Goal: Information Seeking & Learning: Compare options

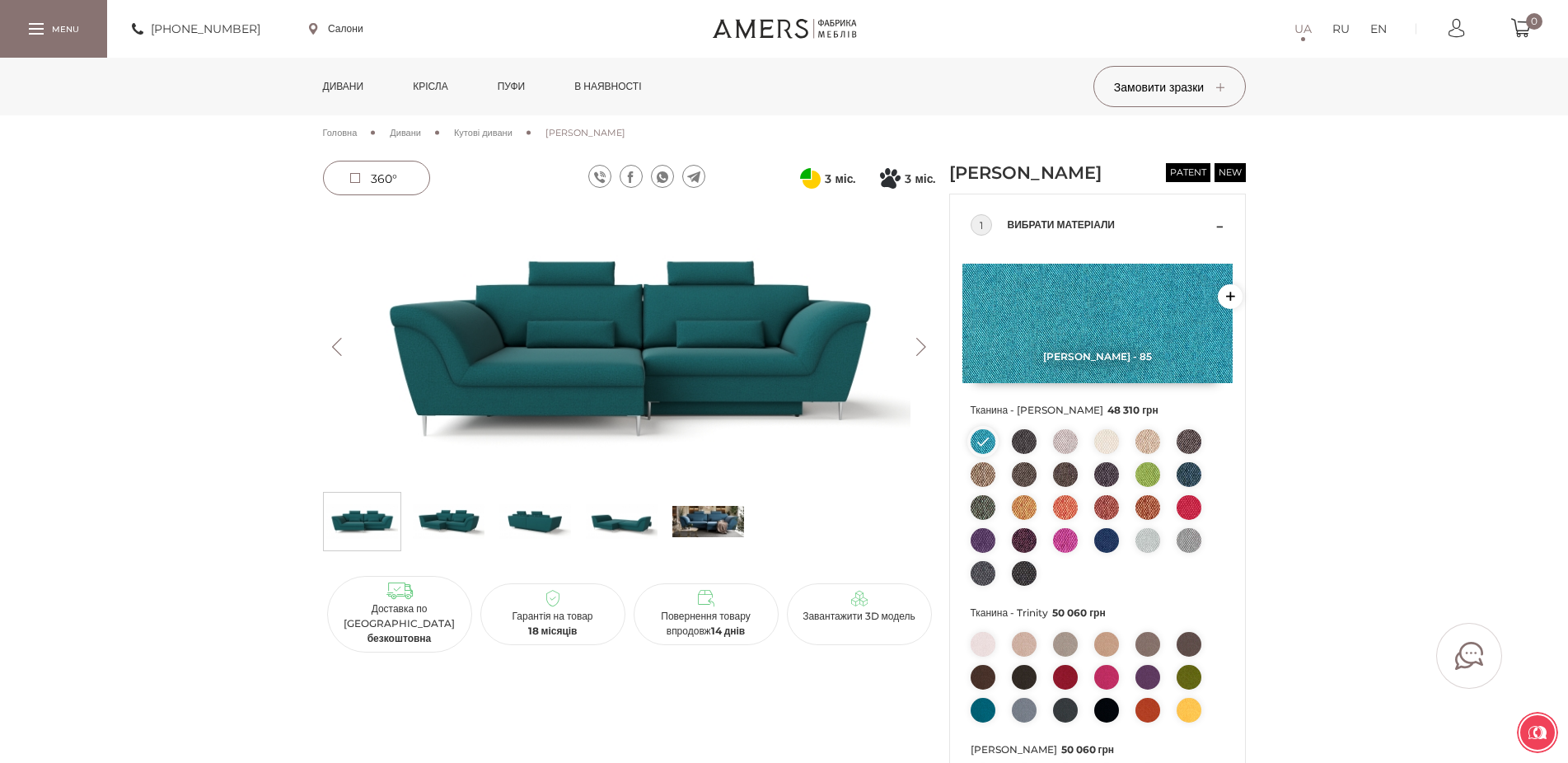
click at [453, 521] on img at bounding box center [448, 521] width 72 height 49
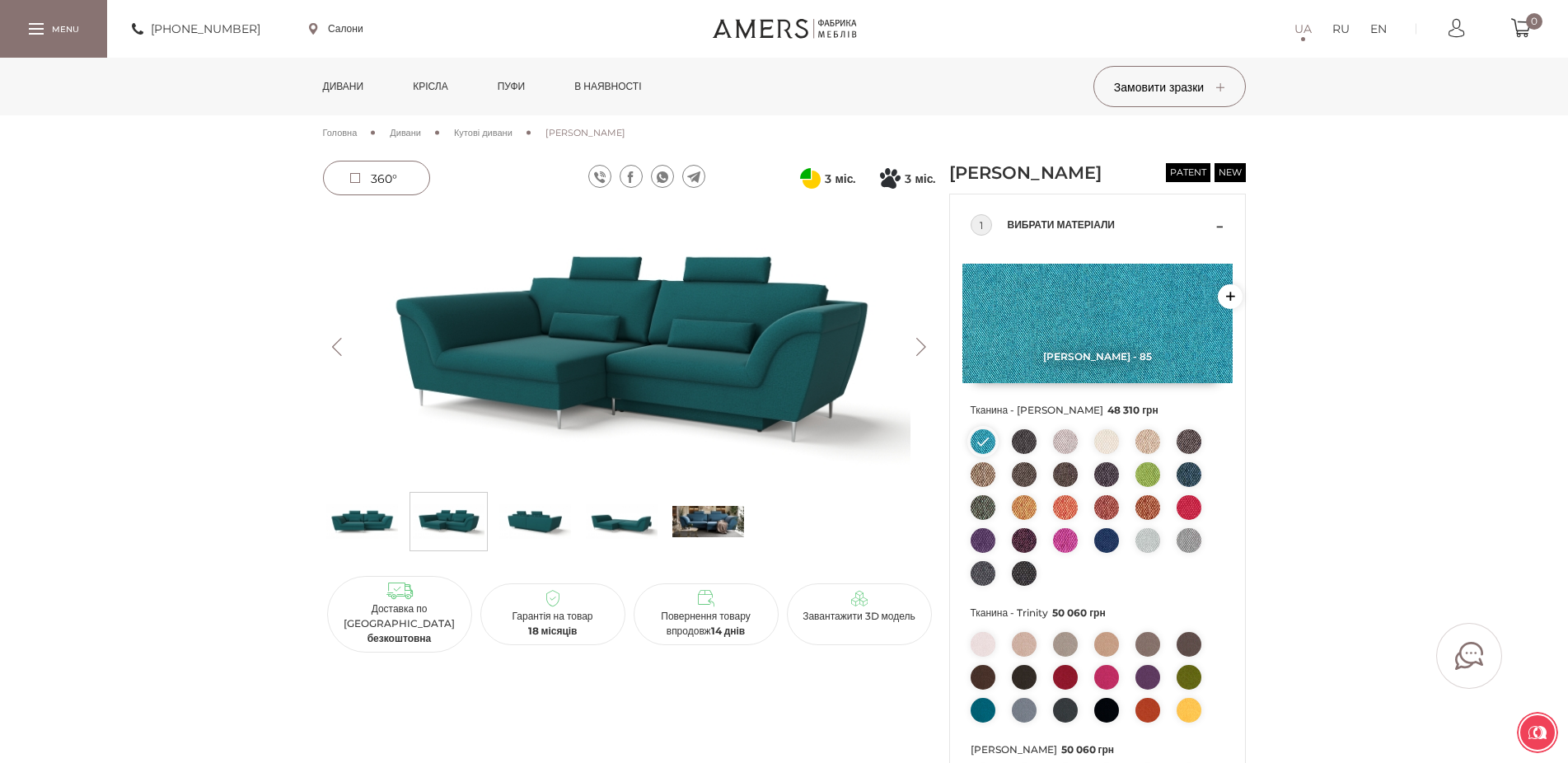
click at [549, 524] on img at bounding box center [535, 521] width 72 height 49
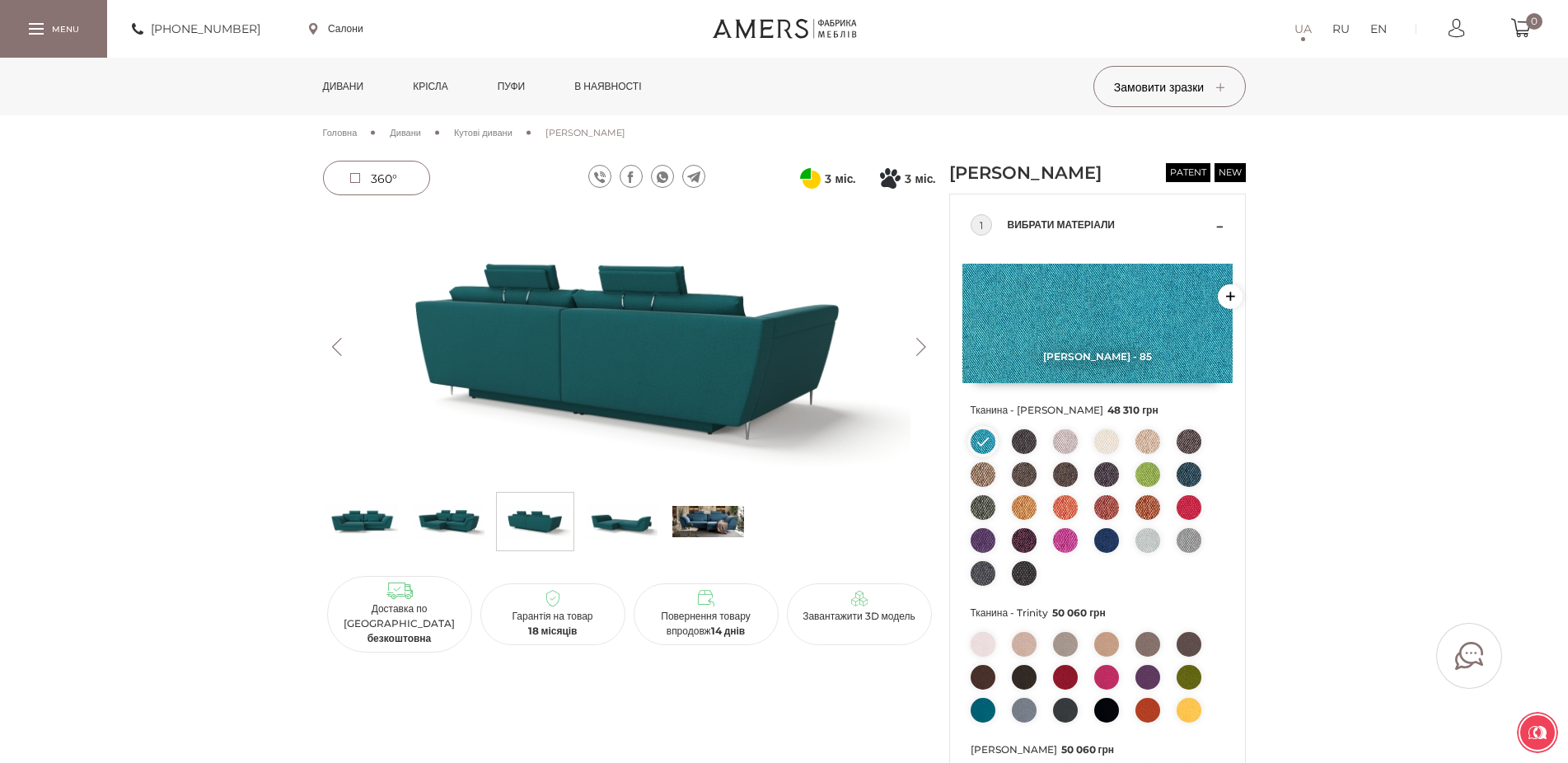
click at [636, 507] on img at bounding box center [621, 521] width 72 height 49
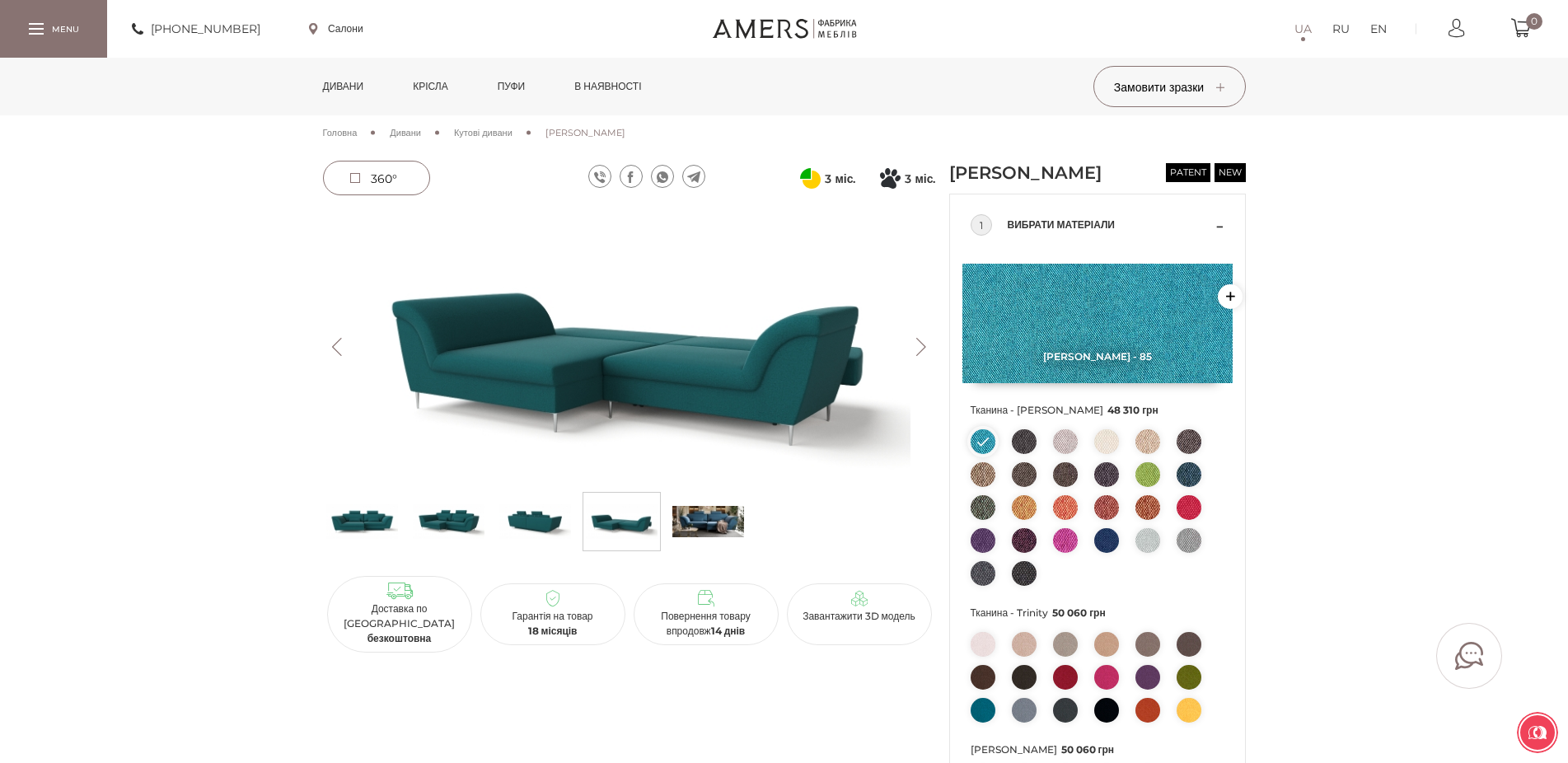
click at [1025, 454] on img at bounding box center [1024, 442] width 25 height 25
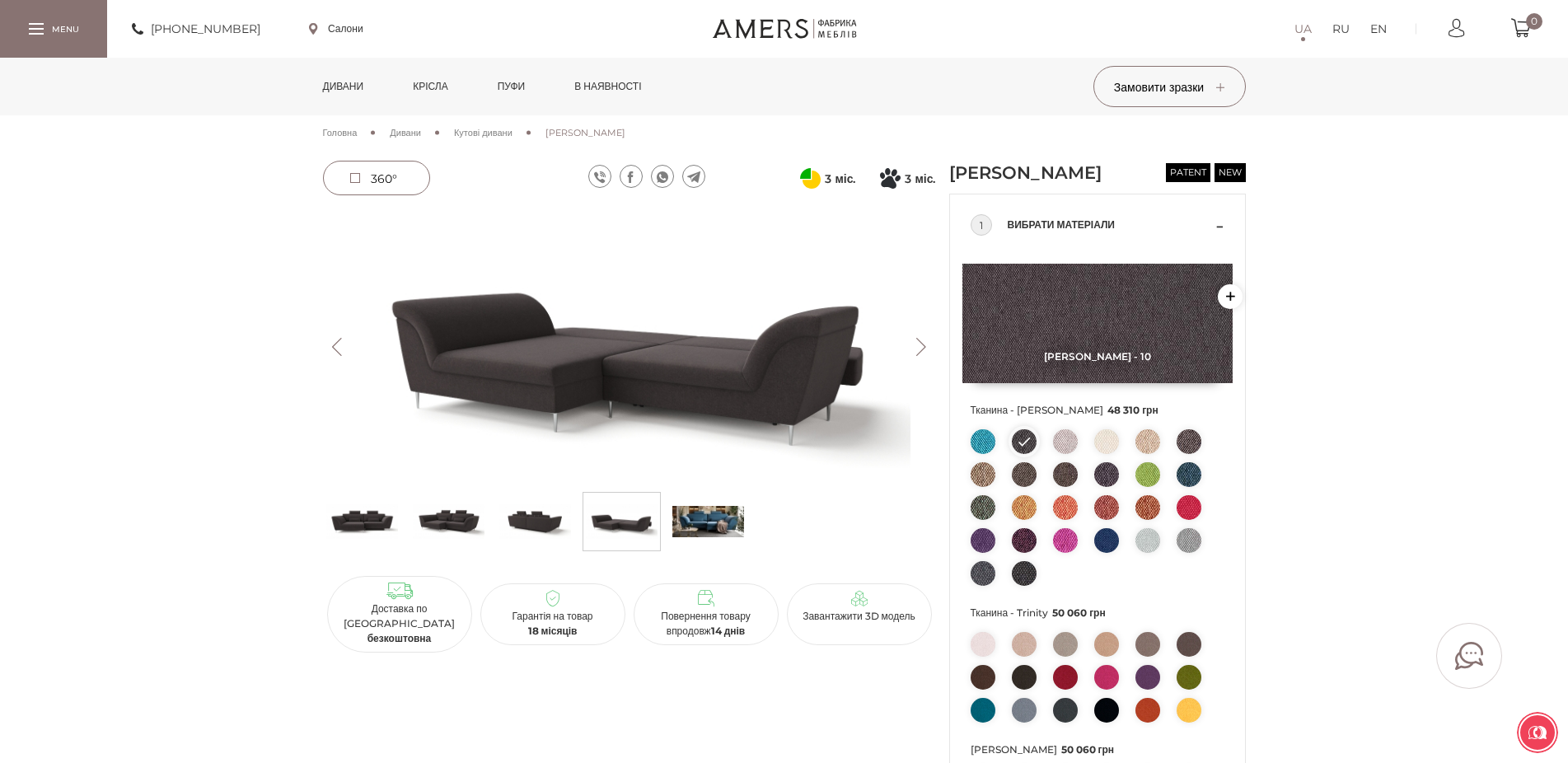
click at [1194, 487] on img at bounding box center [1189, 475] width 25 height 25
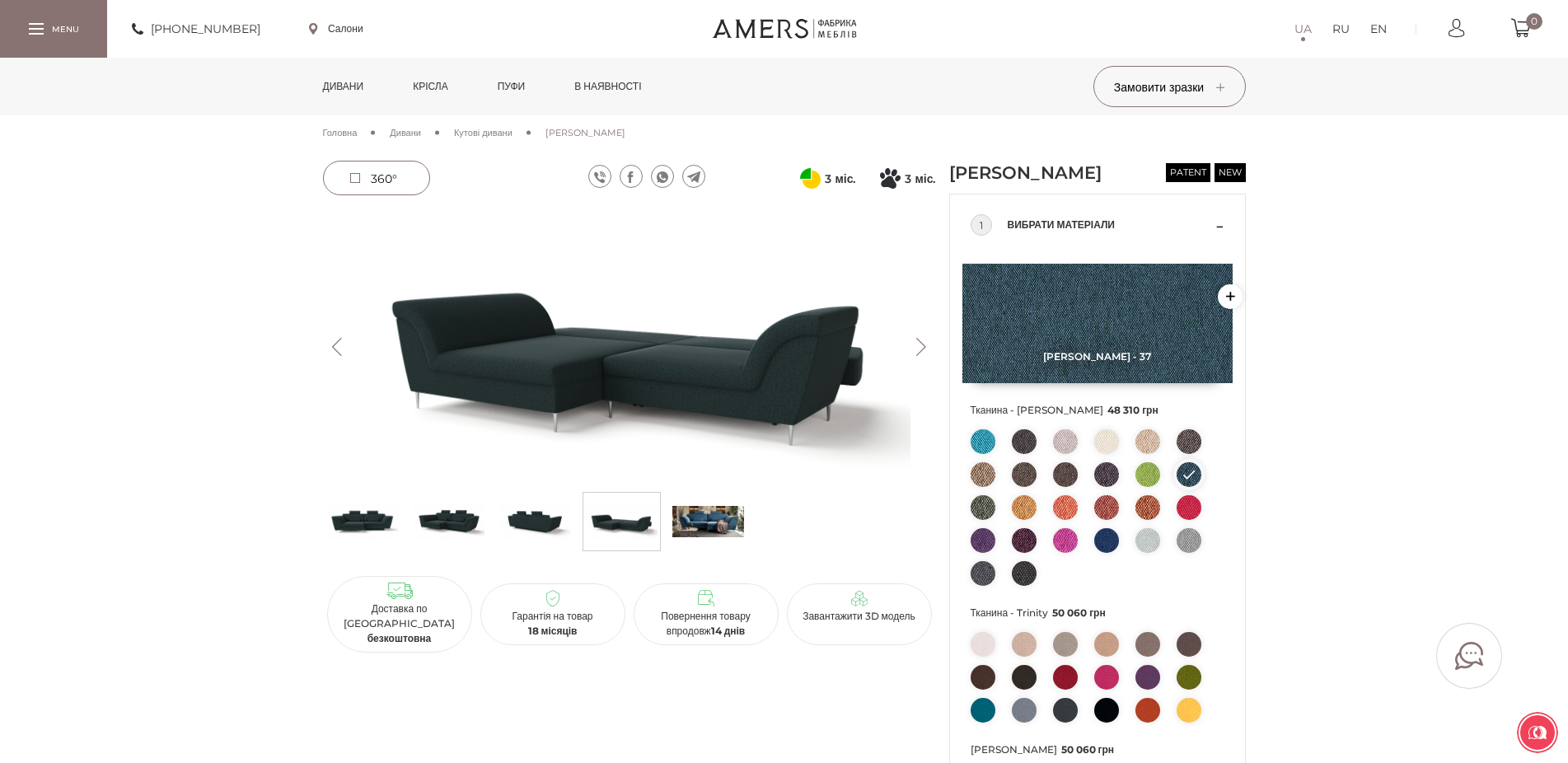
click at [979, 454] on img at bounding box center [983, 442] width 25 height 25
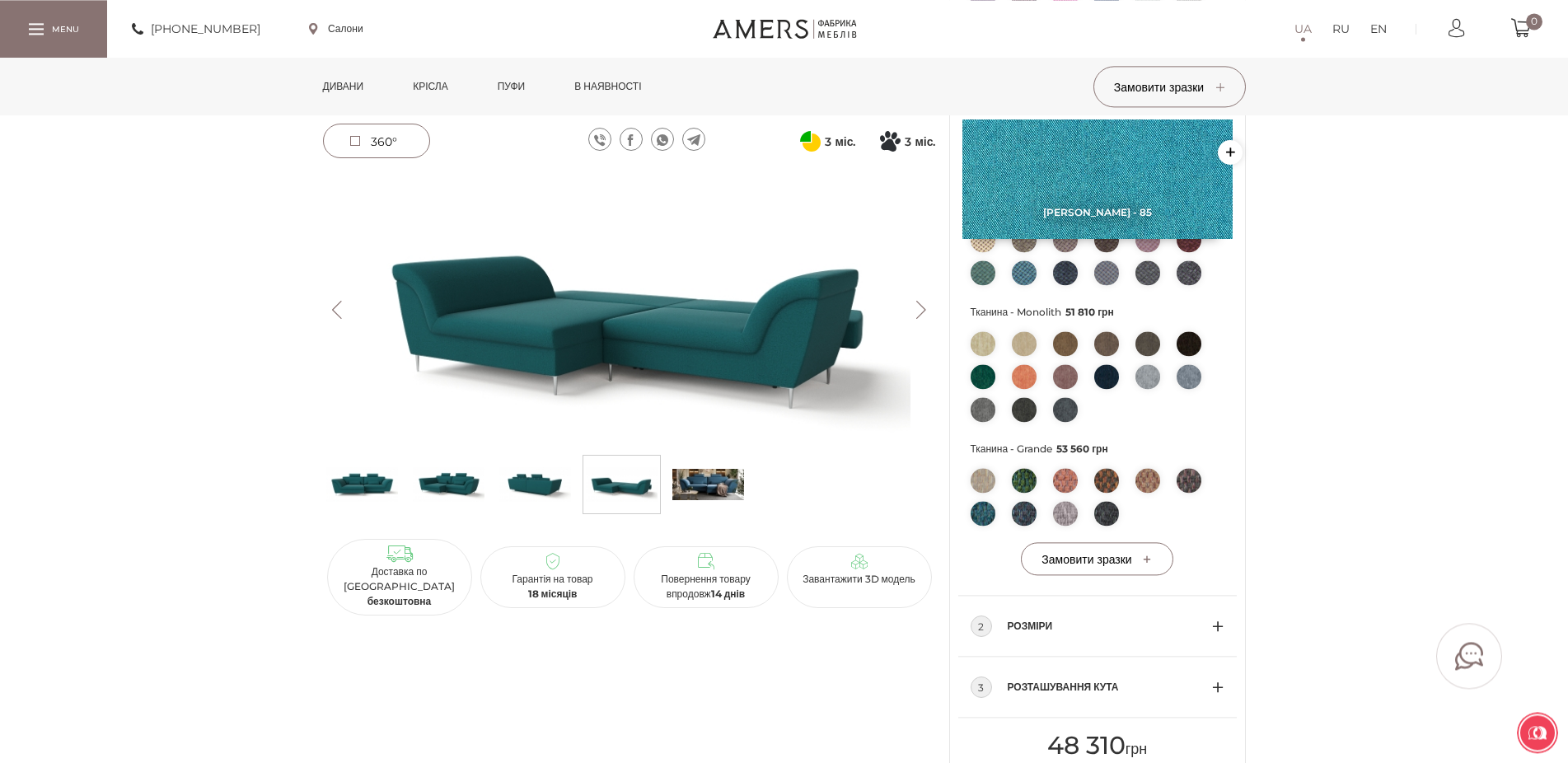
scroll to position [504, 0]
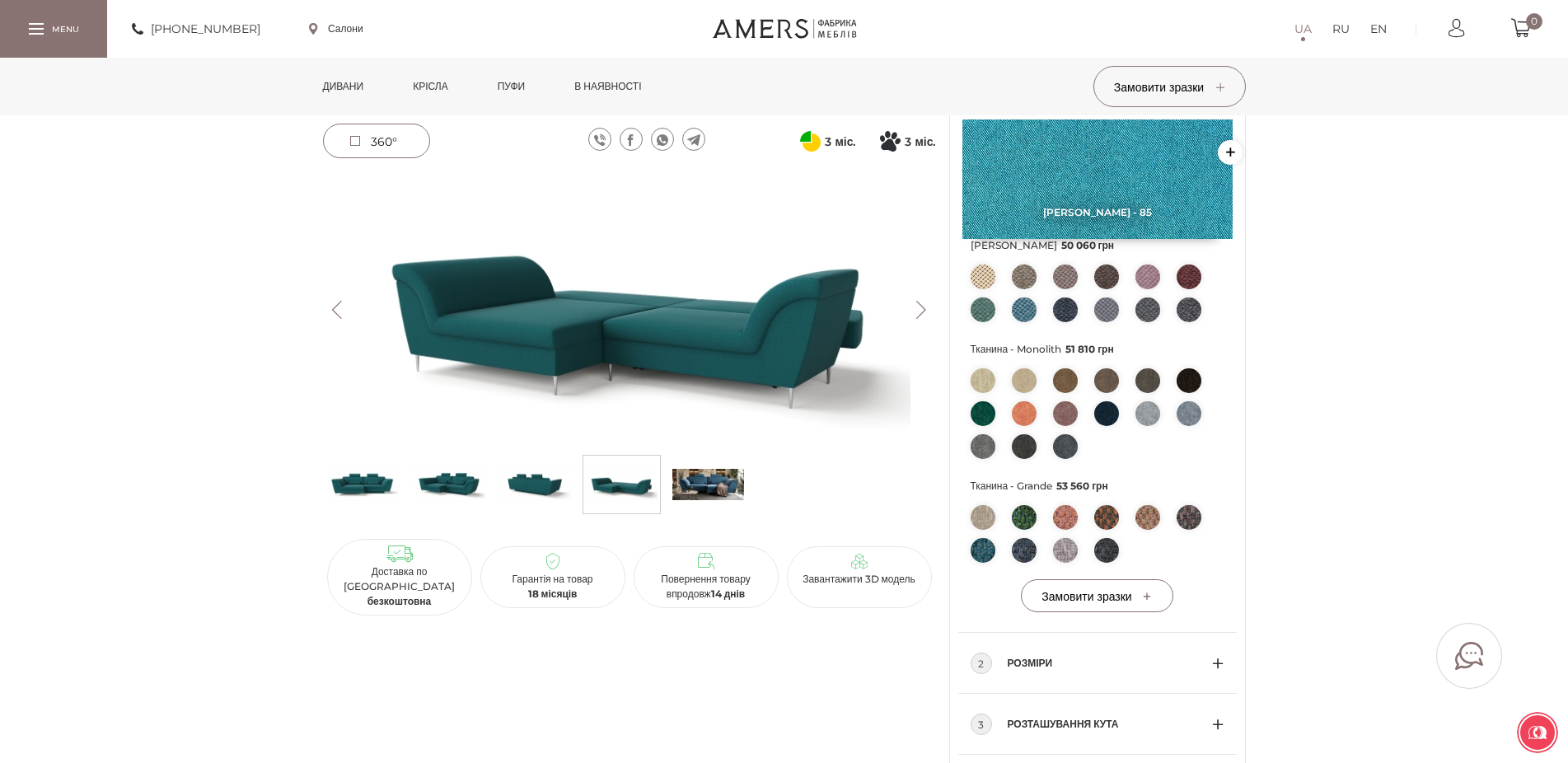
click at [1019, 530] on img at bounding box center [1024, 518] width 25 height 25
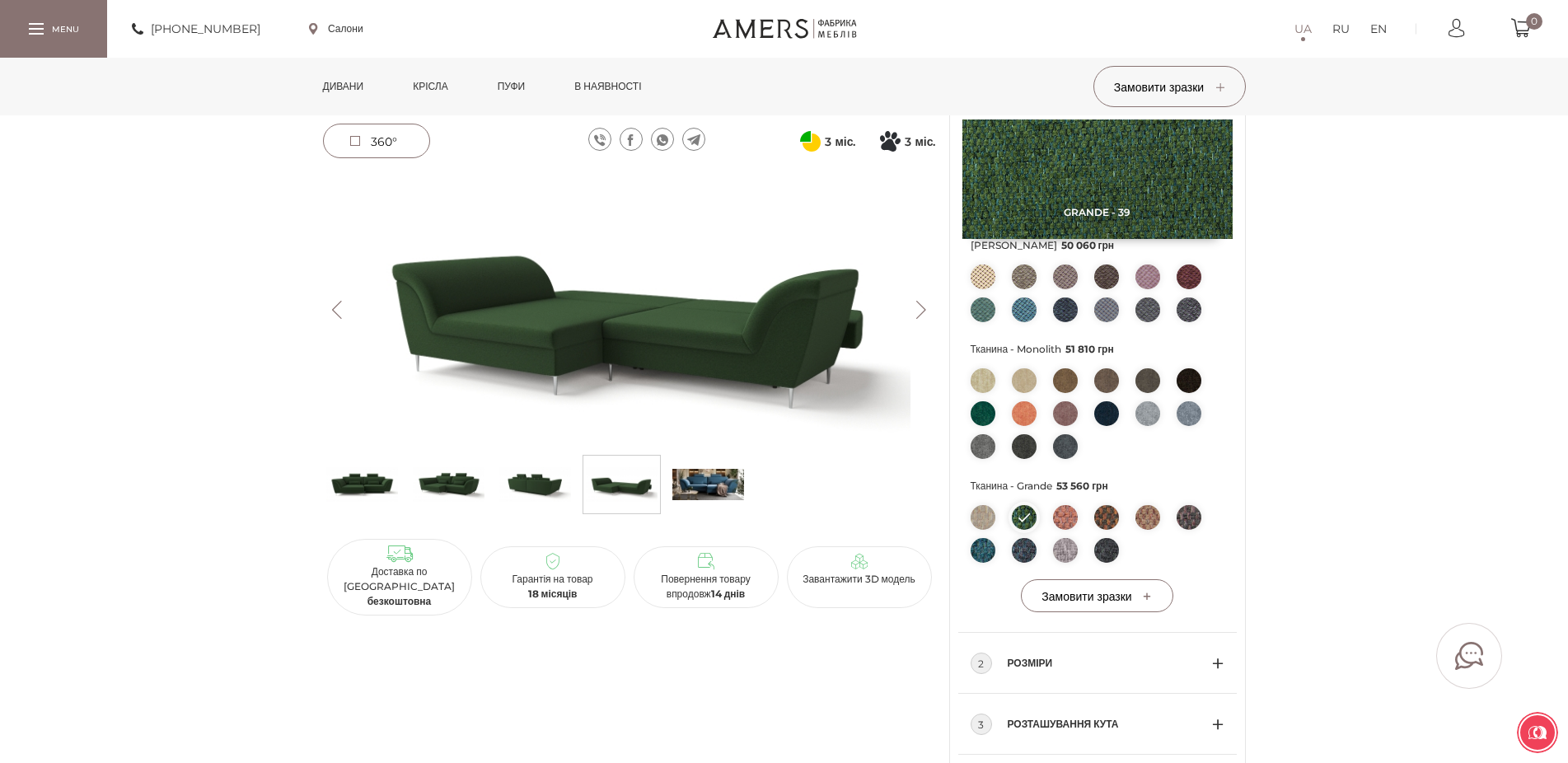
click at [979, 563] on img at bounding box center [983, 550] width 25 height 25
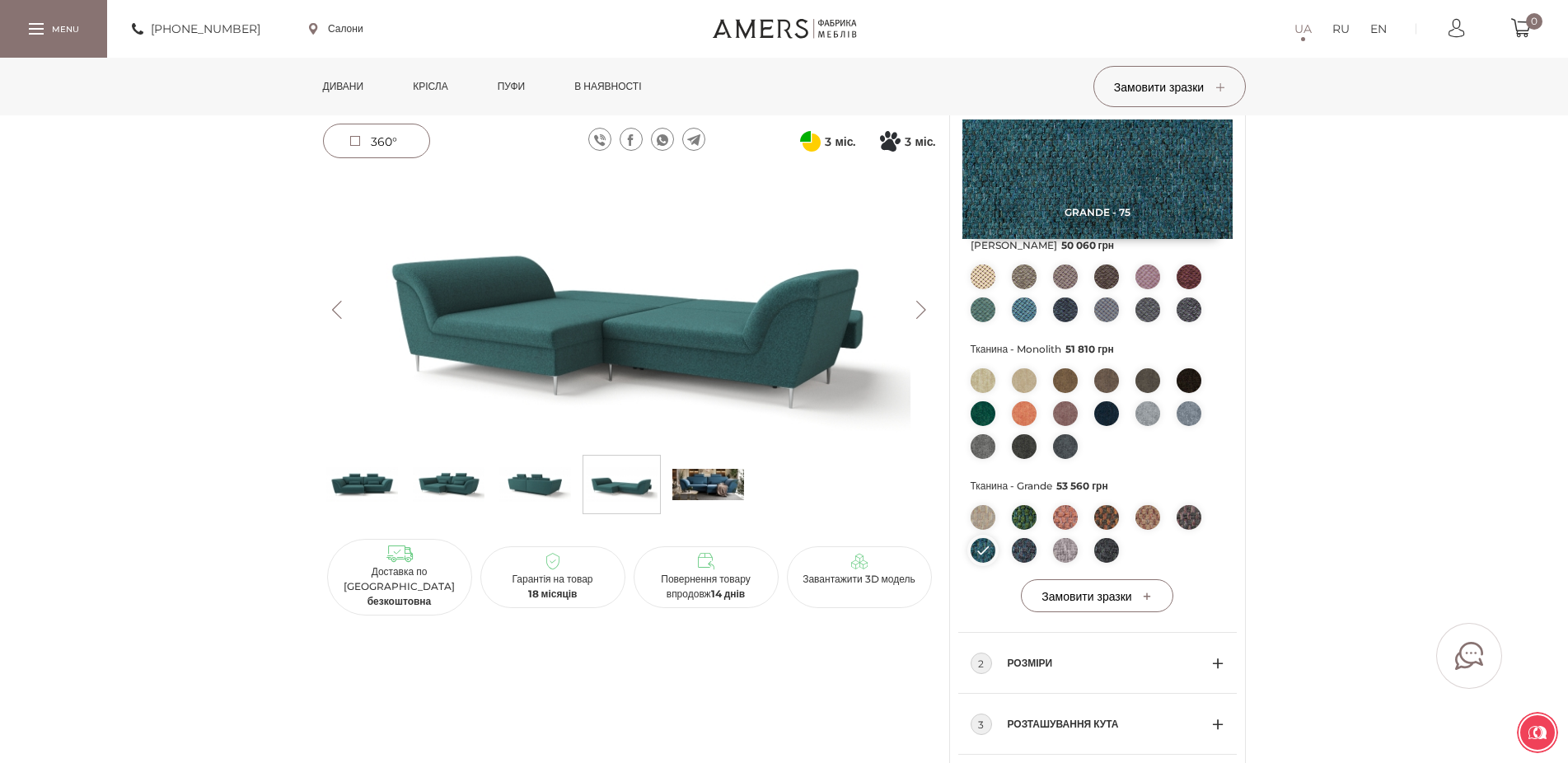
click at [1105, 563] on img at bounding box center [1107, 550] width 25 height 25
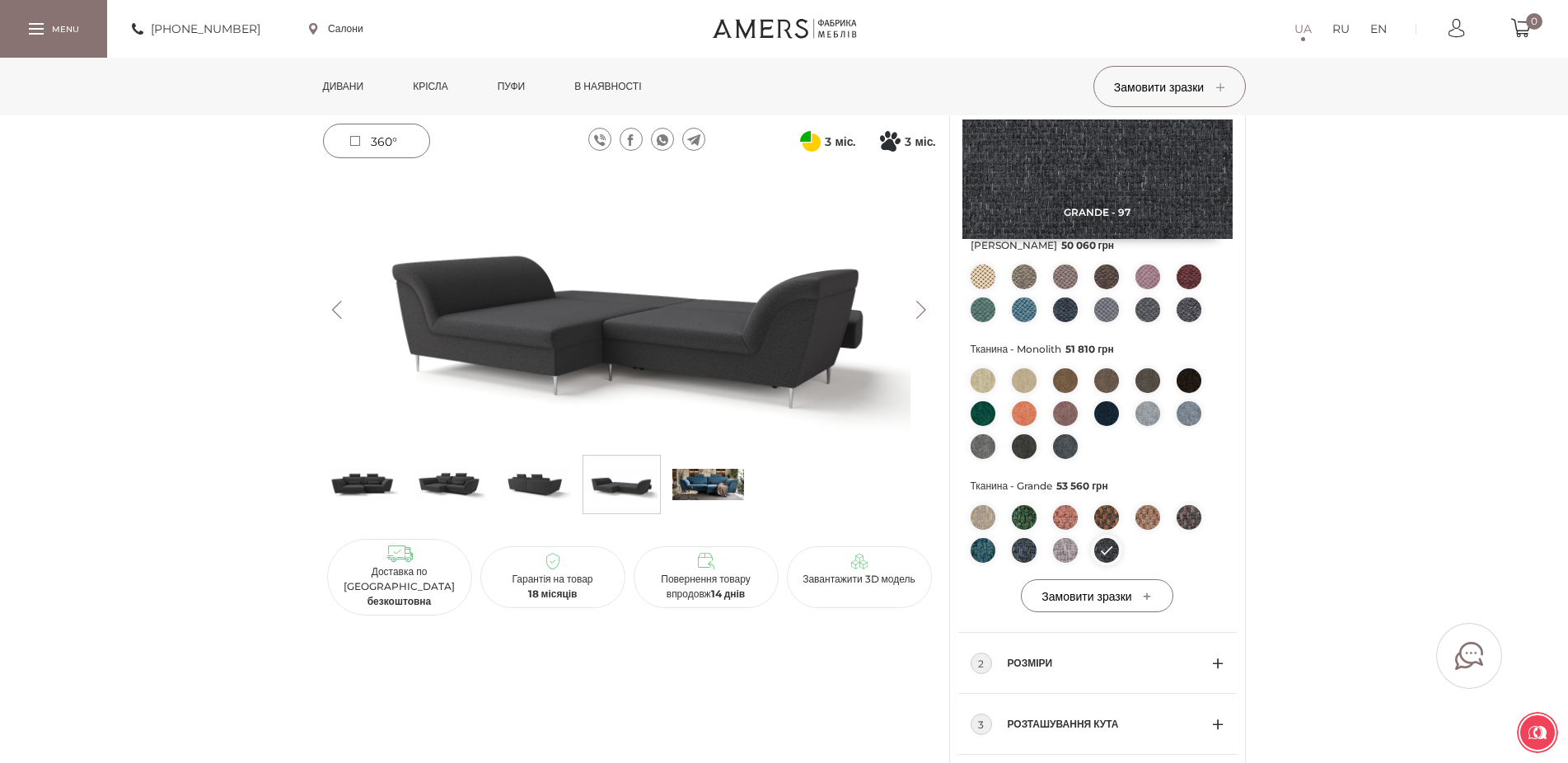
click at [1068, 426] on img at bounding box center [1066, 414] width 25 height 25
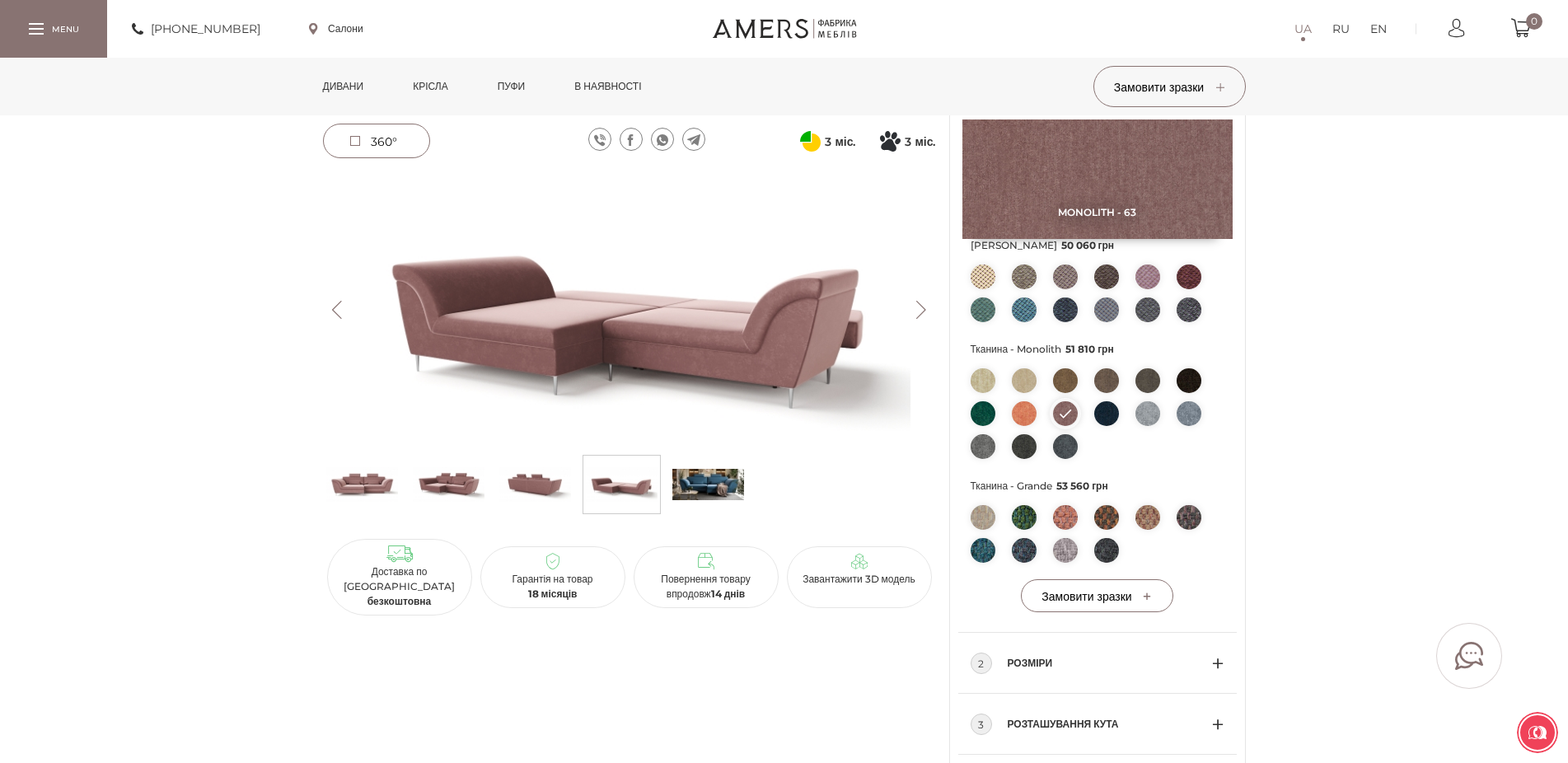
click at [982, 426] on img at bounding box center [983, 414] width 25 height 25
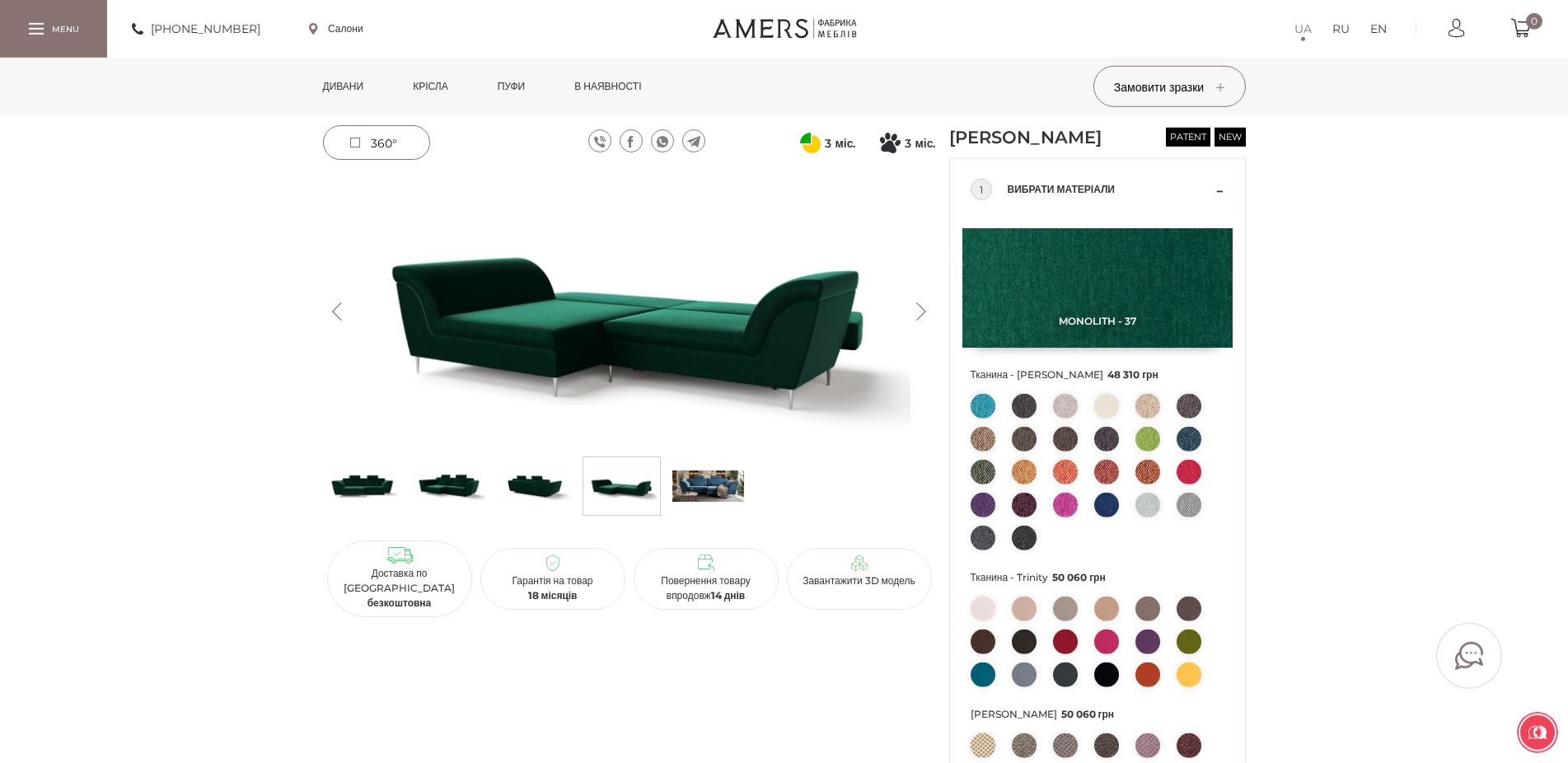
scroll to position [0, 0]
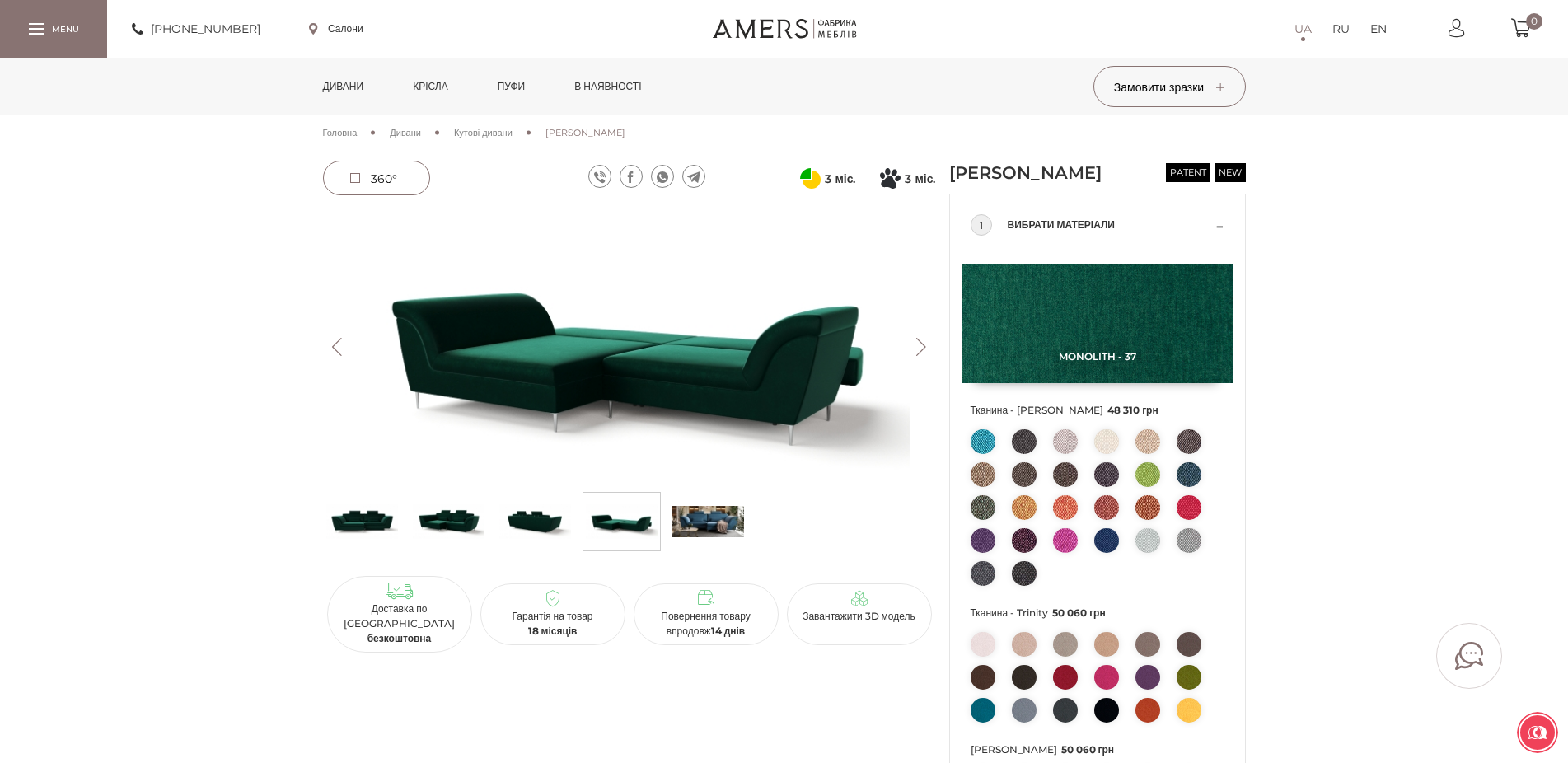
click at [513, 134] on span "Кутові дивани" at bounding box center [483, 133] width 59 height 12
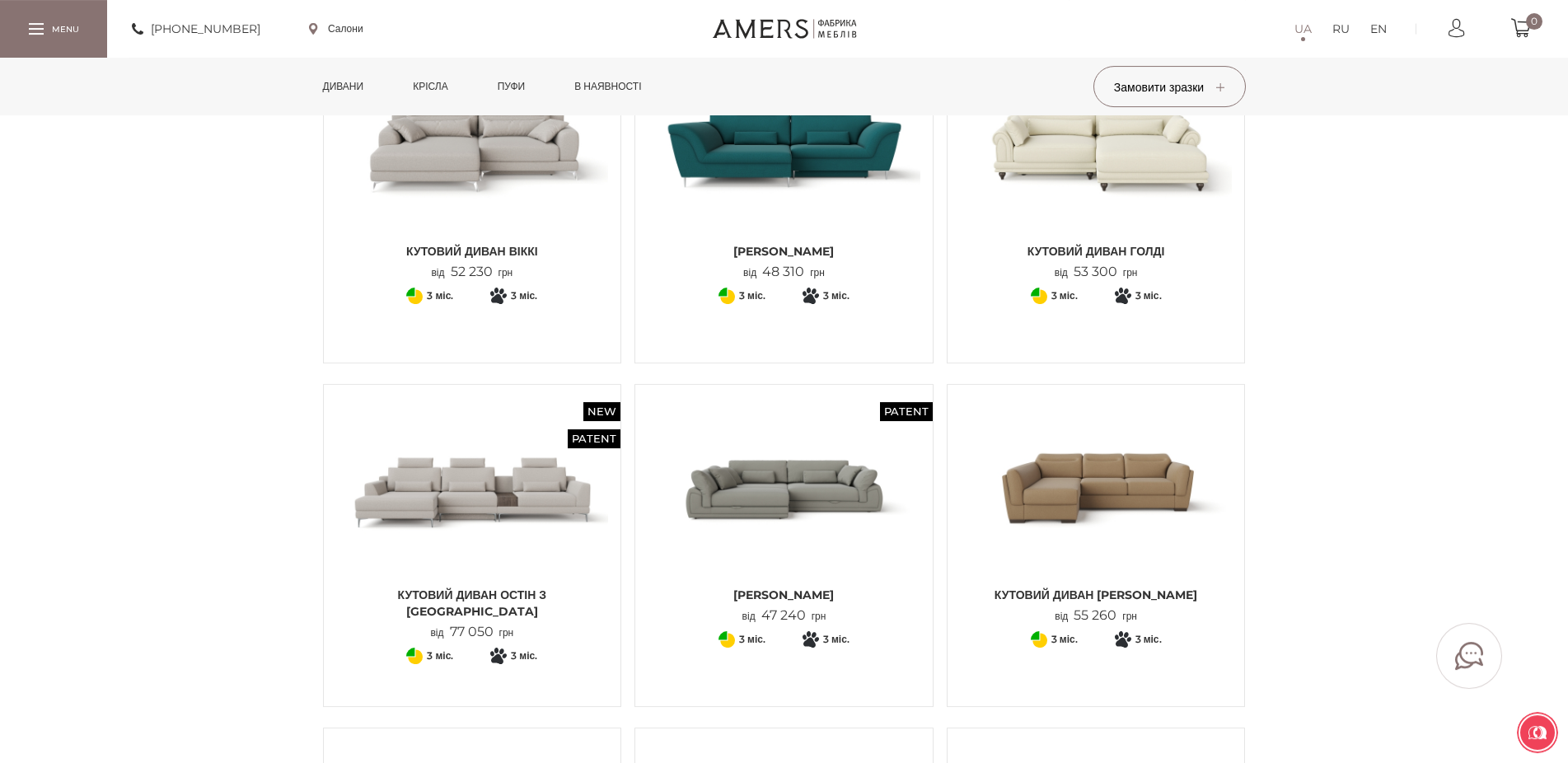
scroll to position [252, 0]
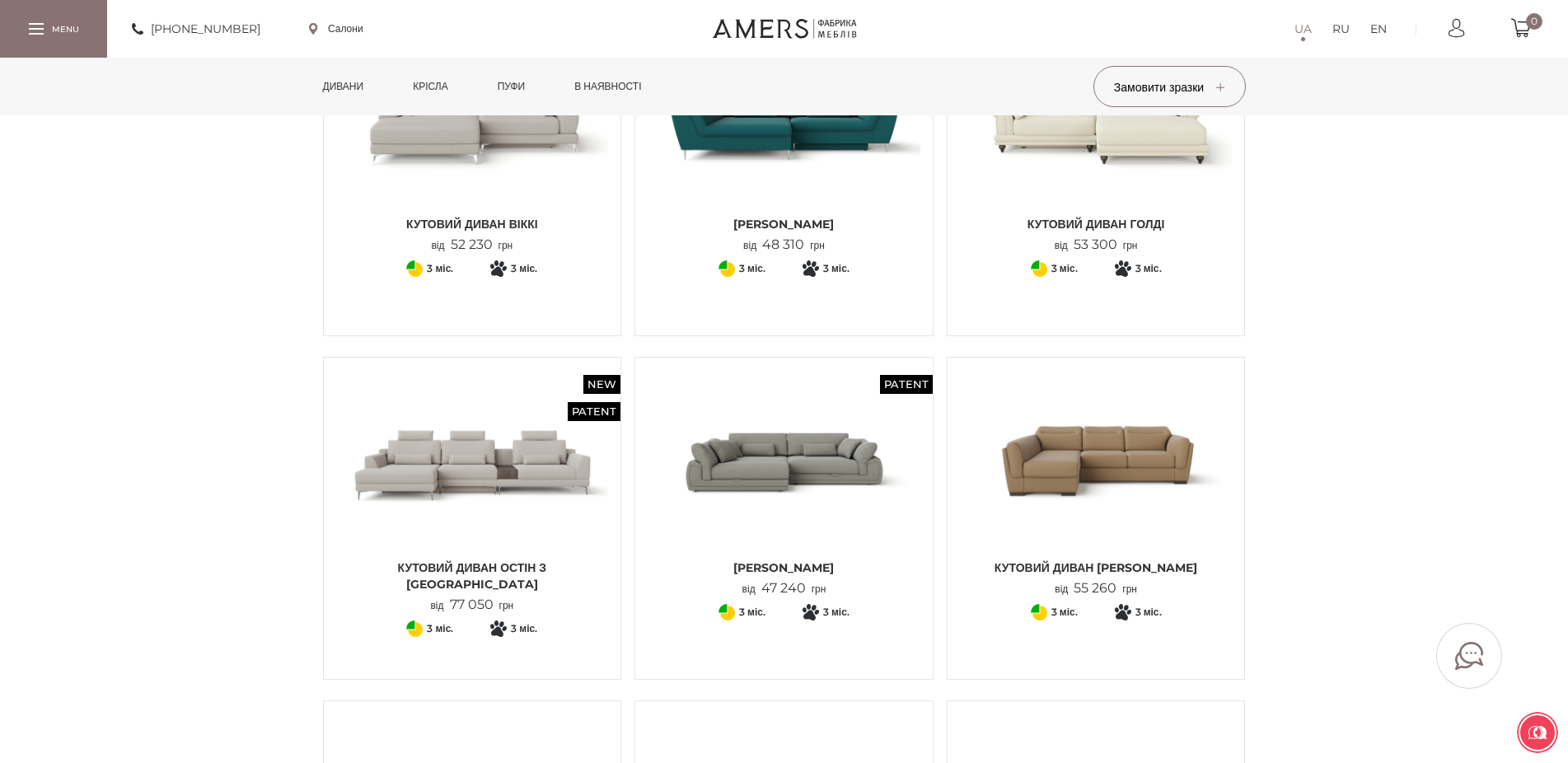
click at [781, 479] on img at bounding box center [784, 461] width 273 height 181
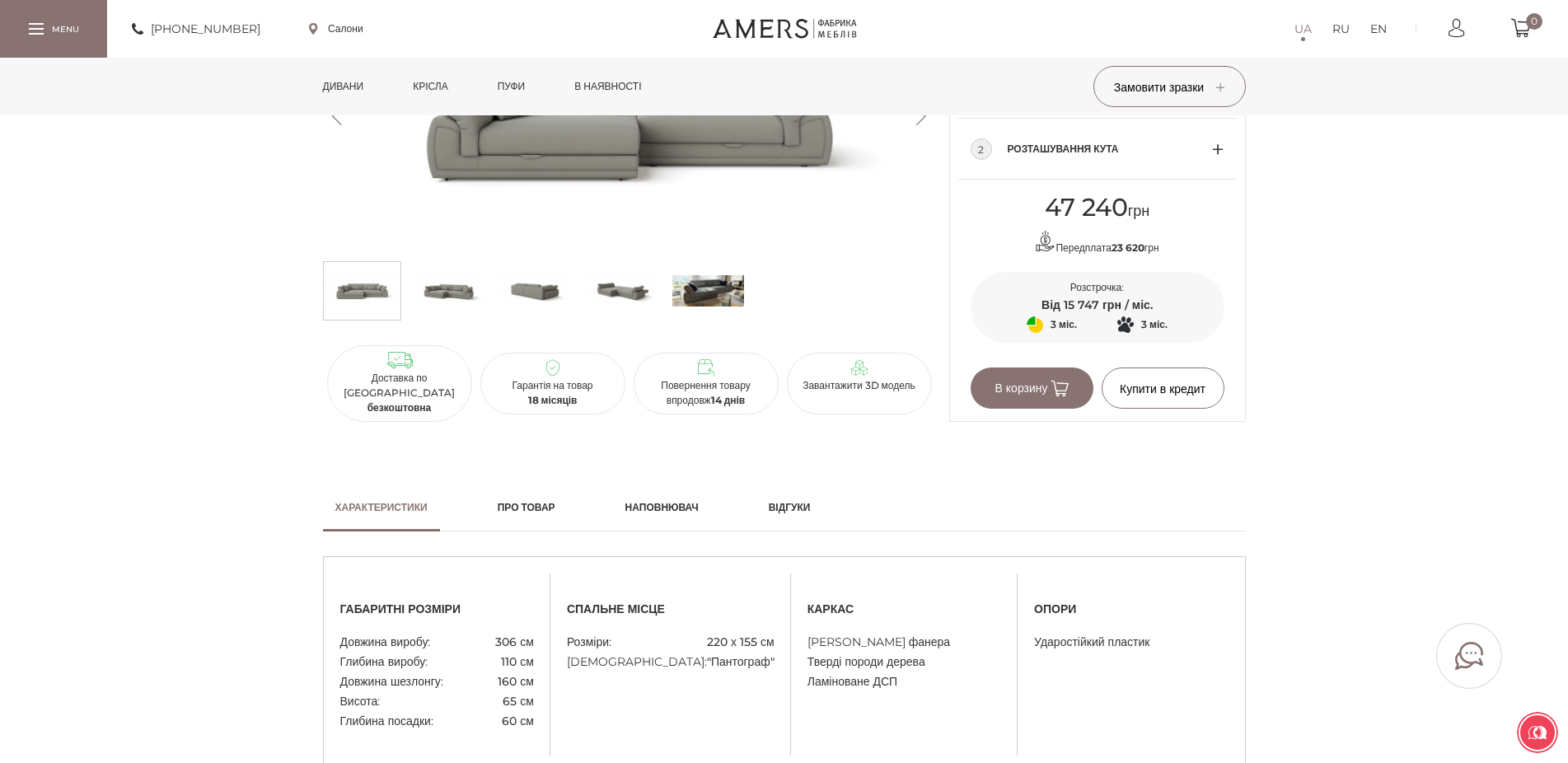
scroll to position [841, 0]
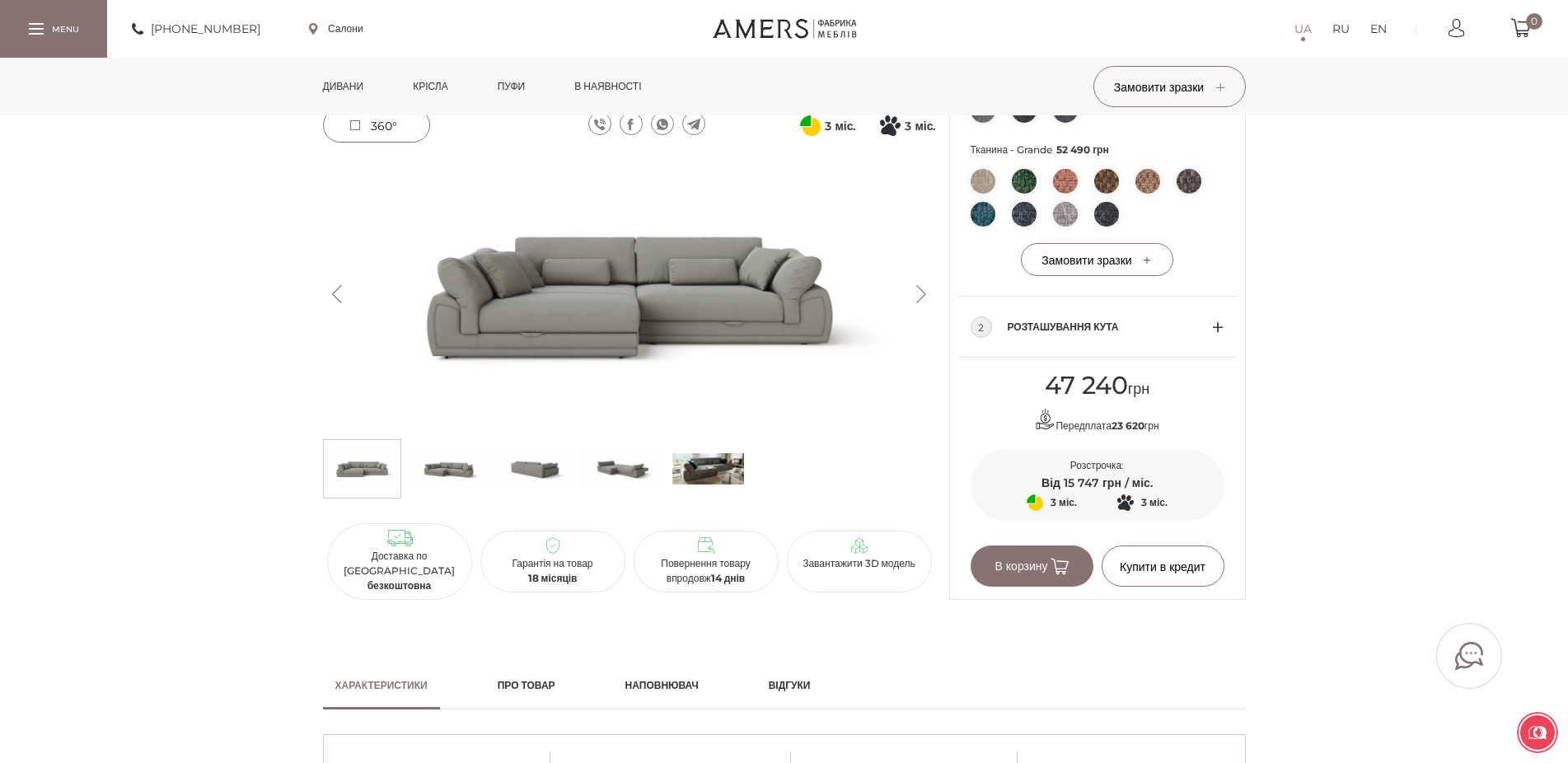
click at [613, 481] on img at bounding box center [621, 469] width 72 height 49
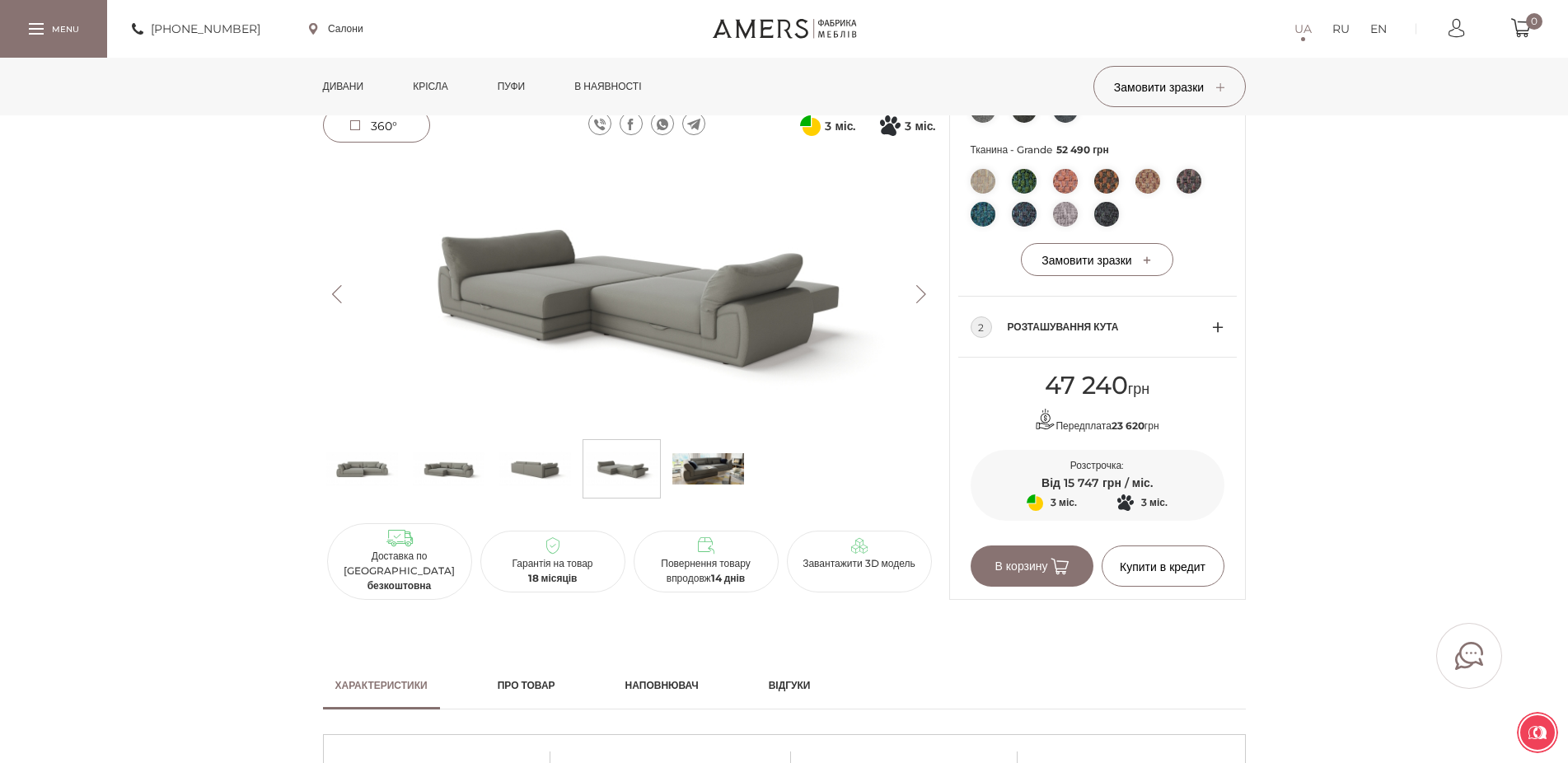
click at [714, 485] on img at bounding box center [708, 469] width 72 height 49
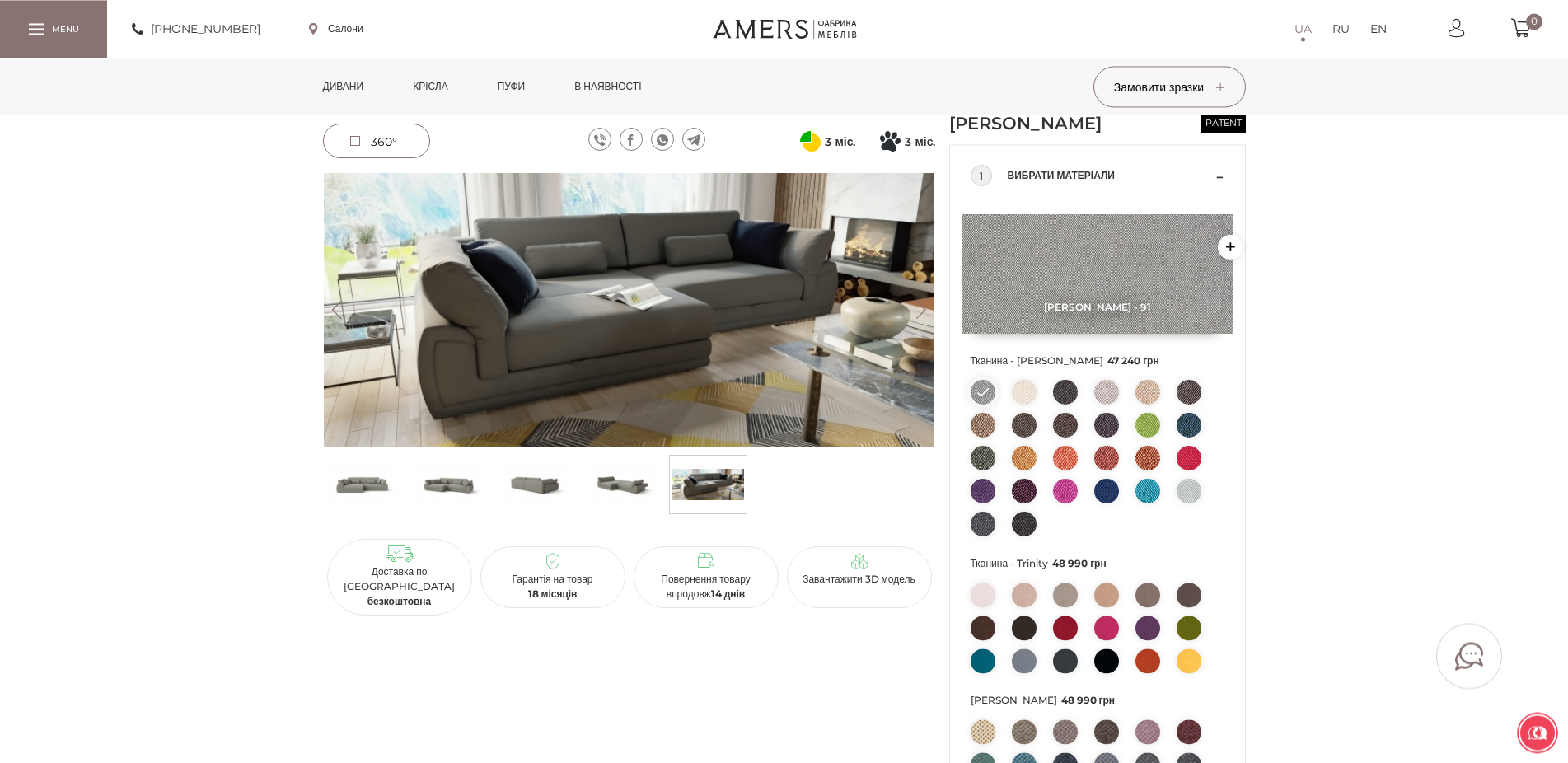
scroll to position [0, 0]
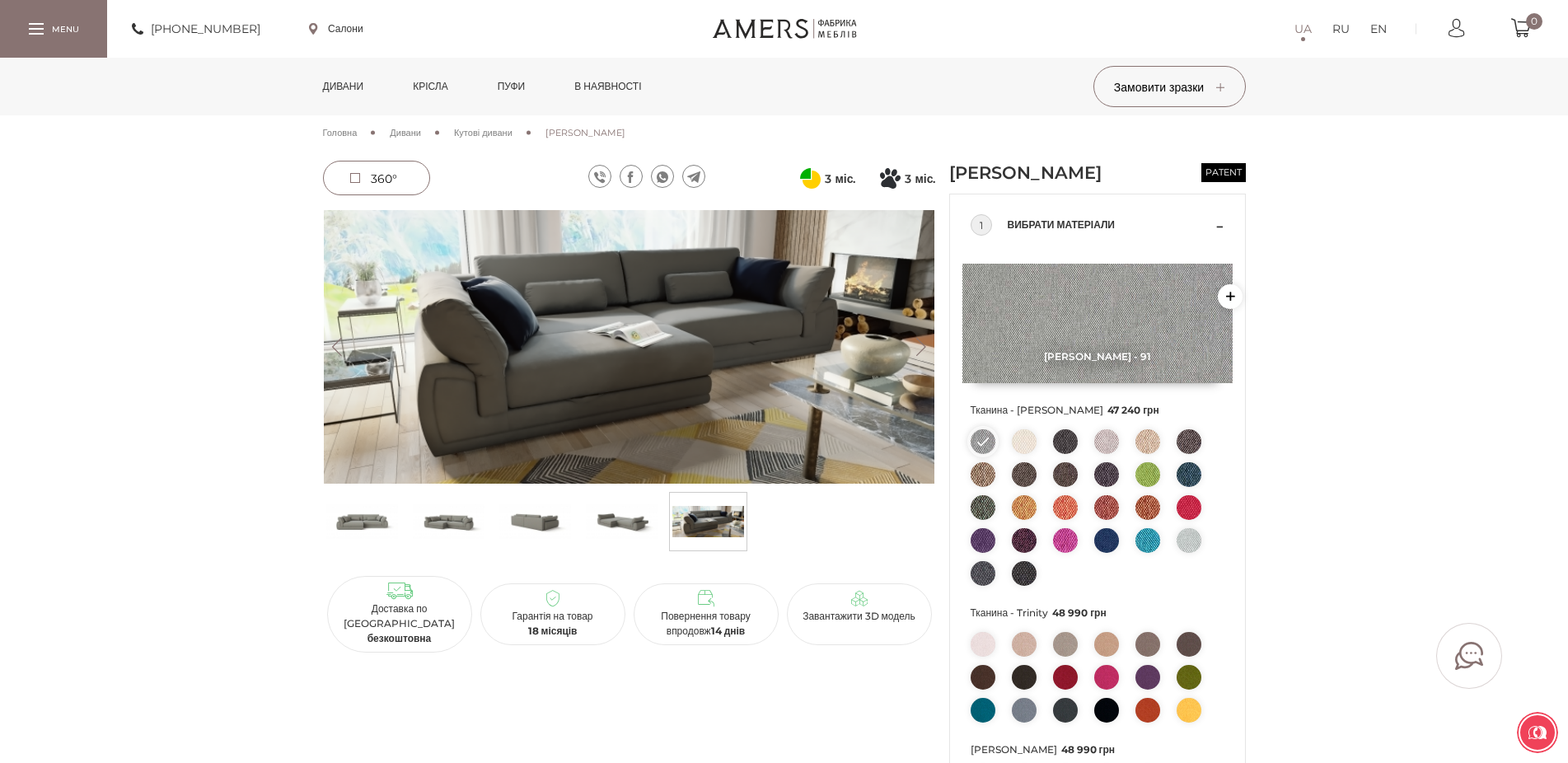
click at [1026, 454] on img at bounding box center [1024, 442] width 25 height 25
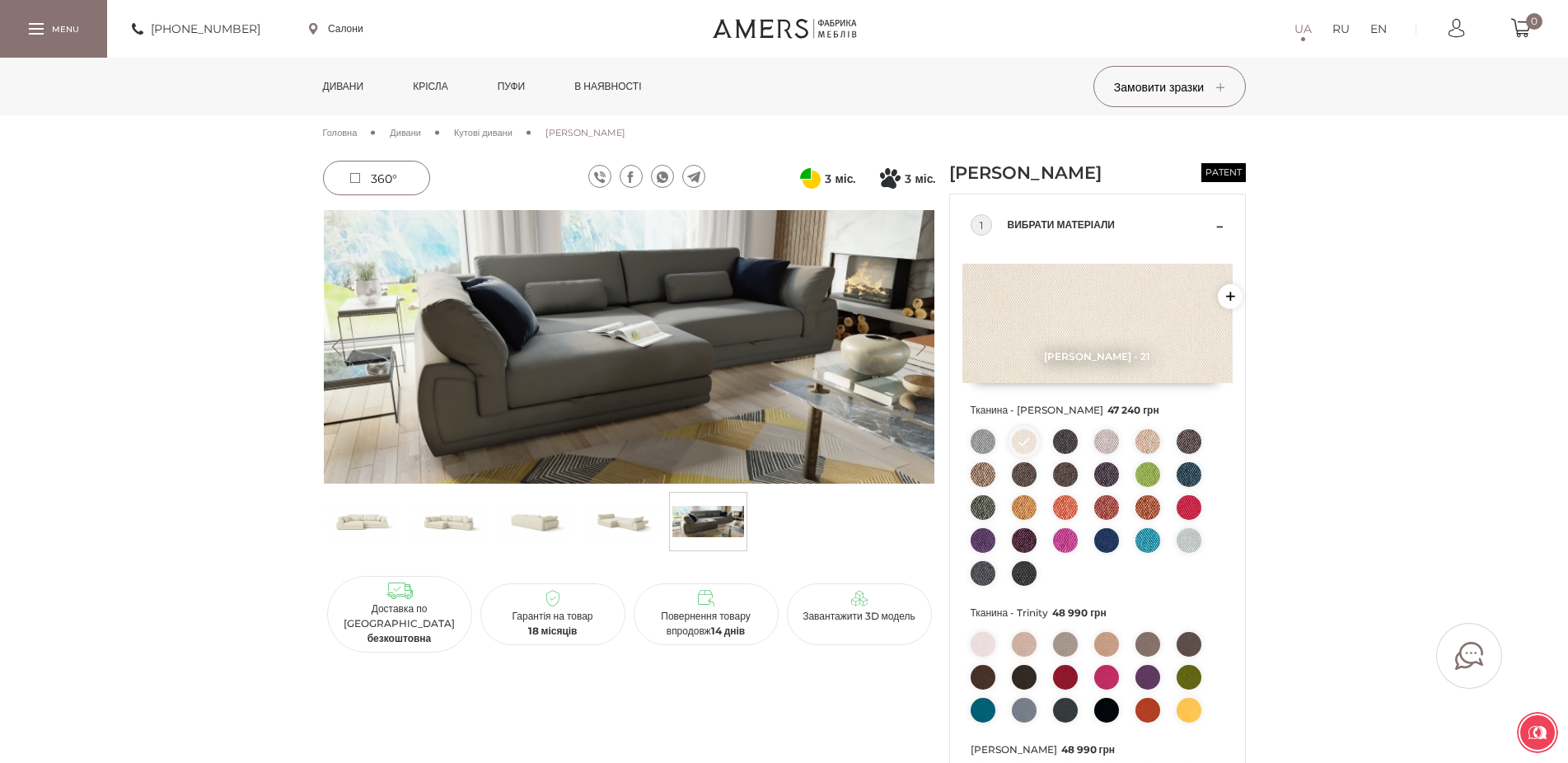
click at [1158, 553] on img at bounding box center [1149, 541] width 25 height 25
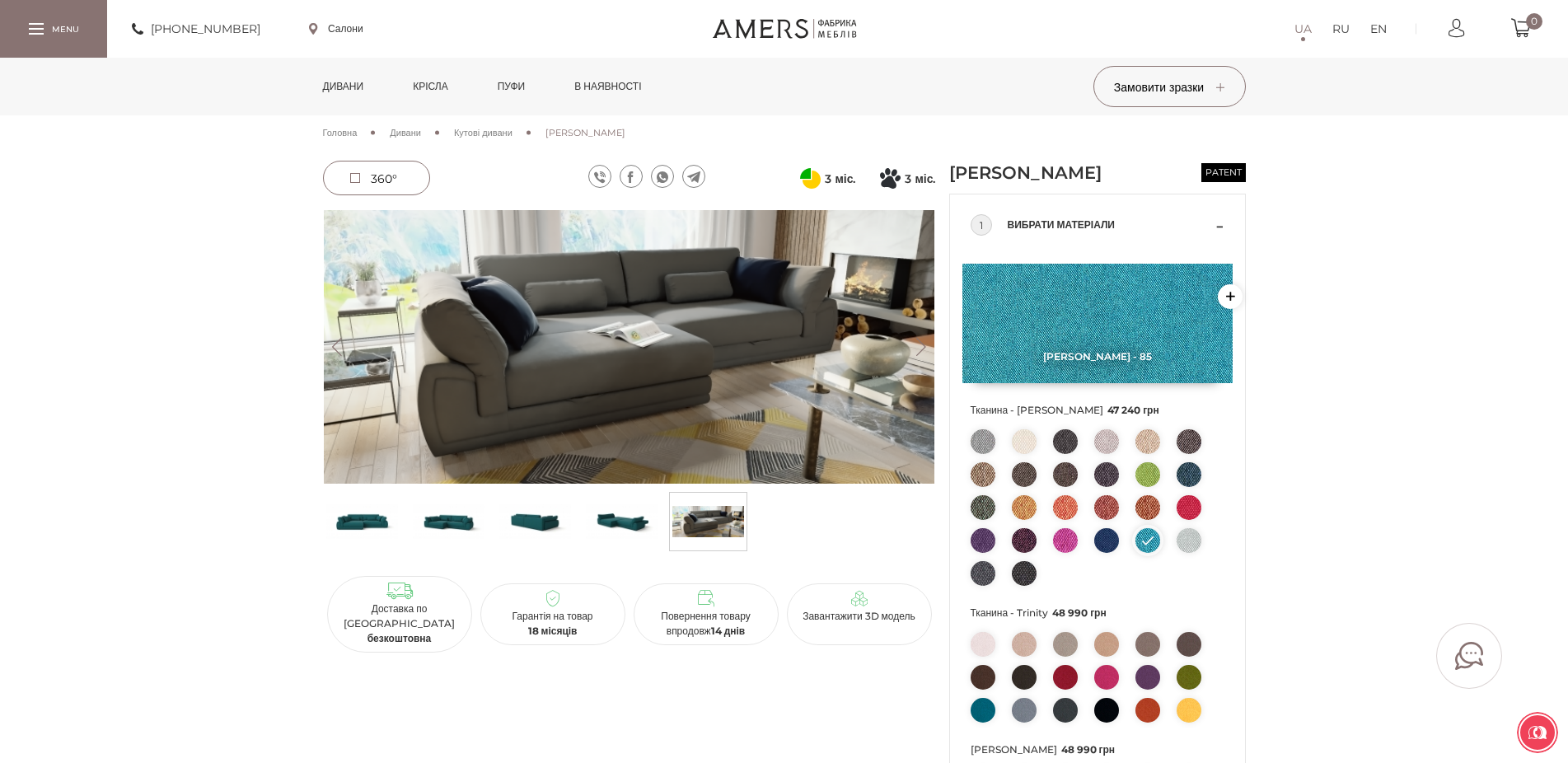
click at [979, 521] on img at bounding box center [983, 508] width 25 height 25
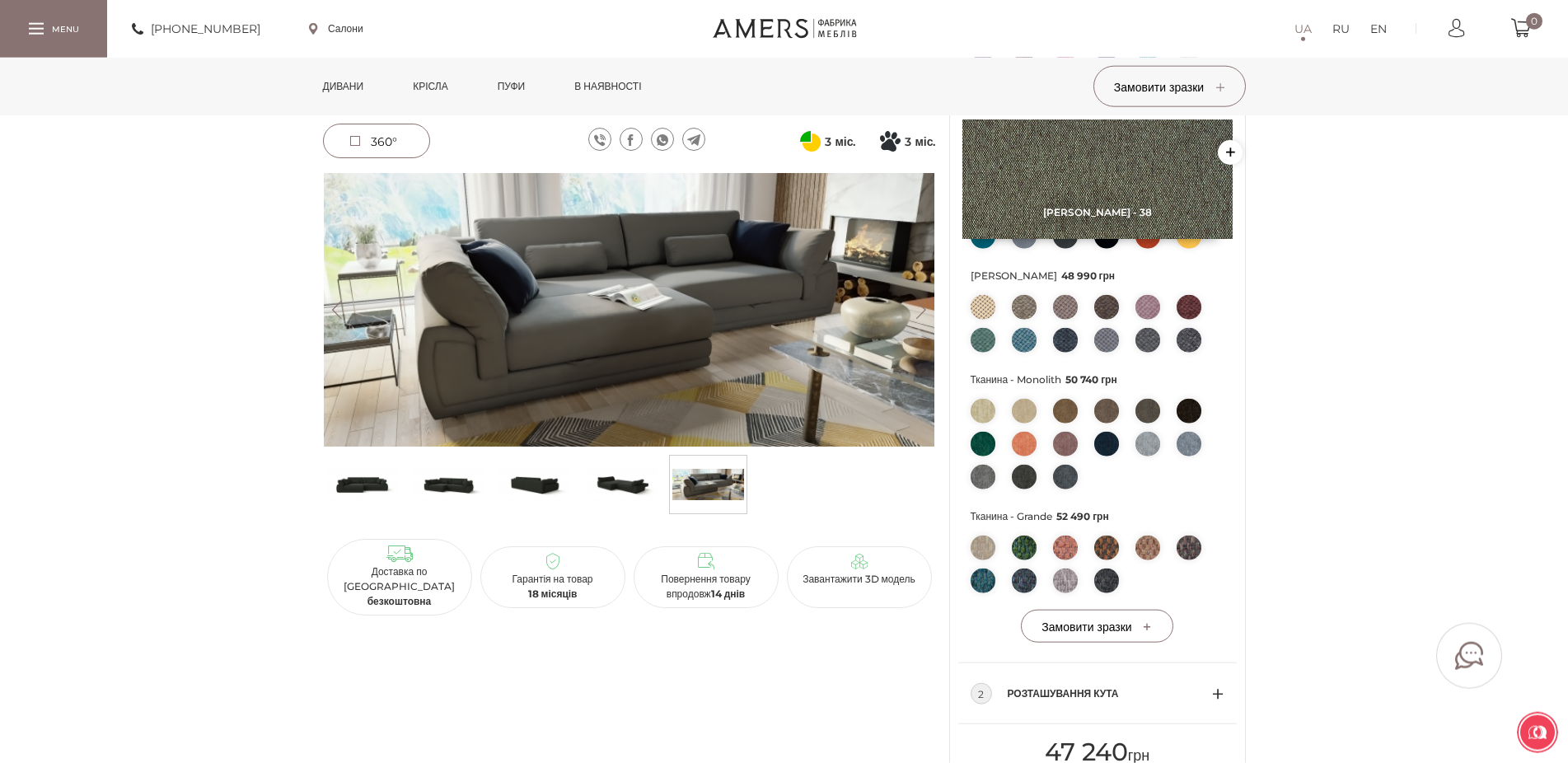
scroll to position [504, 0]
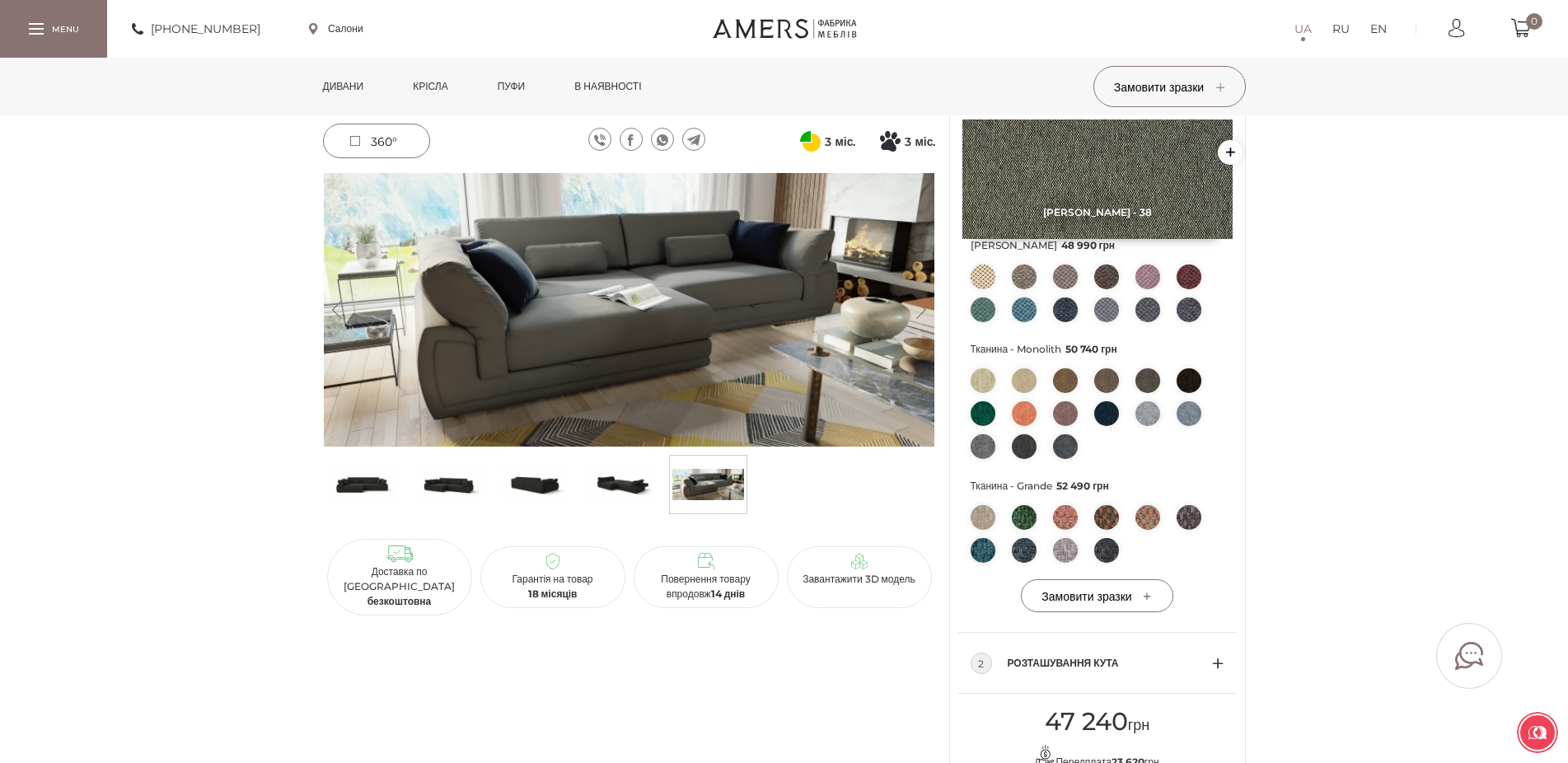
click at [1019, 530] on img at bounding box center [1024, 518] width 25 height 25
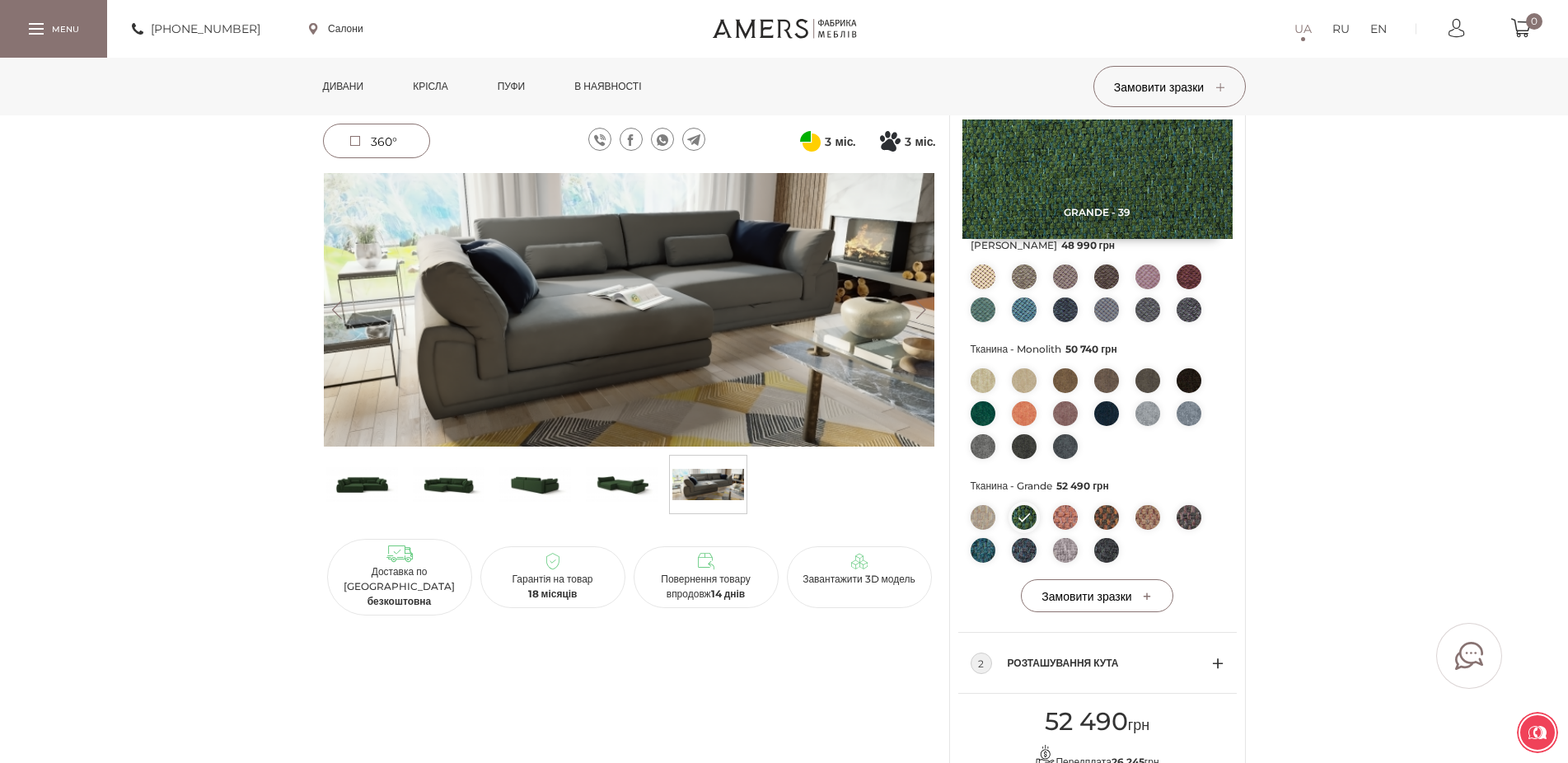
click at [981, 563] on img at bounding box center [983, 550] width 25 height 25
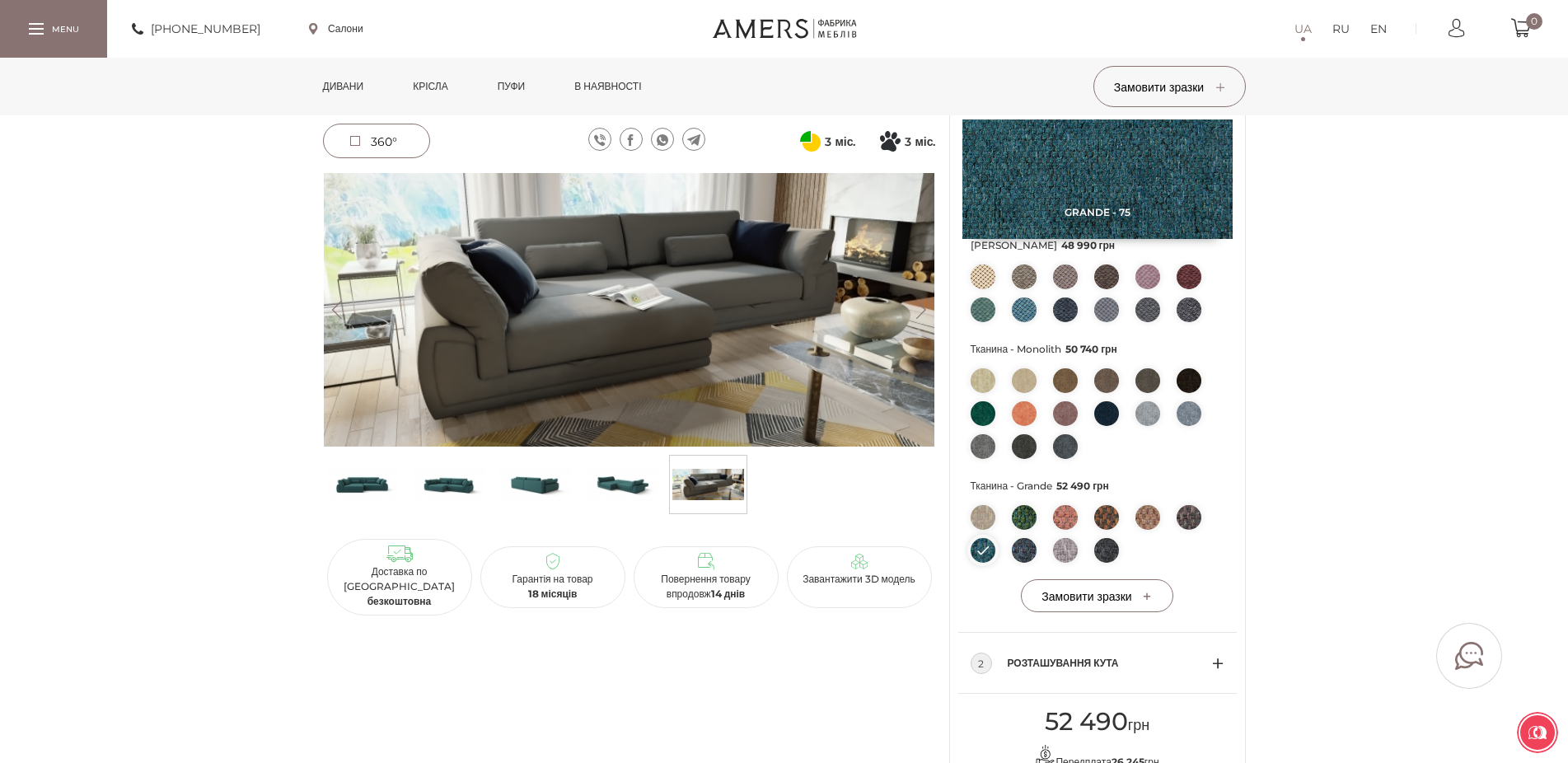
click at [360, 489] on img at bounding box center [362, 484] width 72 height 49
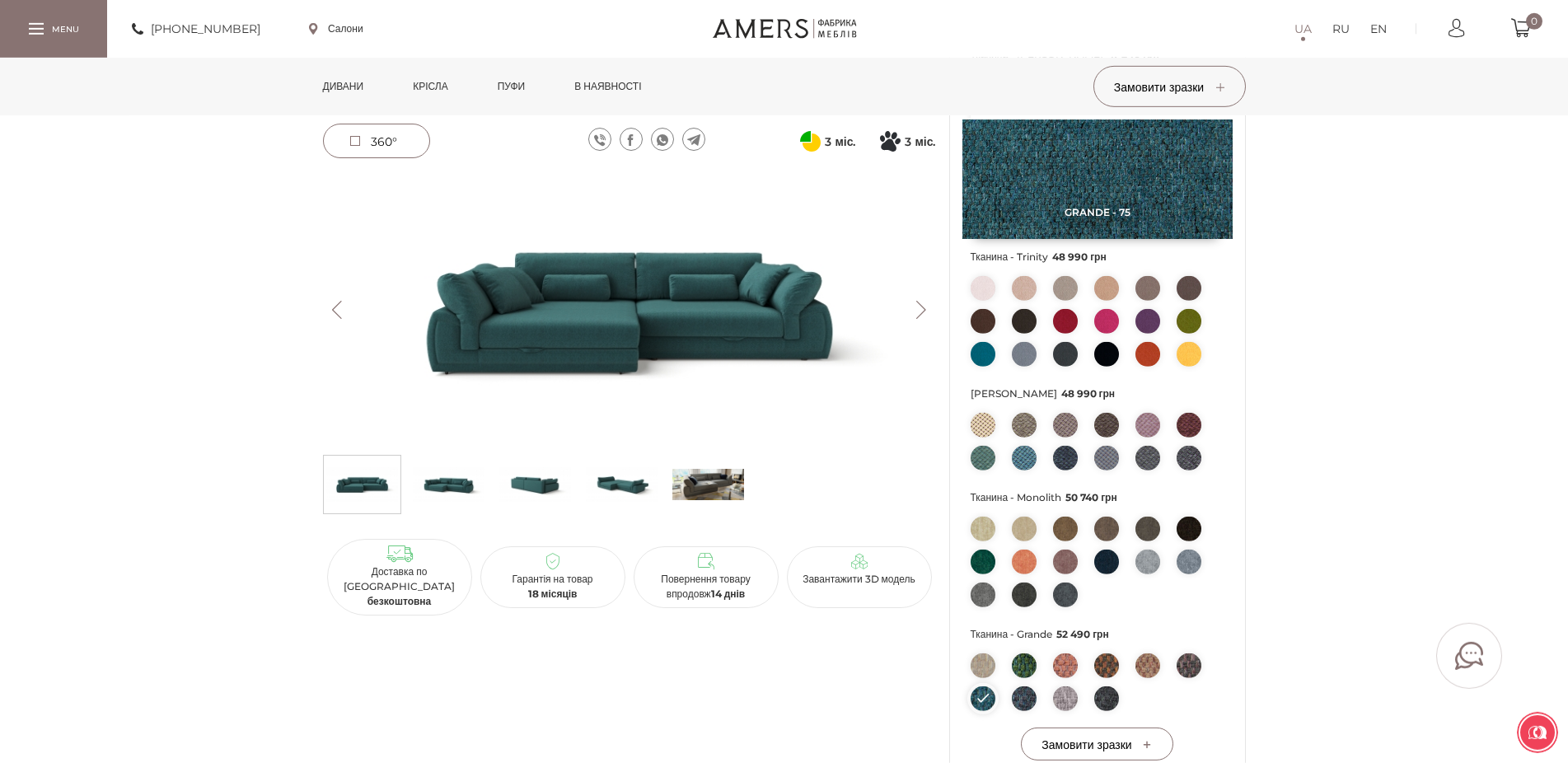
scroll to position [337, 0]
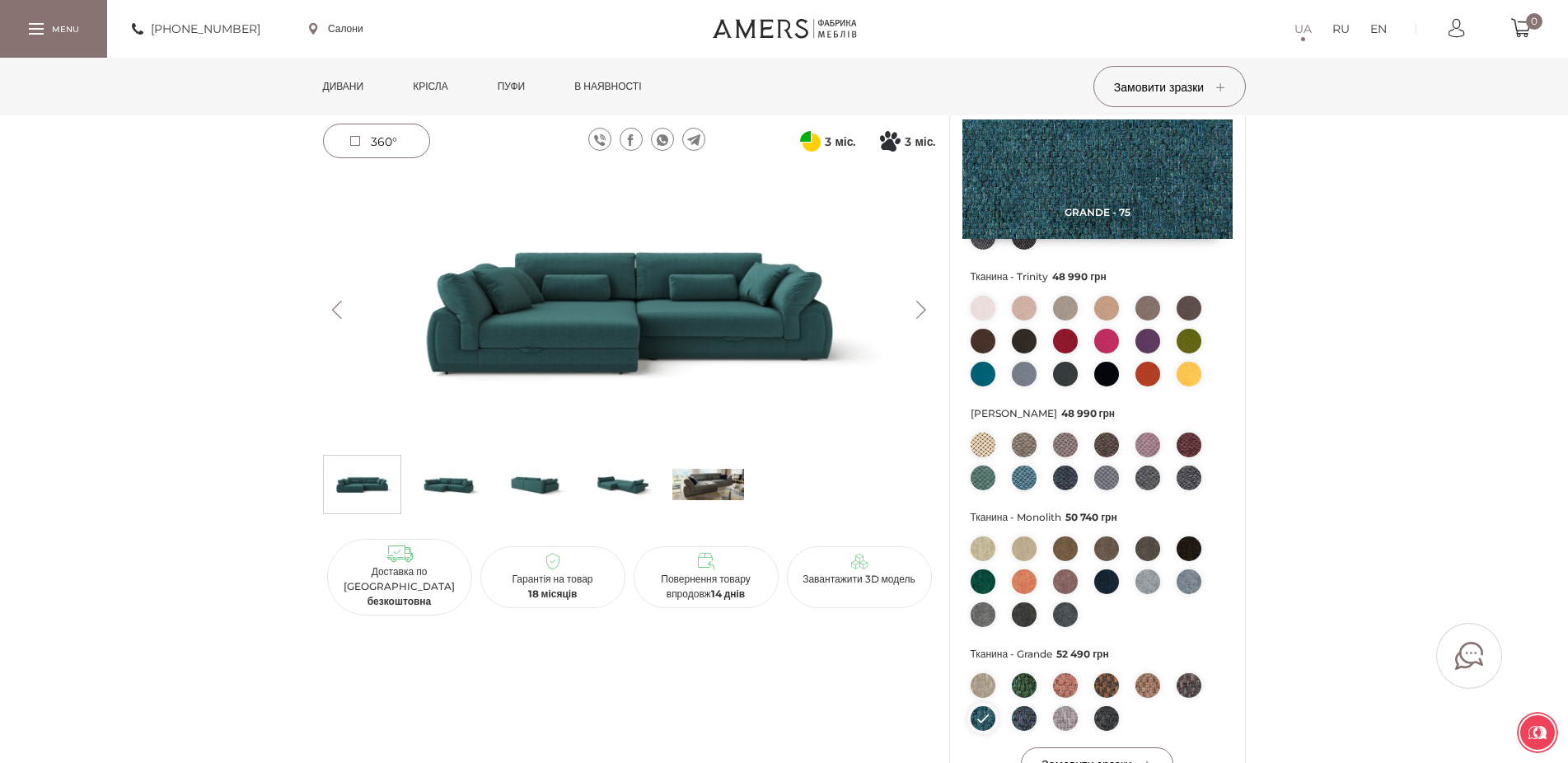
click at [607, 484] on img at bounding box center [621, 484] width 72 height 49
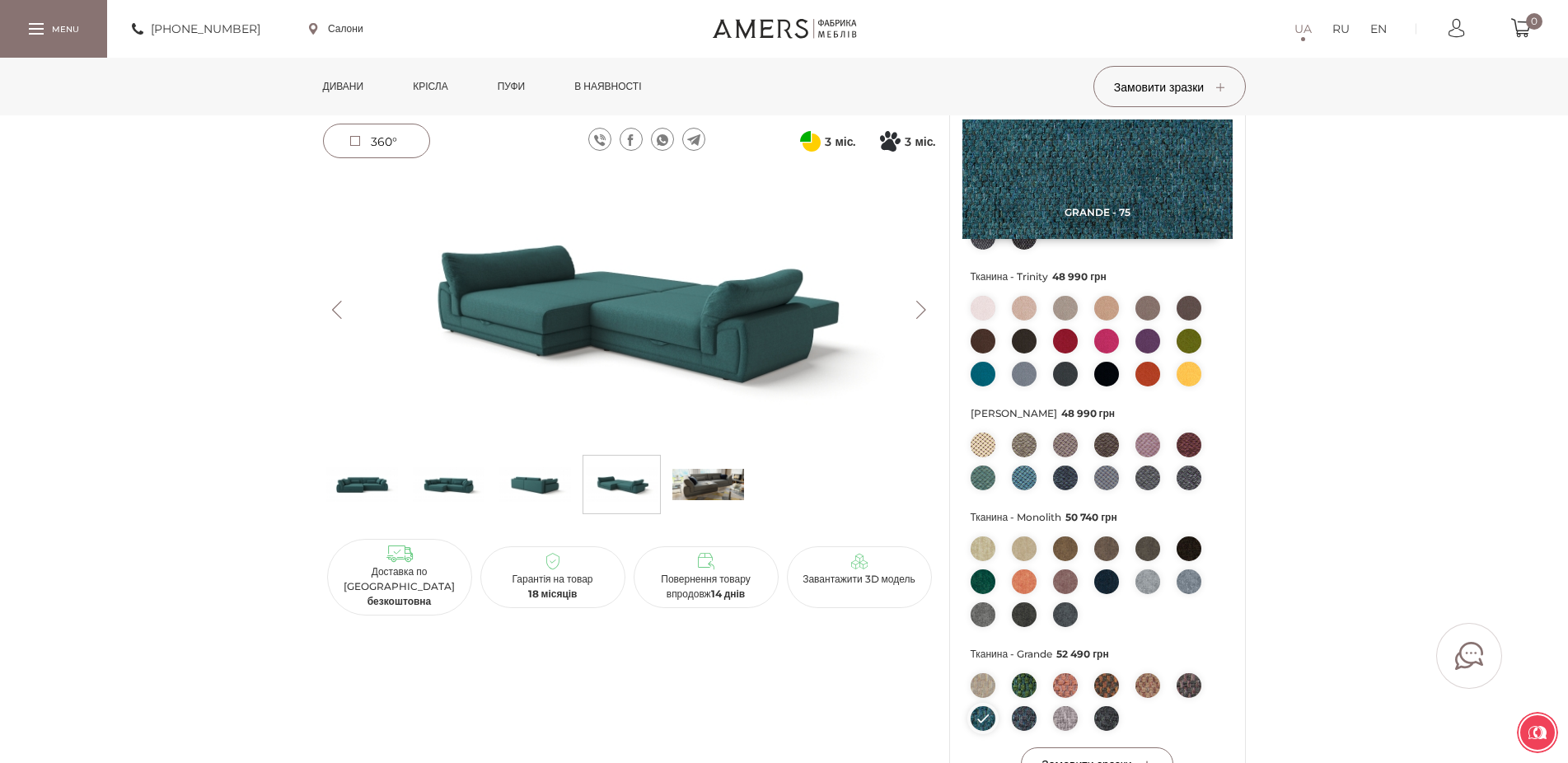
click at [542, 496] on img at bounding box center [535, 484] width 72 height 49
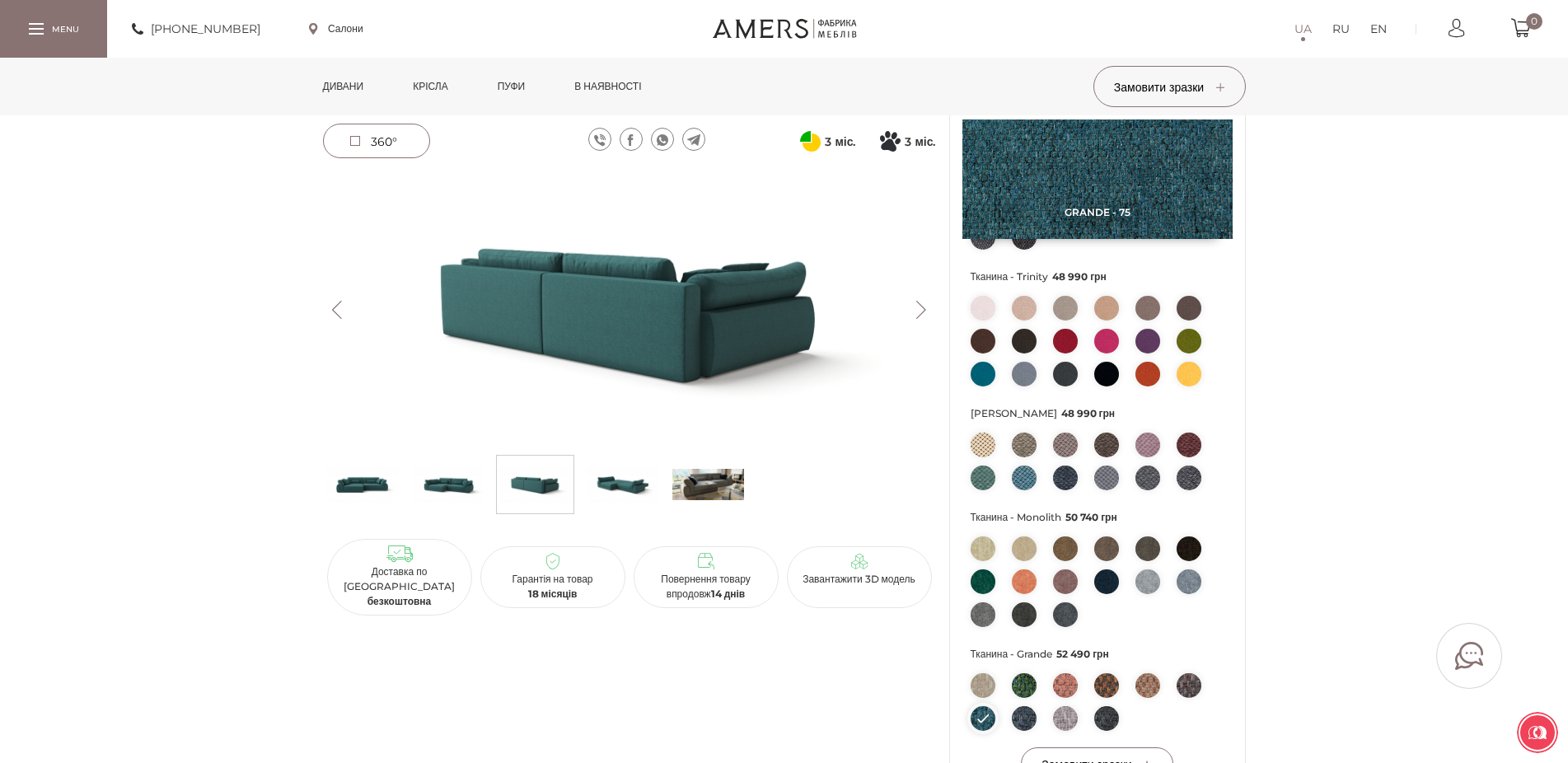
click at [442, 505] on img at bounding box center [448, 484] width 72 height 49
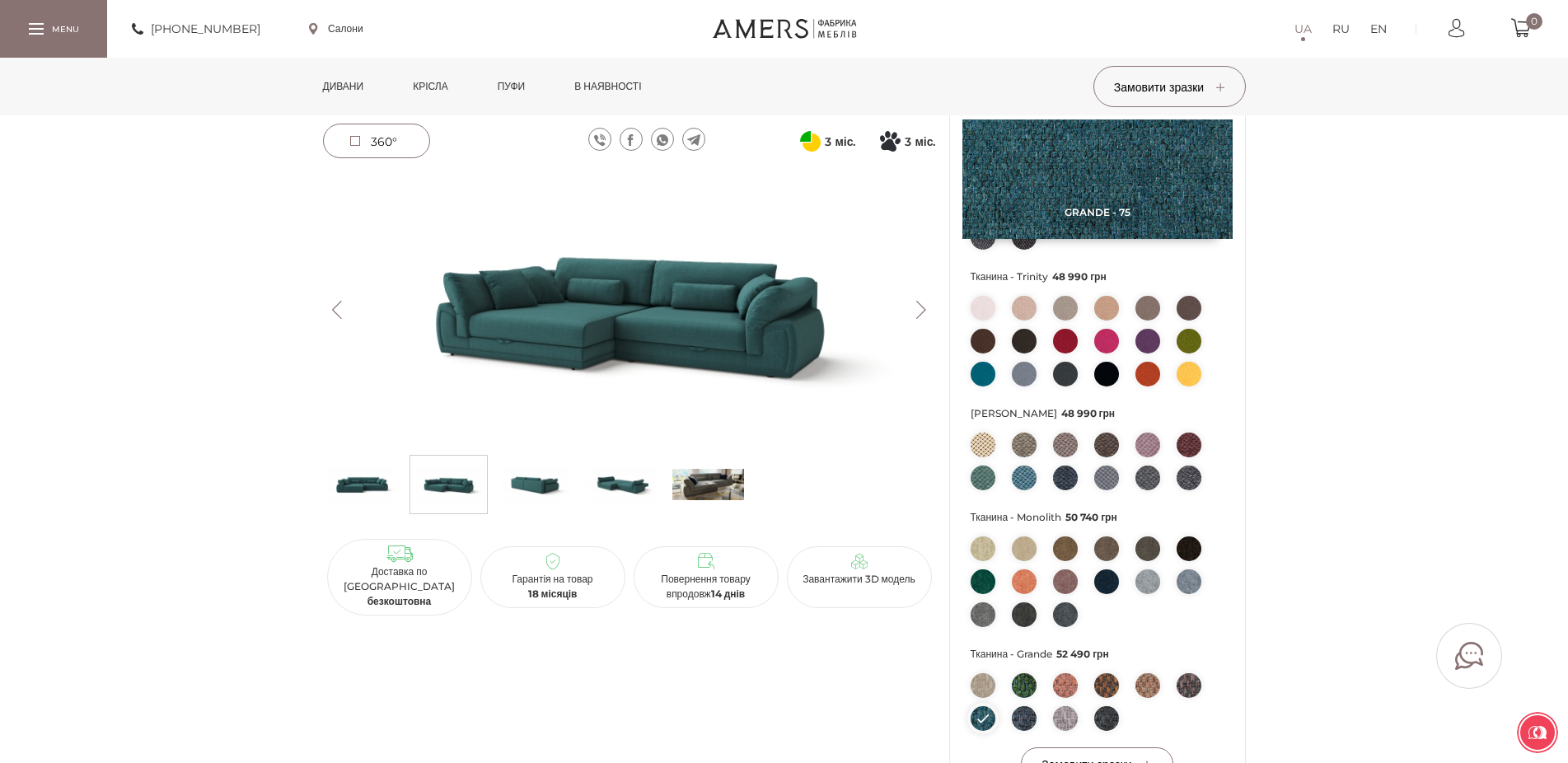
scroll to position [0, 0]
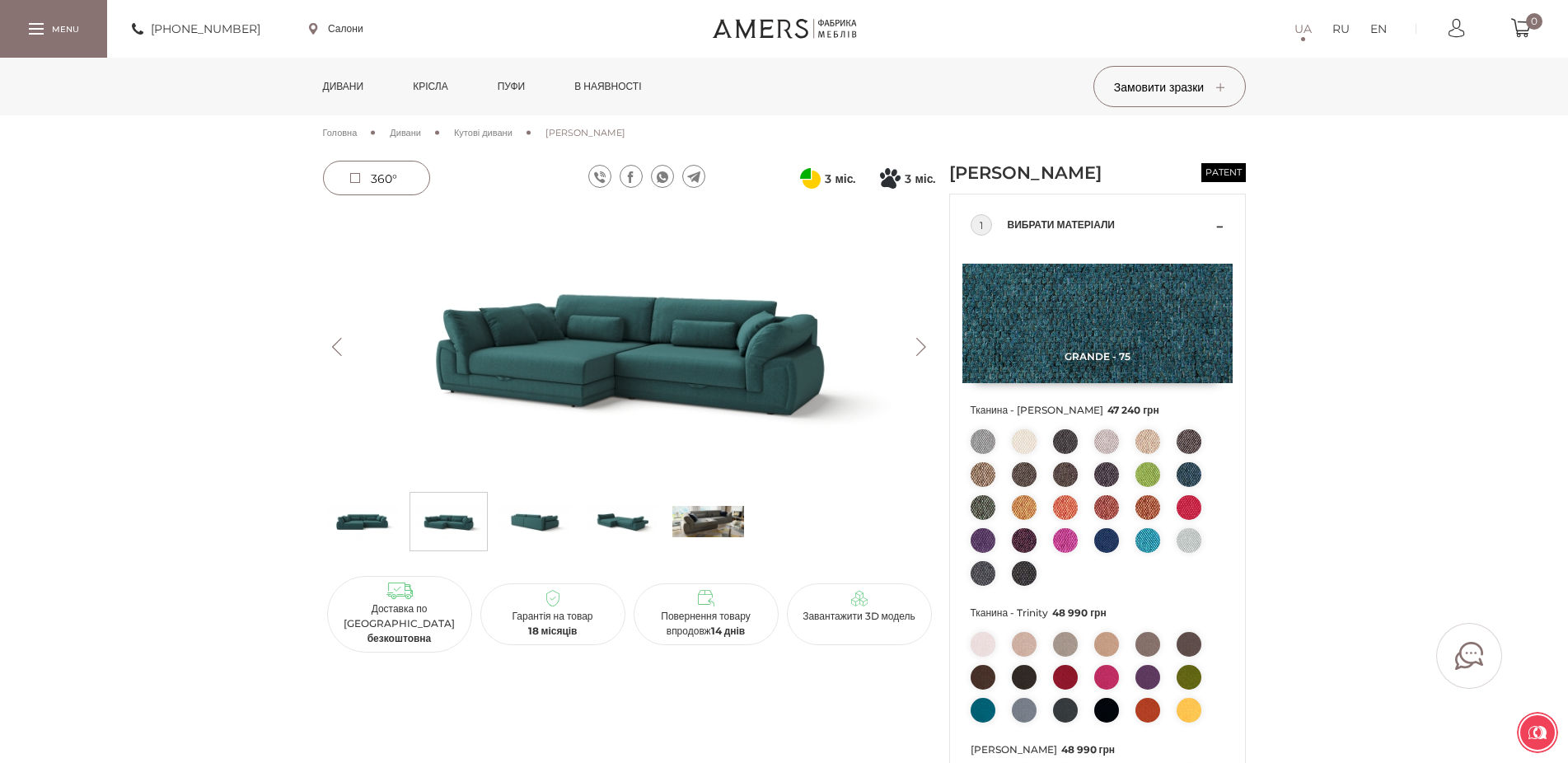
click at [491, 132] on span "Кутові дивани" at bounding box center [483, 133] width 59 height 12
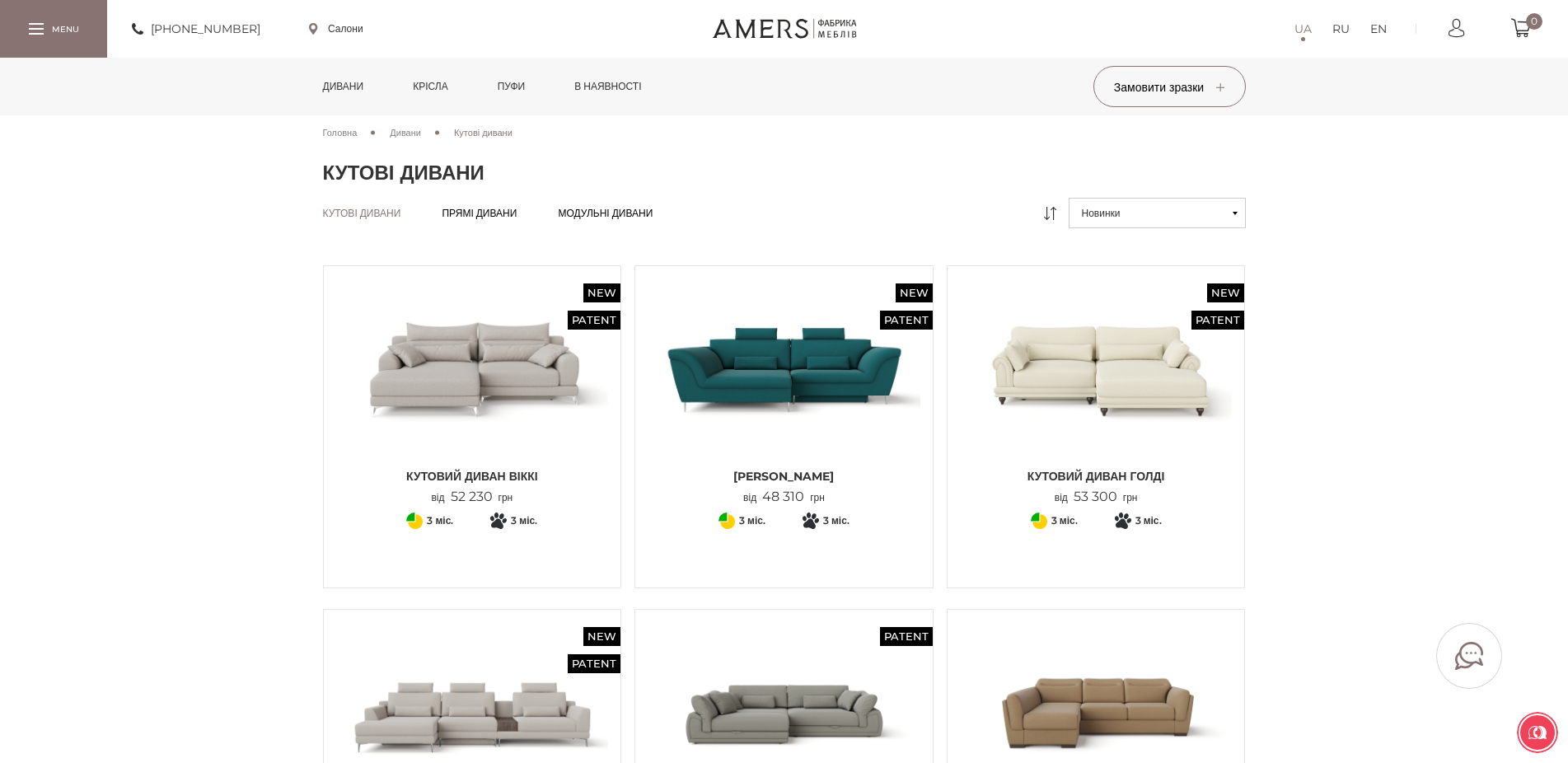
click at [470, 389] on img at bounding box center [473, 369] width 273 height 181
click at [1163, 210] on button "Новинки" at bounding box center [1157, 214] width 177 height 31
click at [1139, 306] on link "Від дорогих до дешевих" at bounding box center [1157, 303] width 177 height 32
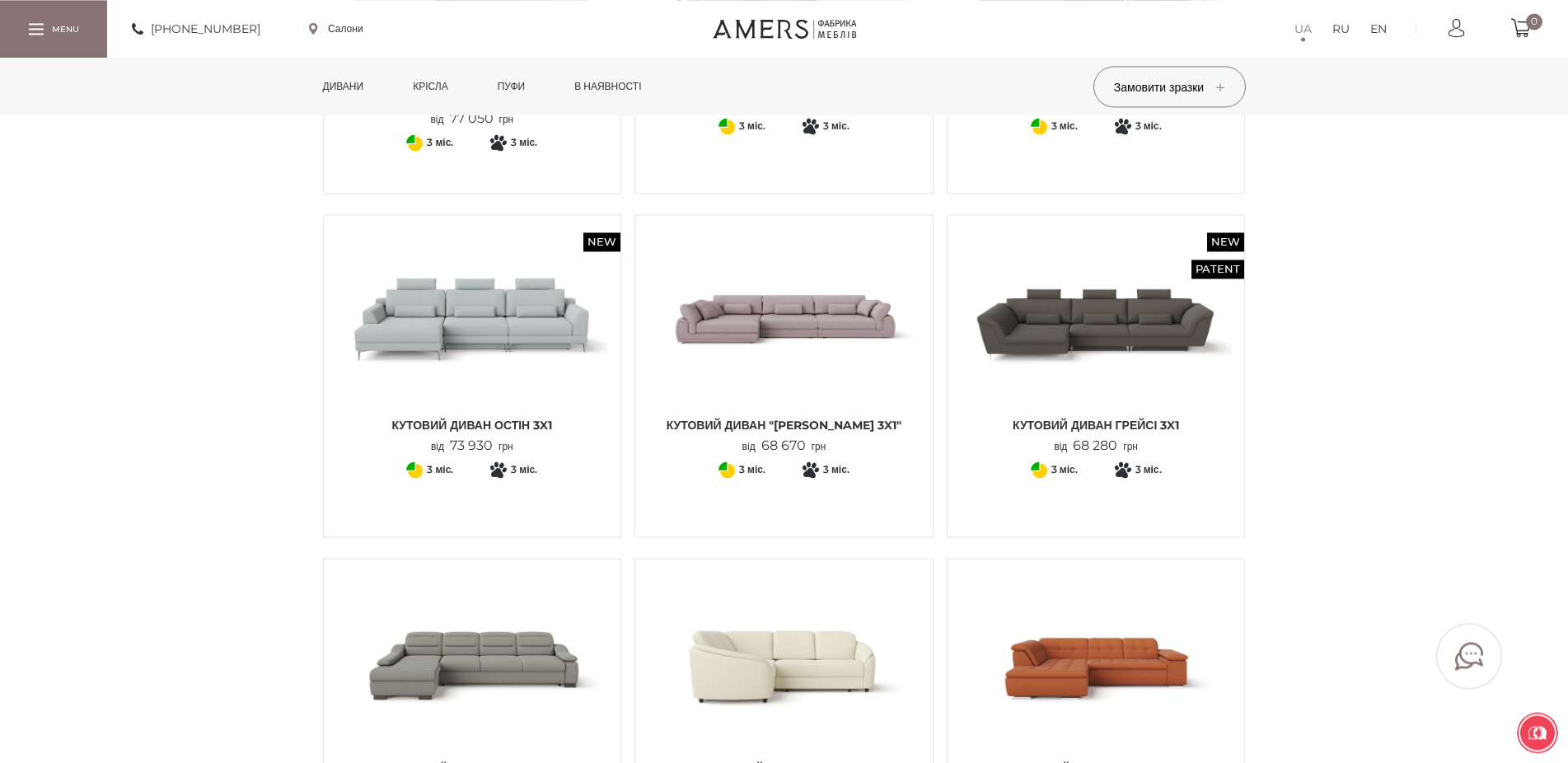
scroll to position [420, 0]
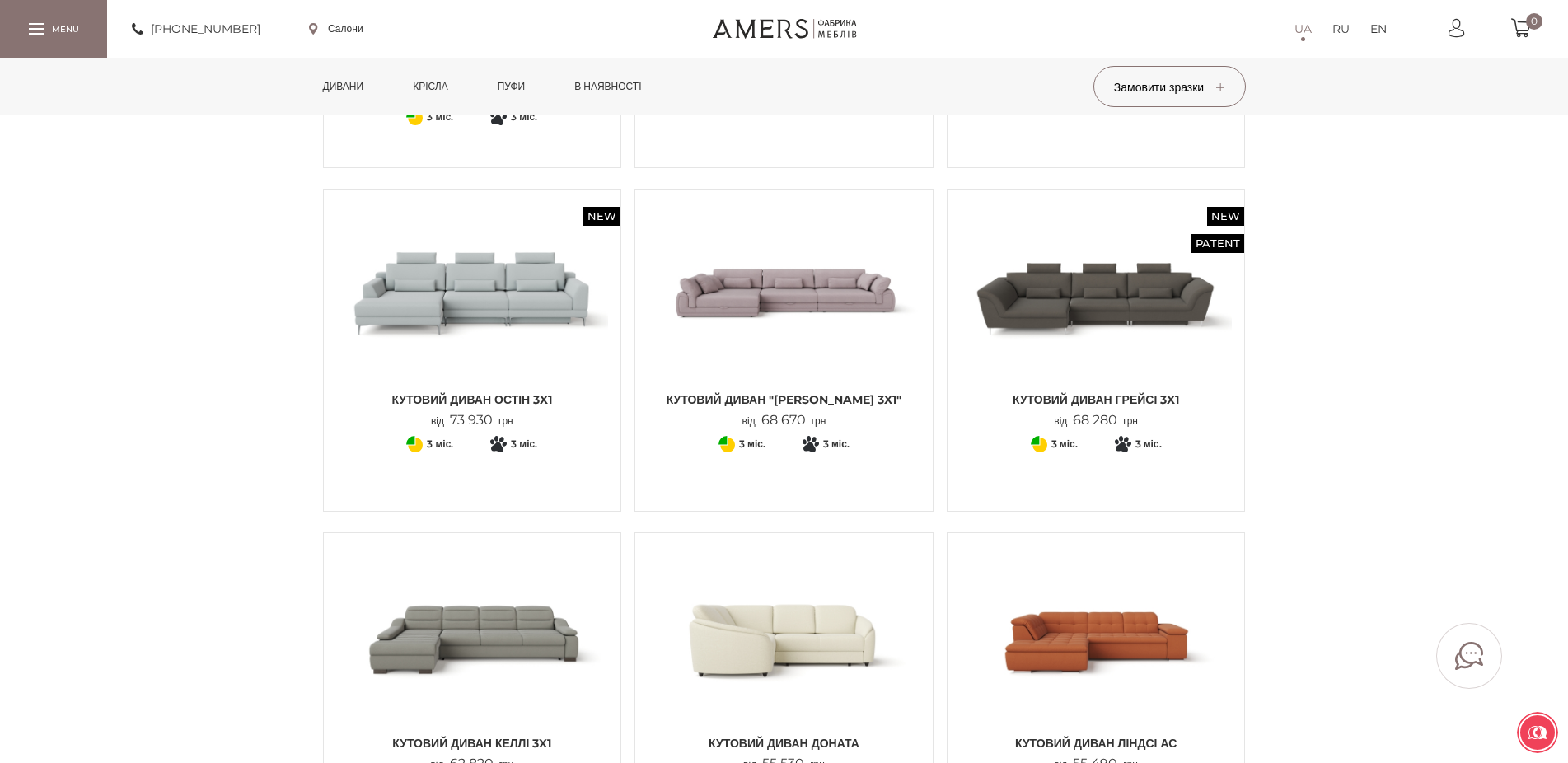
click at [739, 393] on span "Кутовий Диван "[PERSON_NAME] 3x1"" at bounding box center [784, 399] width 273 height 16
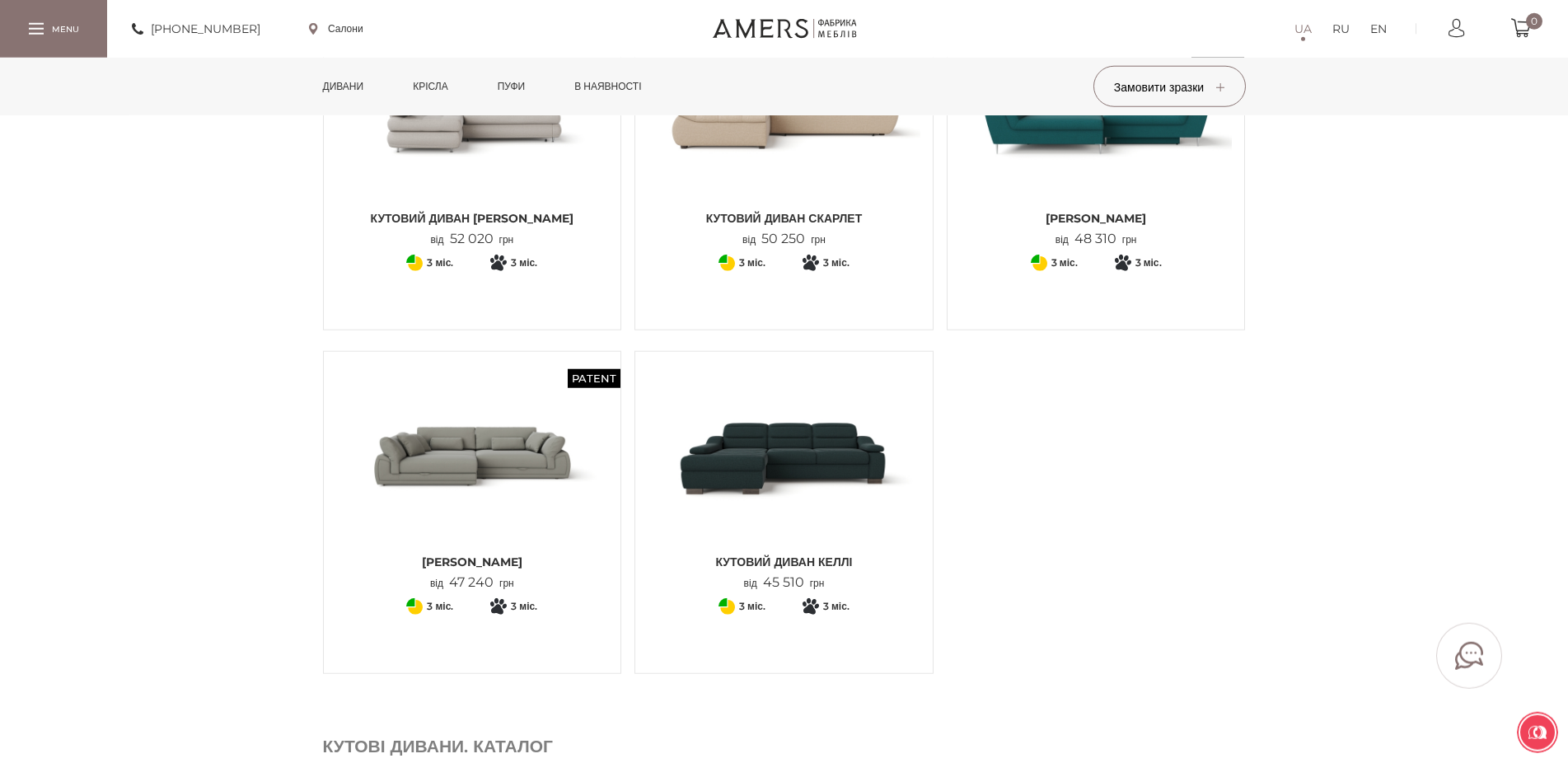
scroll to position [1934, 0]
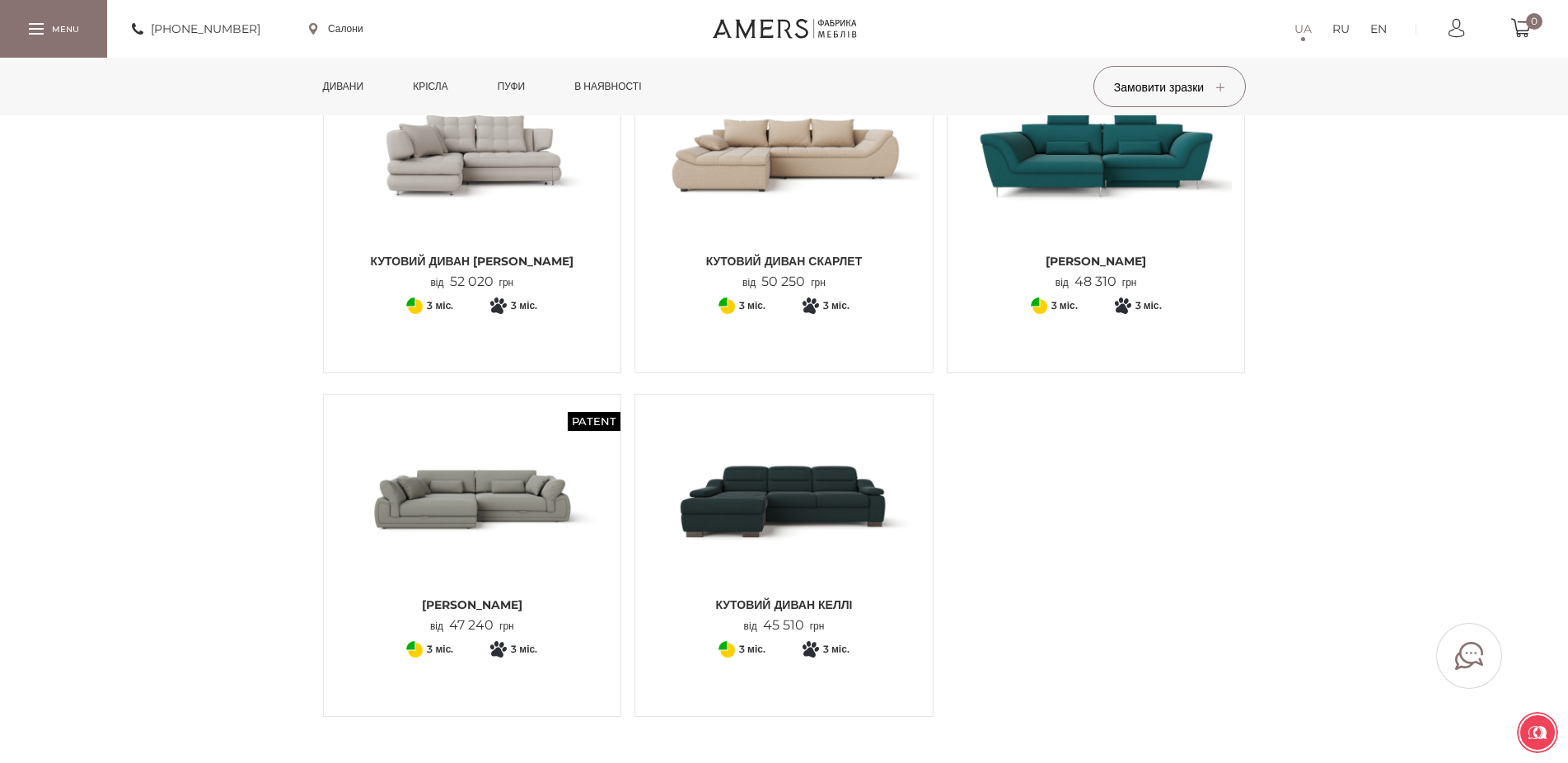
click at [370, 509] on img at bounding box center [473, 497] width 273 height 181
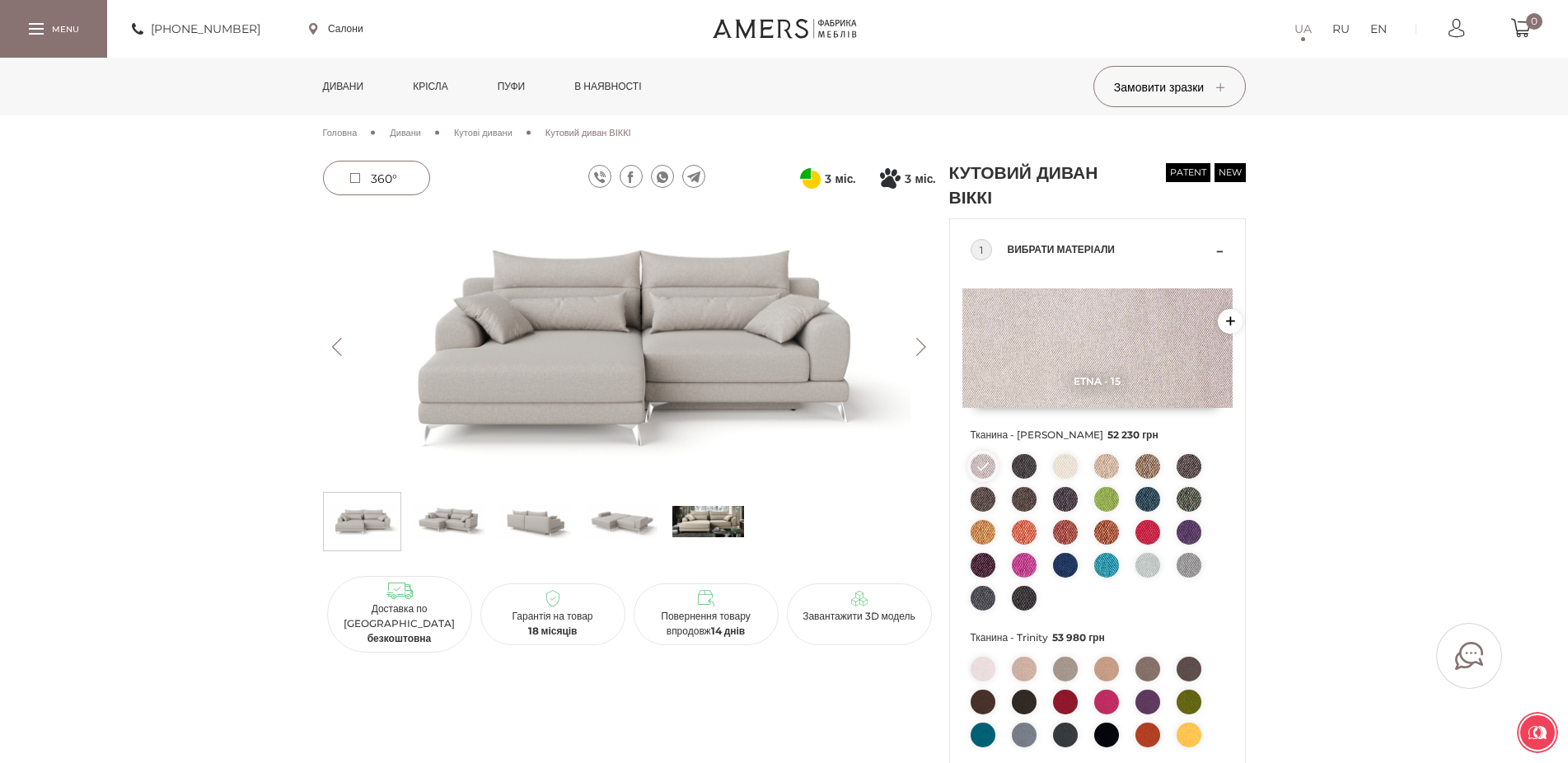
click at [512, 387] on img at bounding box center [629, 346] width 613 height 273
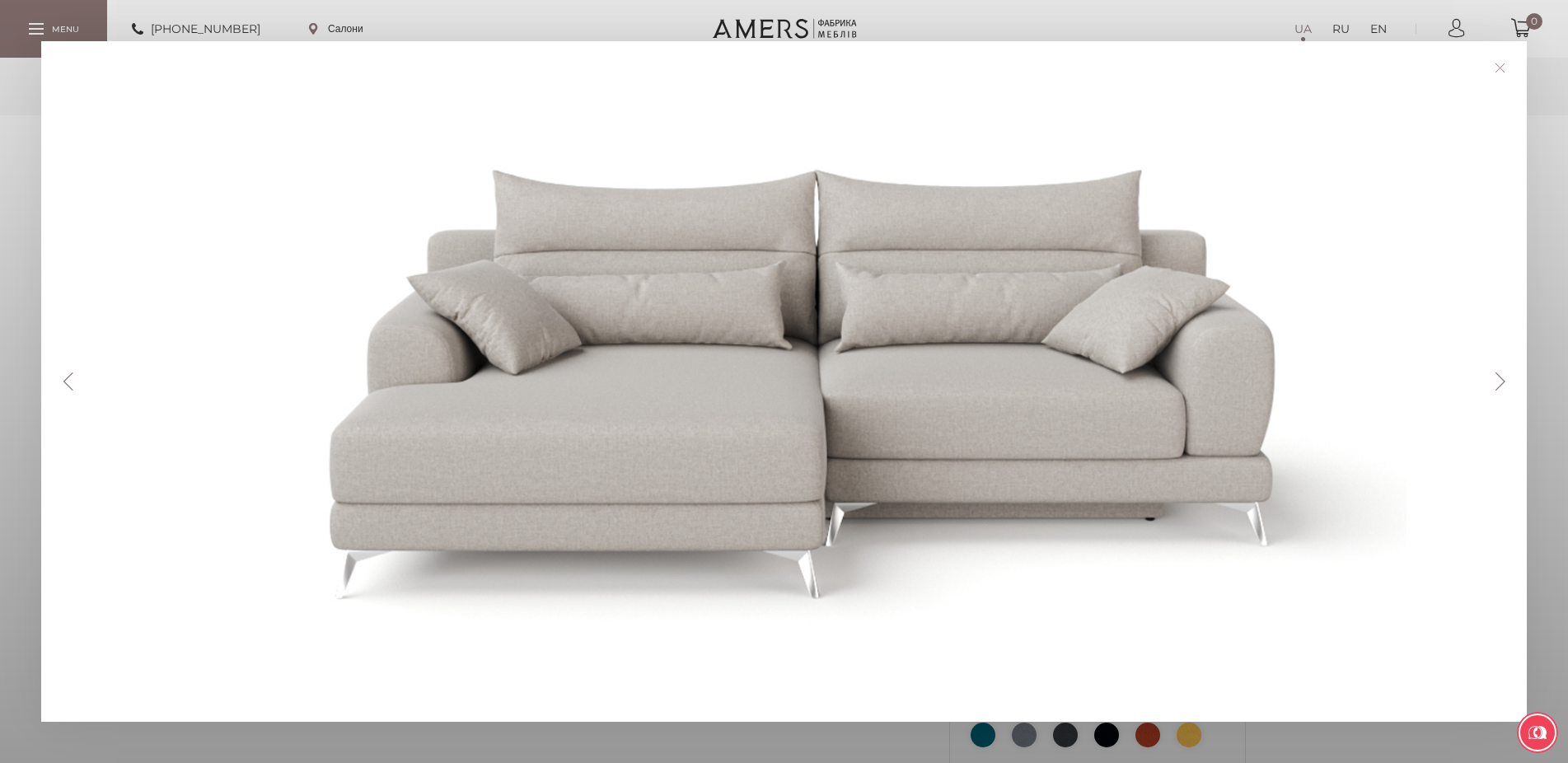
click at [507, 400] on div at bounding box center [792, 382] width 1418 height 598
click at [1505, 64] on link at bounding box center [1500, 67] width 26 height 26
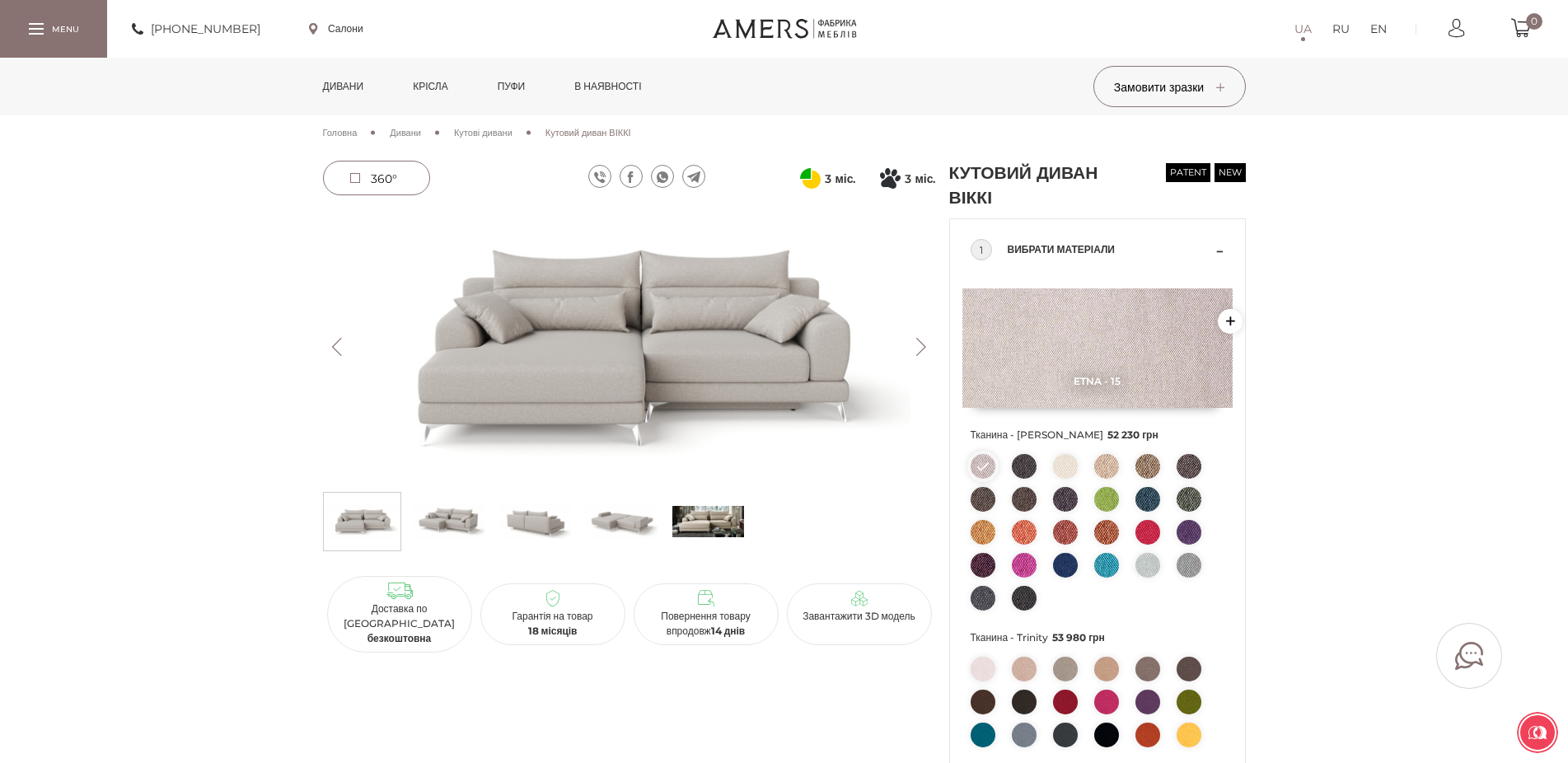
click at [699, 513] on img at bounding box center [708, 521] width 72 height 49
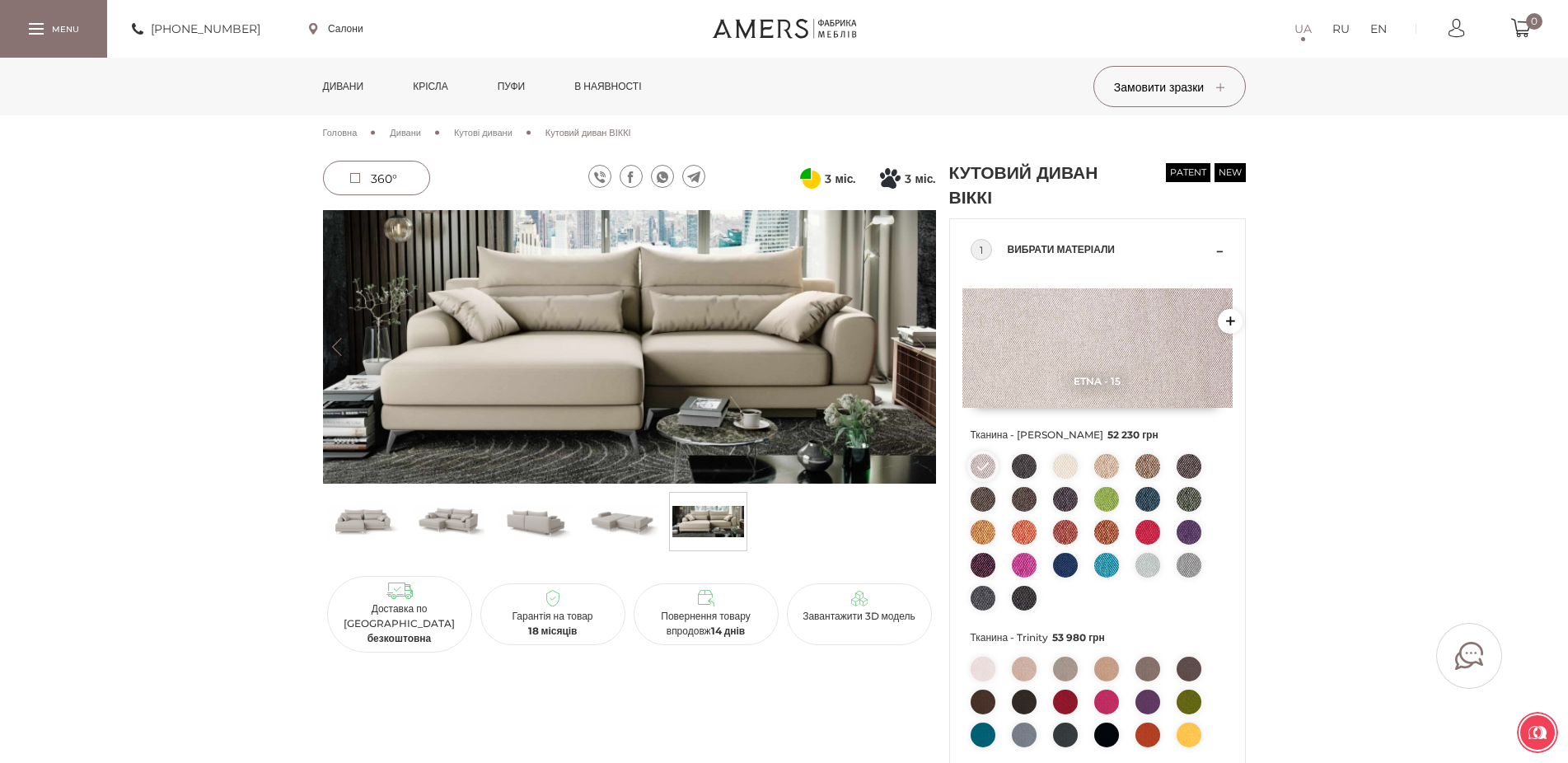
click at [538, 515] on img at bounding box center [535, 521] width 72 height 49
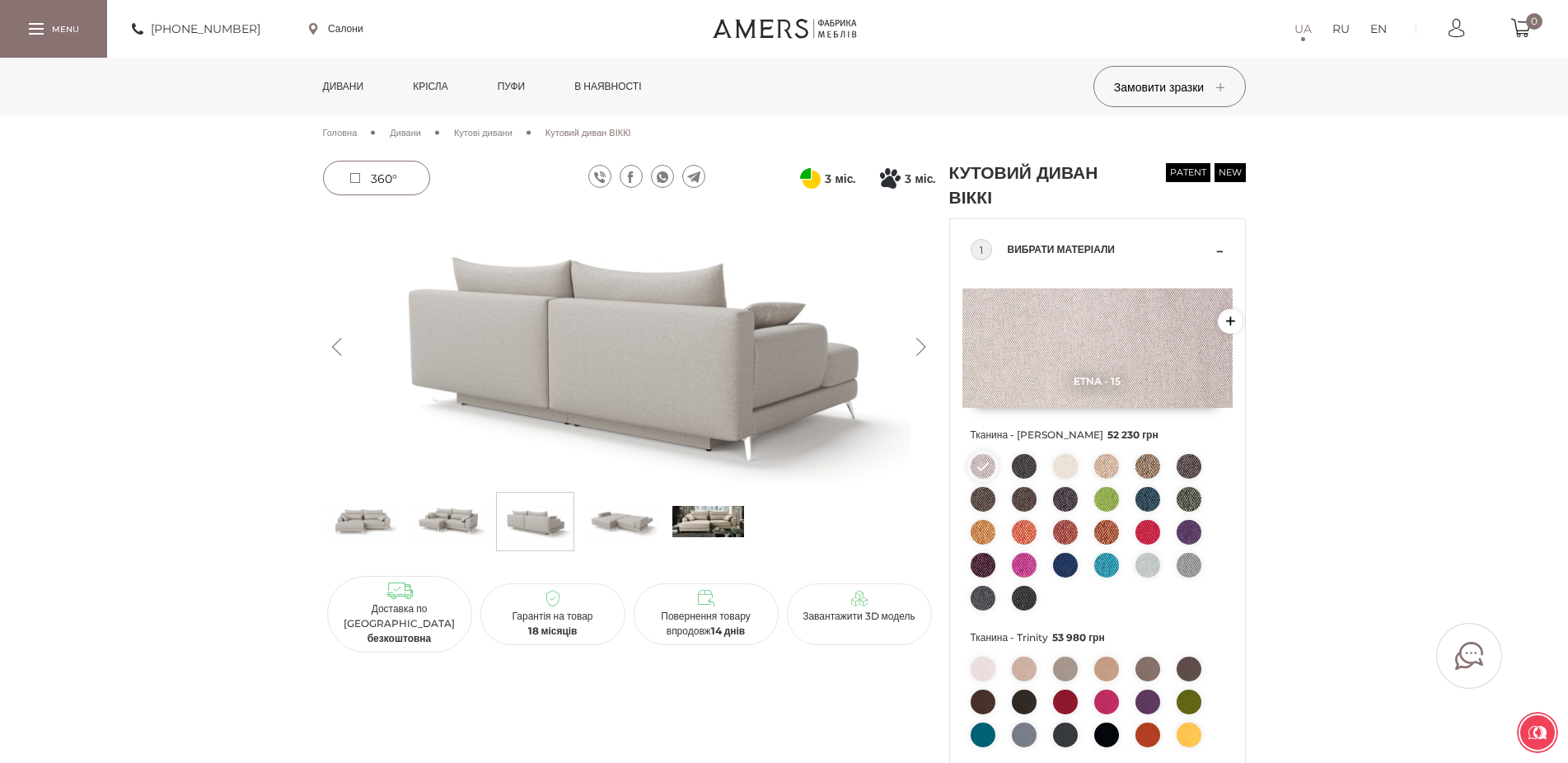
click at [354, 525] on img at bounding box center [362, 521] width 72 height 49
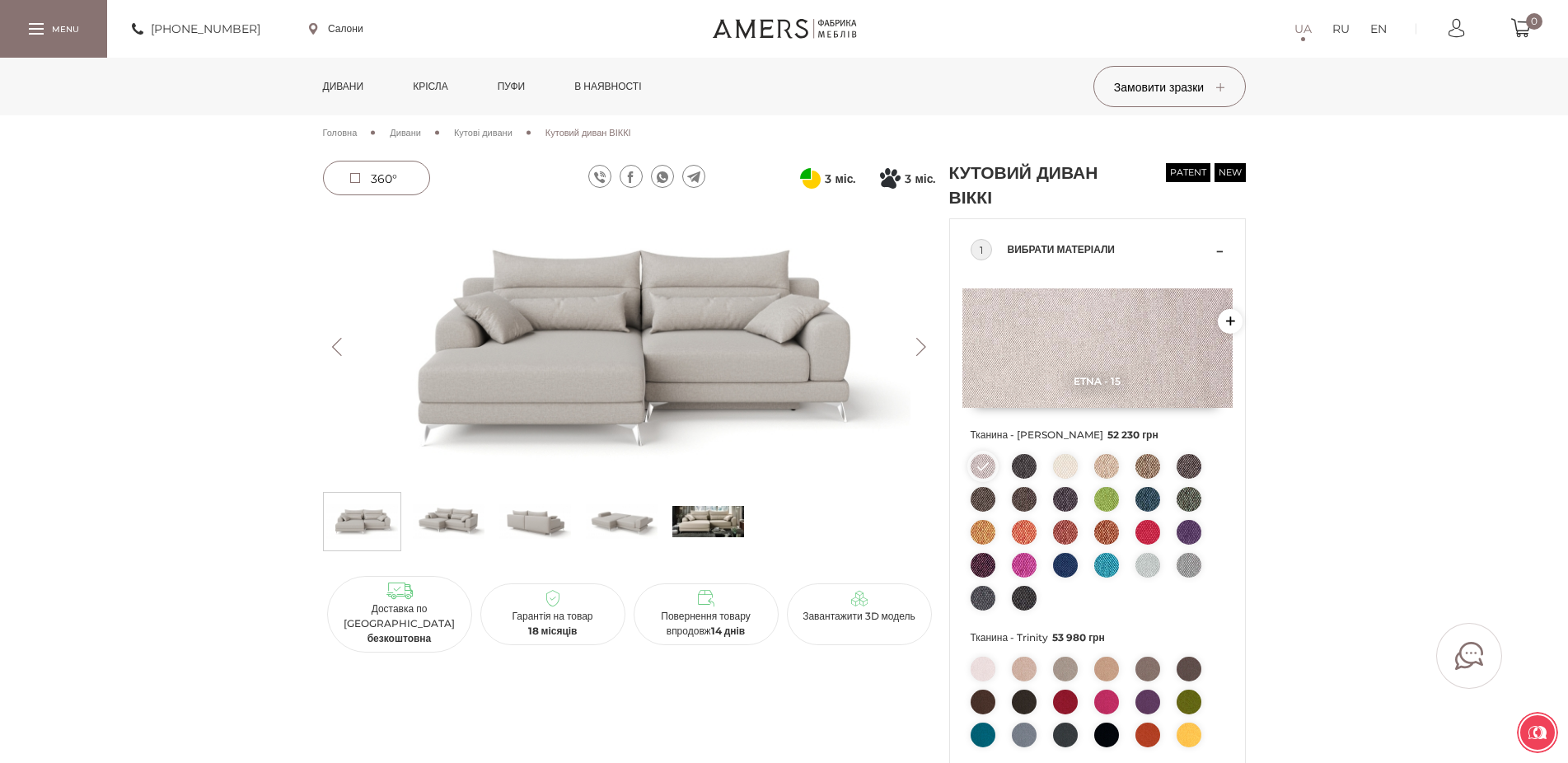
click at [431, 521] on img at bounding box center [448, 521] width 72 height 49
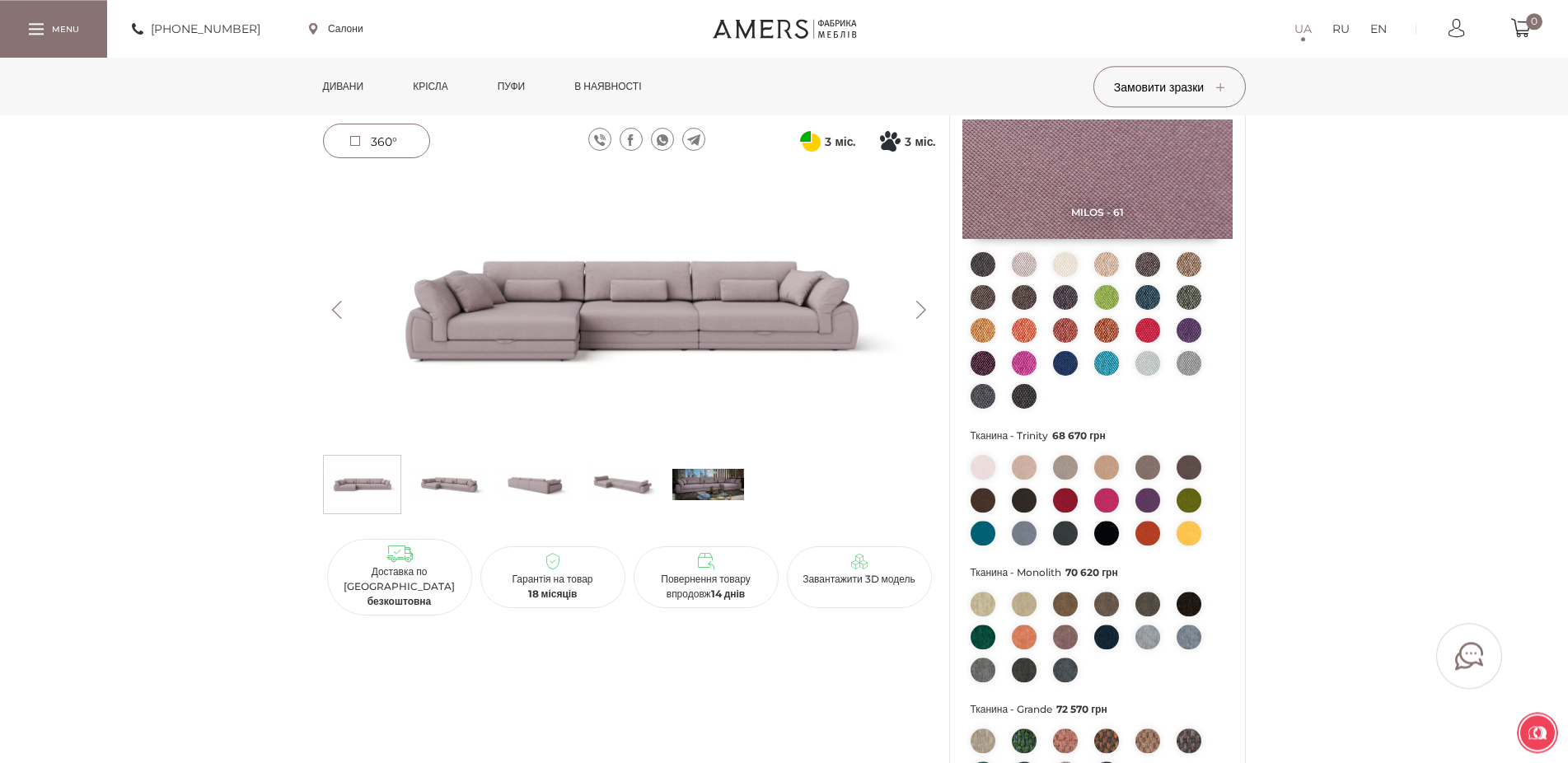
scroll to position [252, 0]
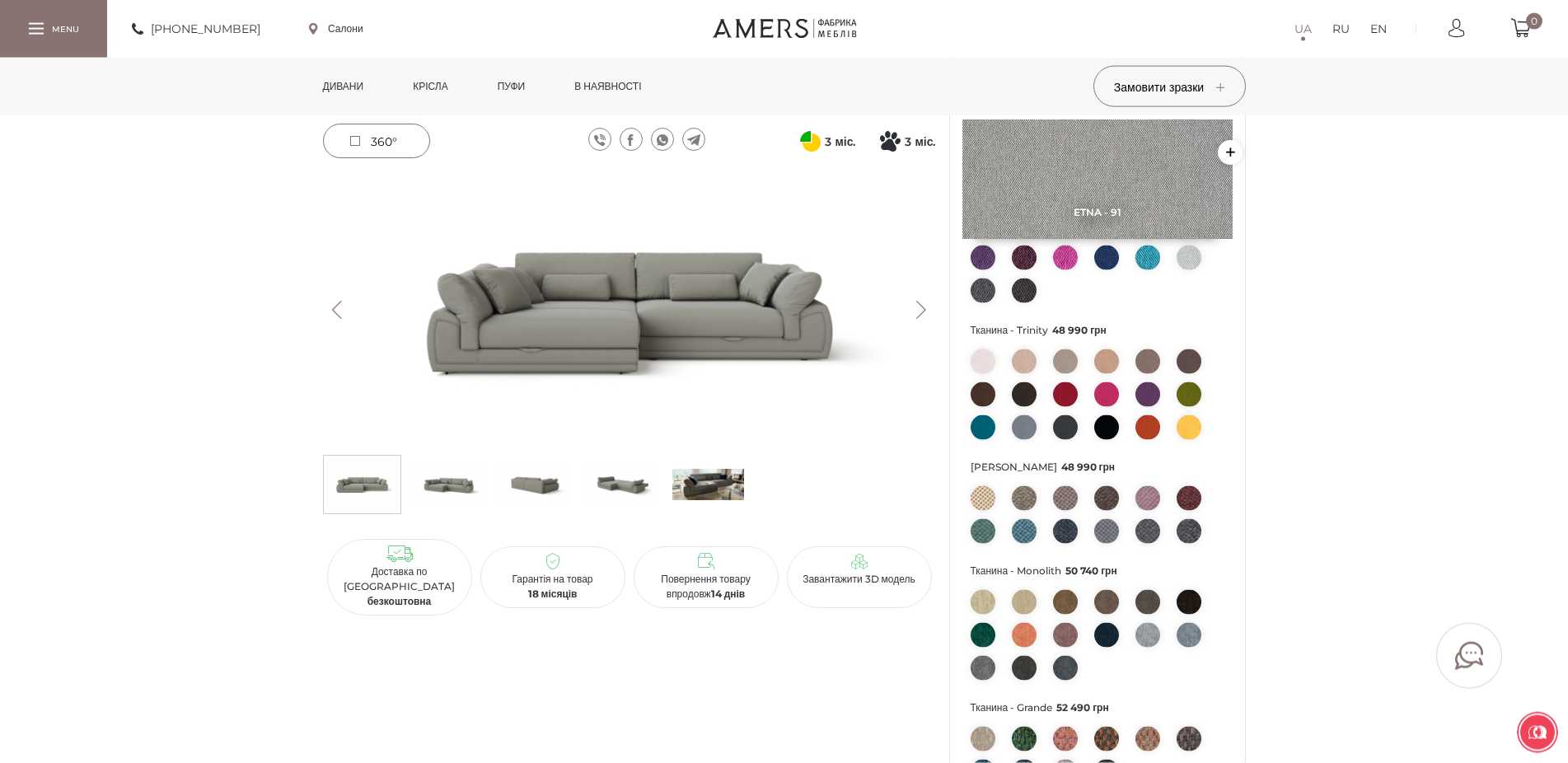
scroll to position [252, 0]
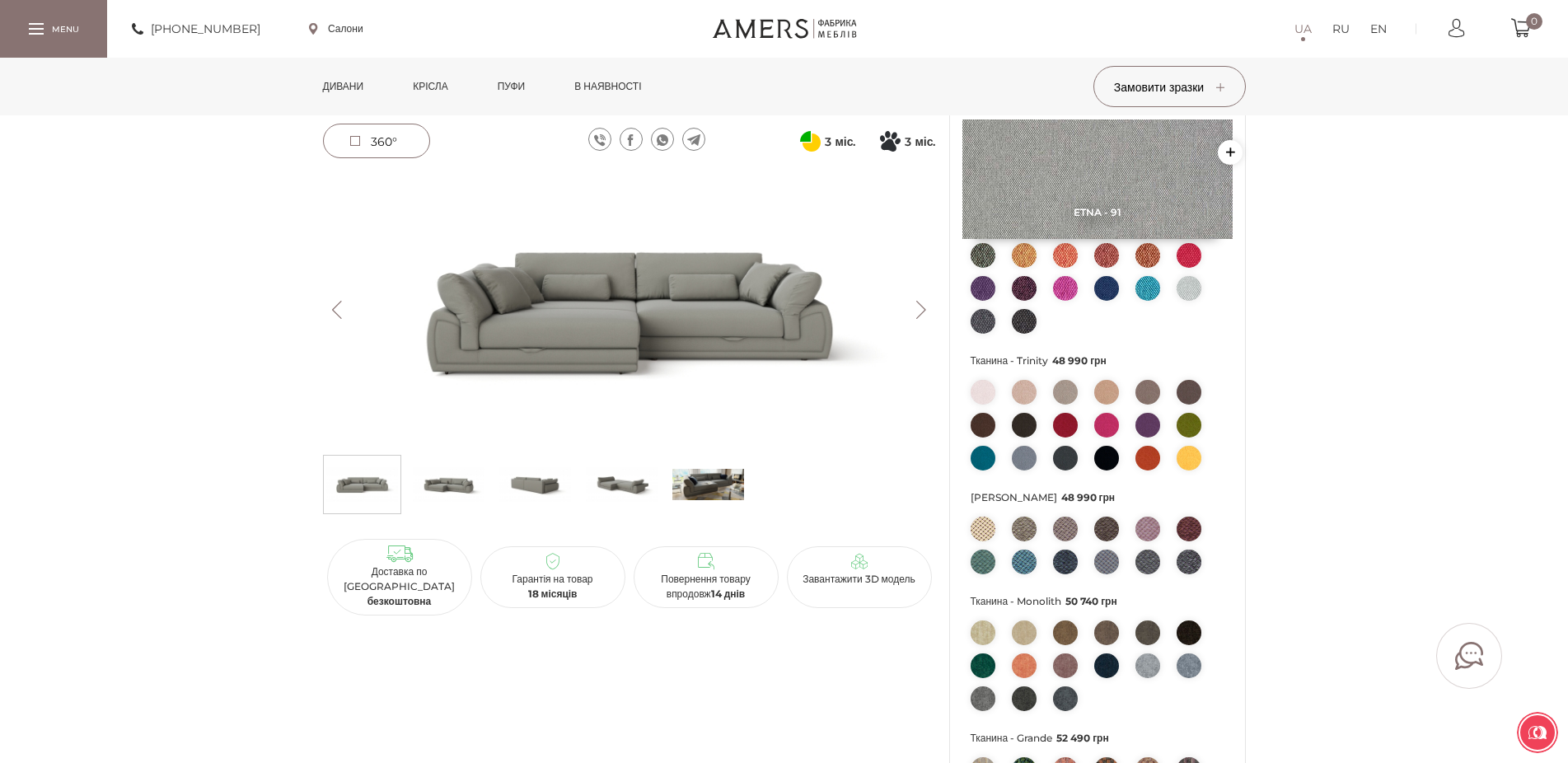
click at [976, 471] on img at bounding box center [983, 458] width 25 height 25
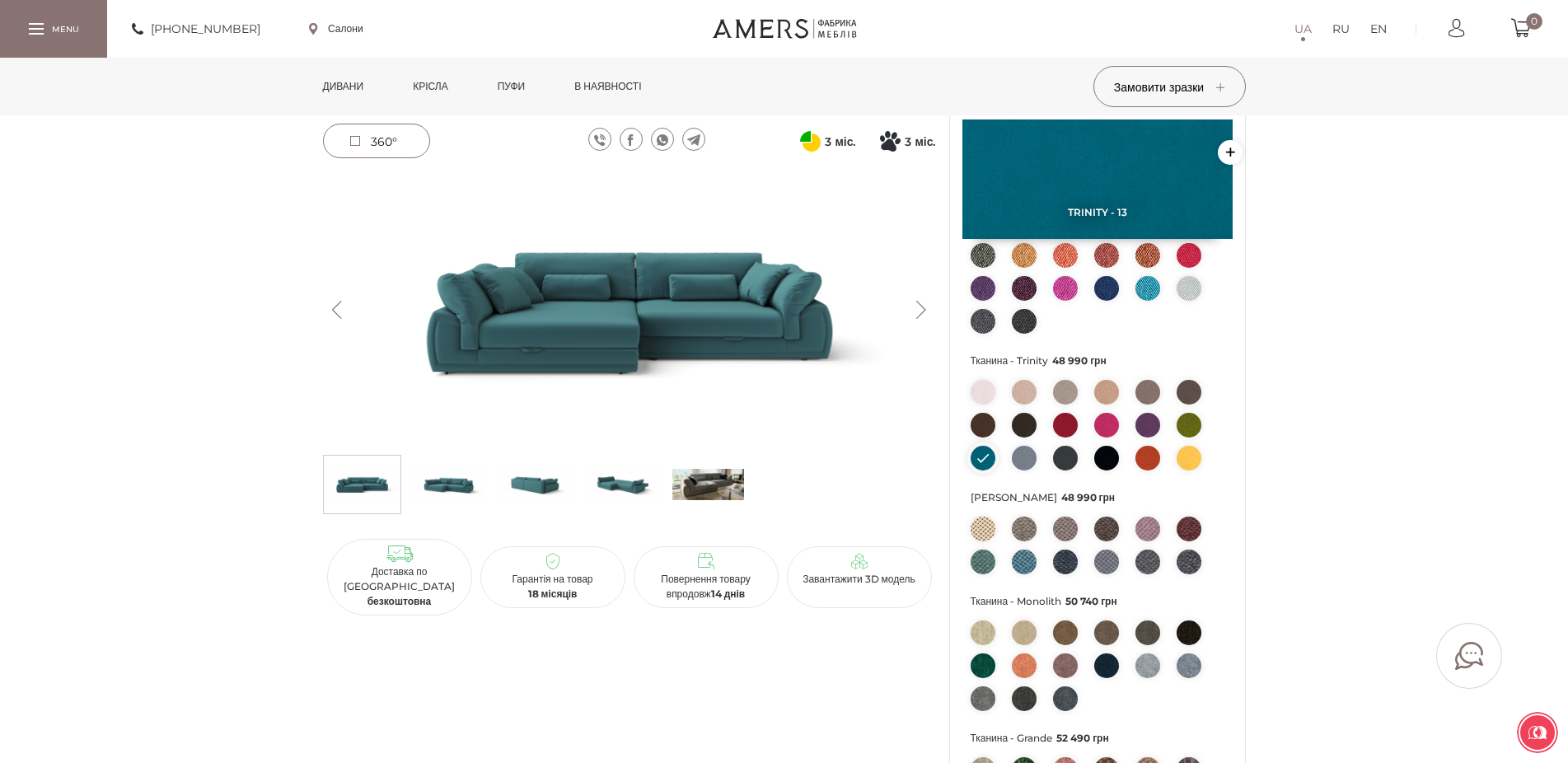
click at [1182, 438] on img at bounding box center [1189, 425] width 25 height 25
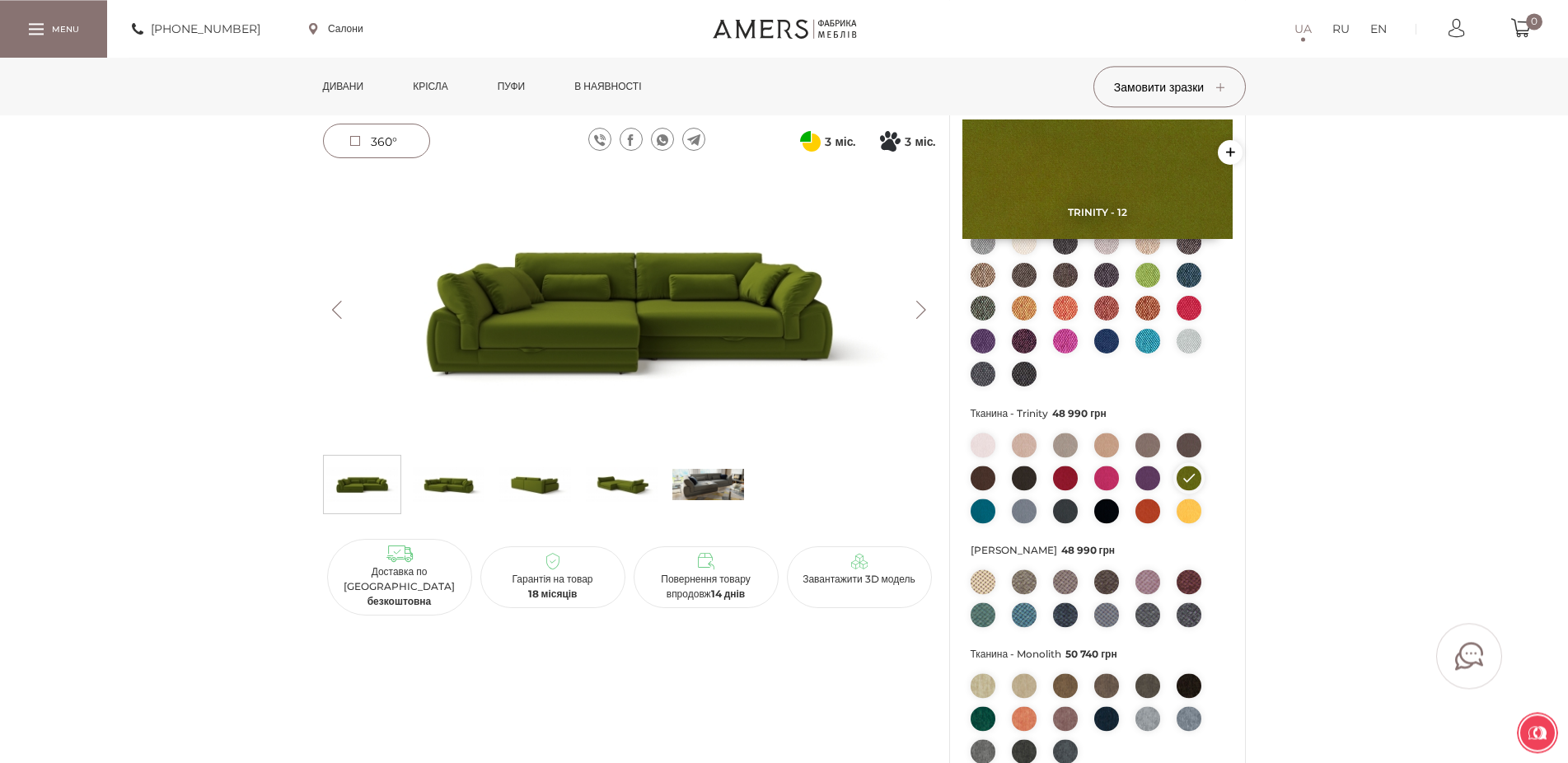
scroll to position [168, 0]
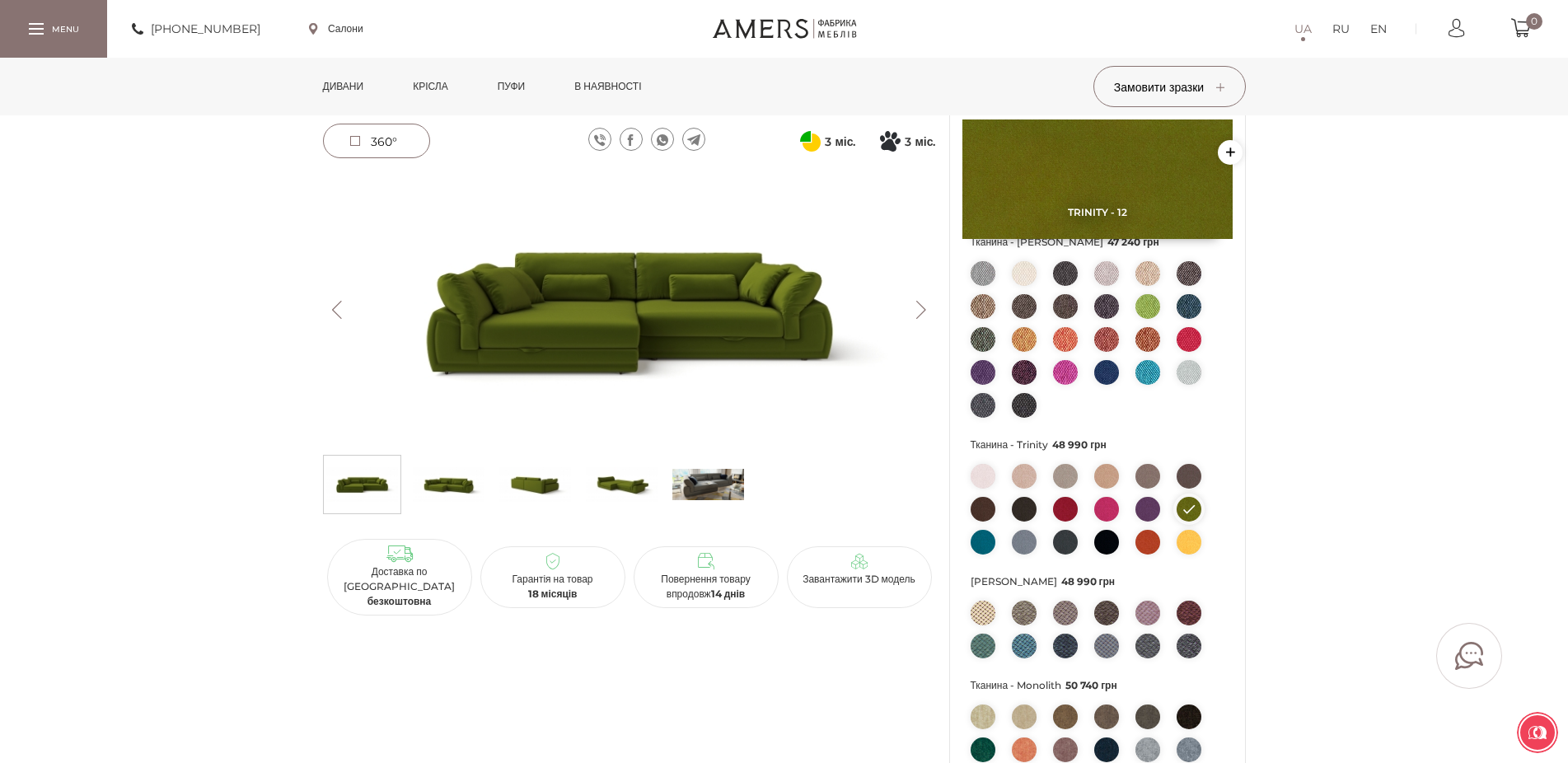
click at [1146, 385] on img at bounding box center [1149, 372] width 25 height 25
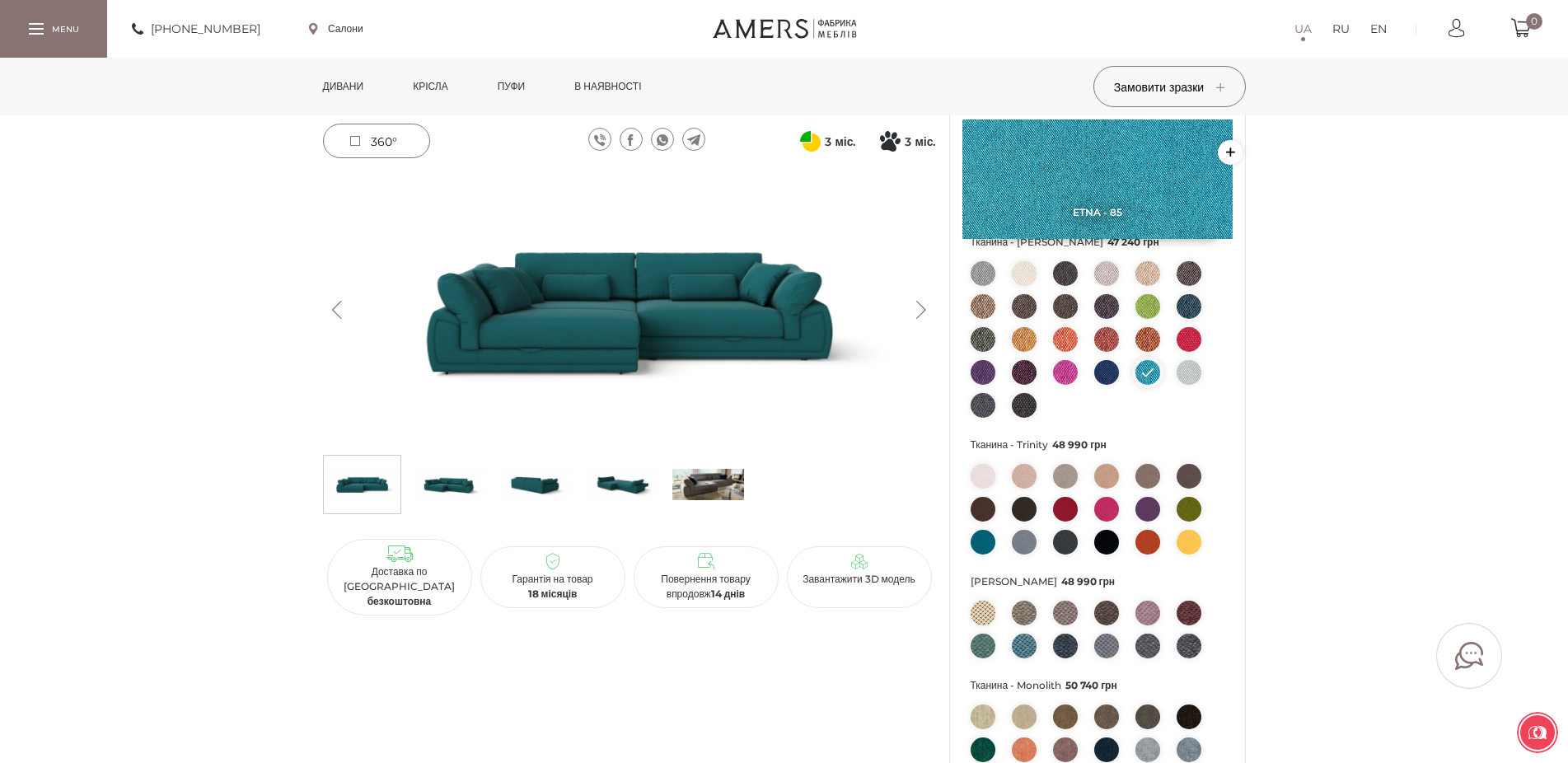
click at [1186, 319] on img at bounding box center [1189, 307] width 25 height 25
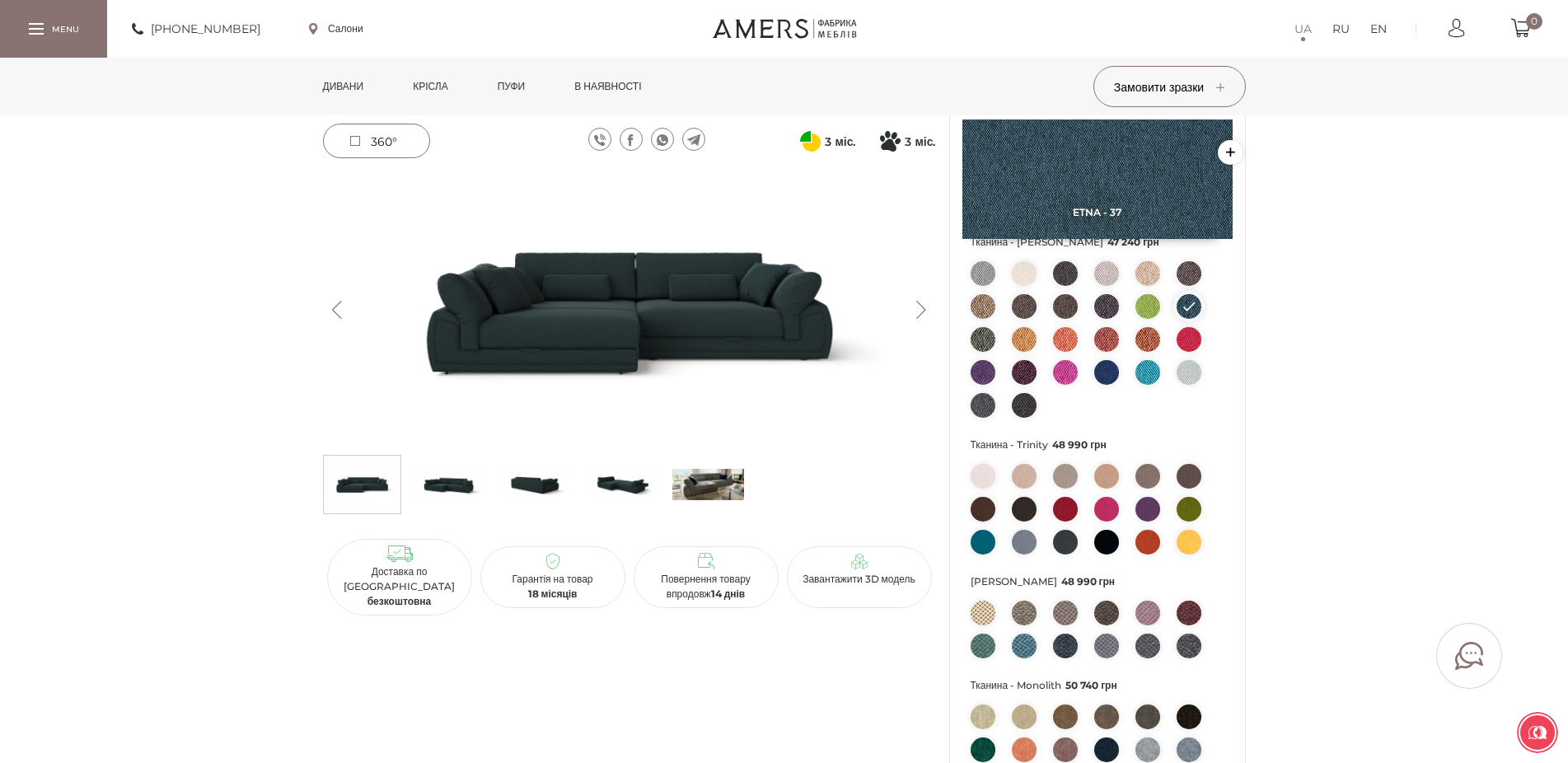
click at [1017, 418] on img at bounding box center [1024, 406] width 25 height 25
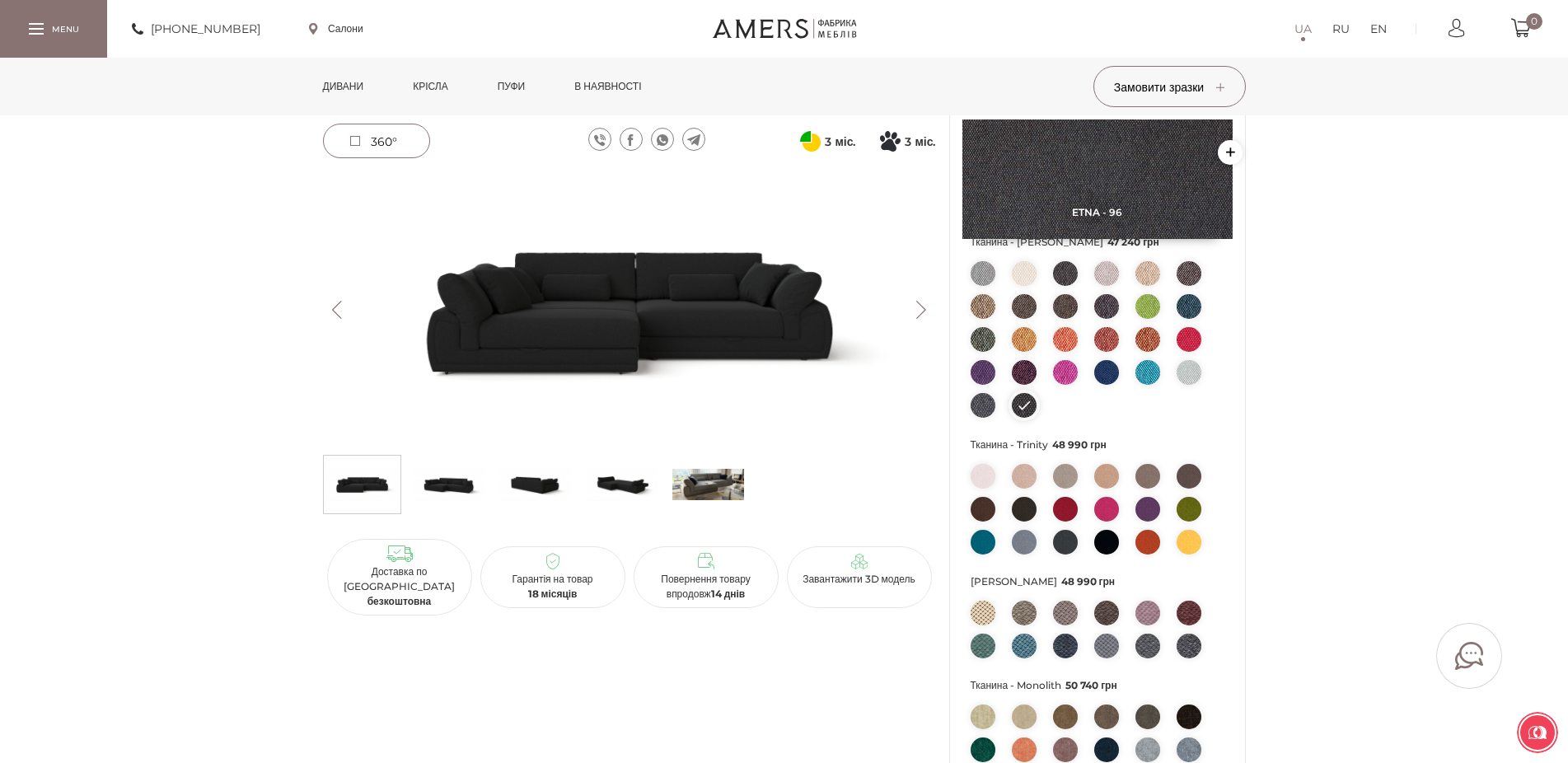
click at [981, 418] on img at bounding box center [983, 406] width 25 height 25
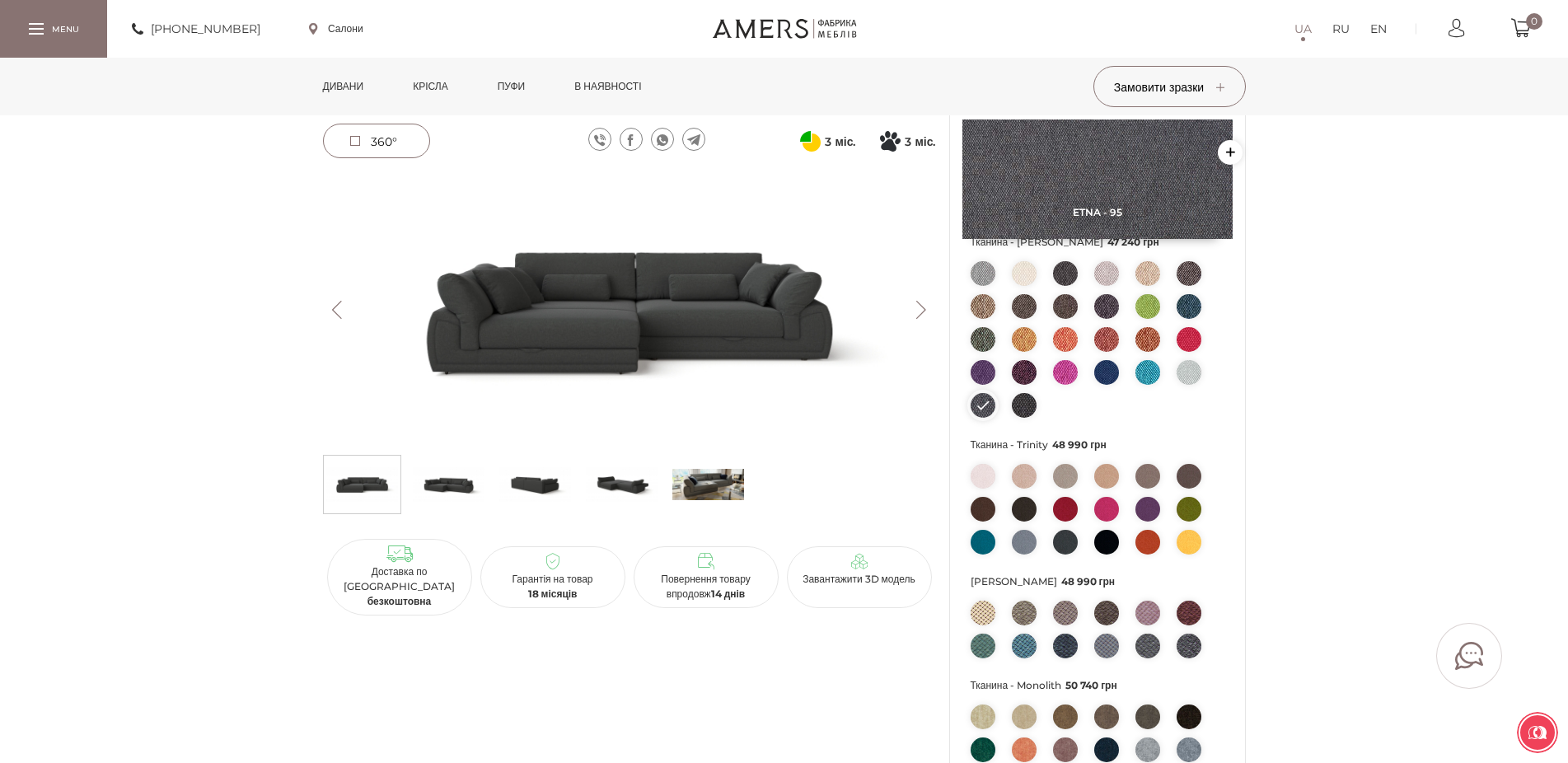
scroll to position [252, 0]
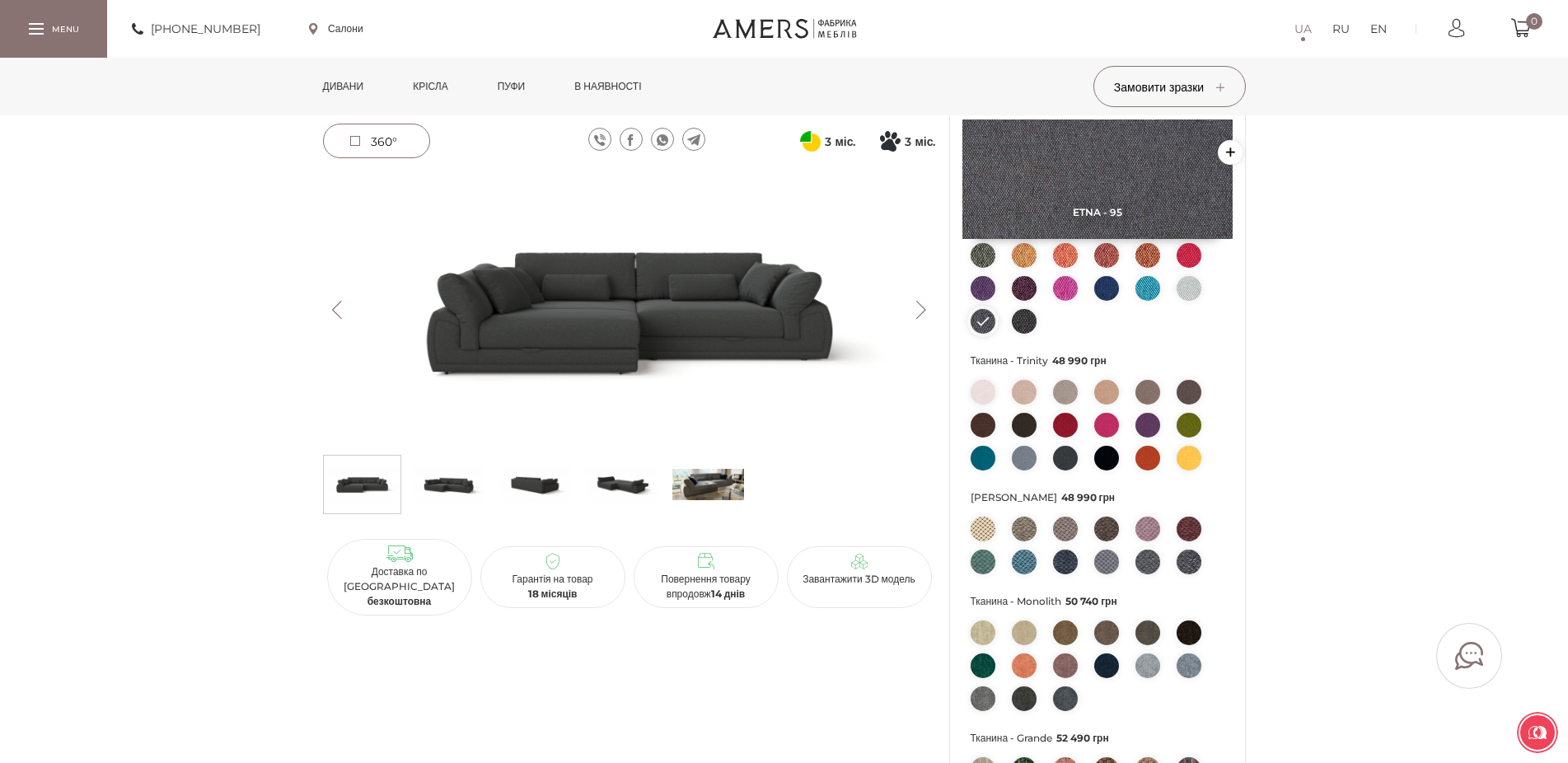
click at [1071, 438] on img at bounding box center [1066, 425] width 25 height 25
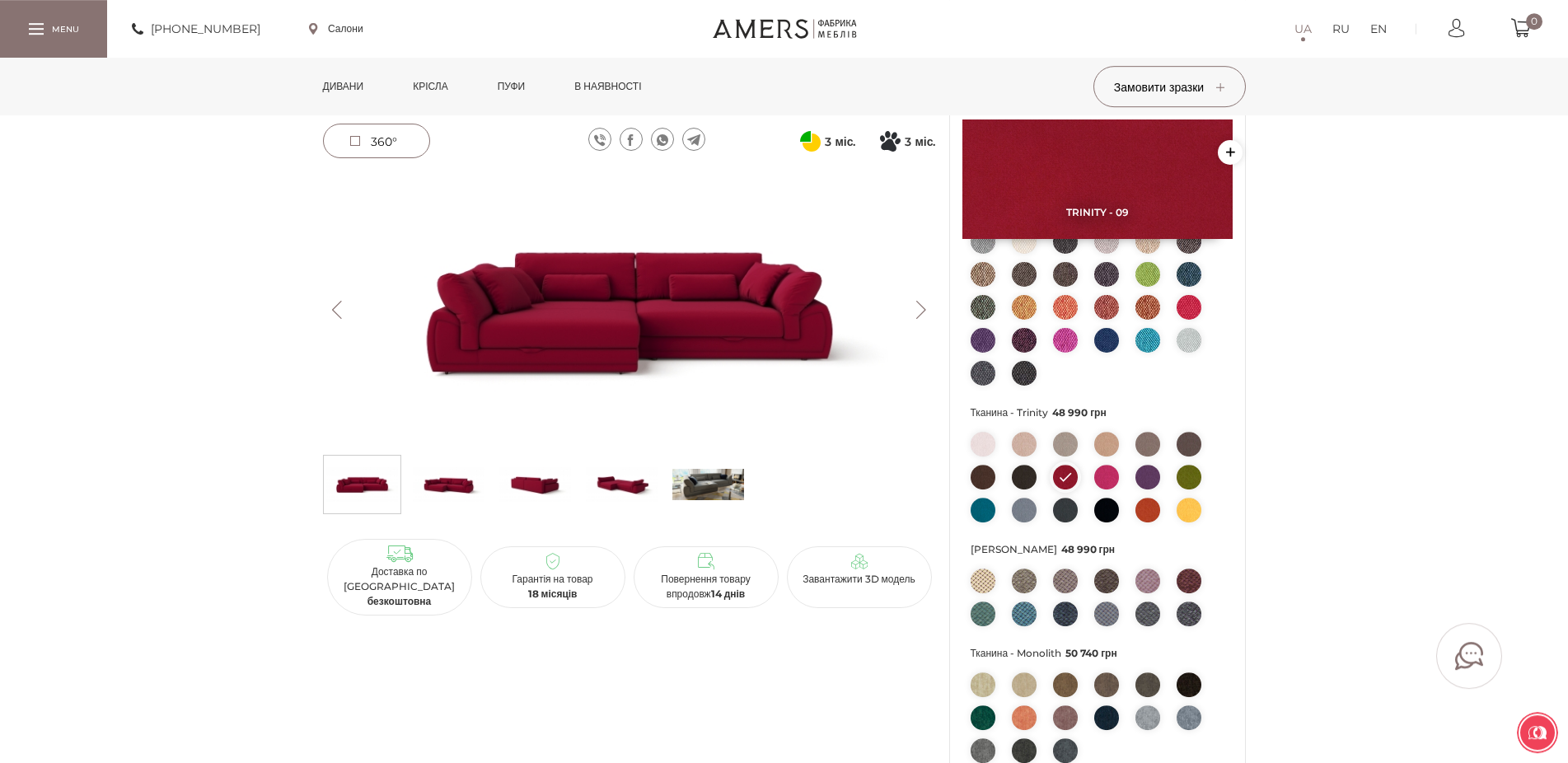
scroll to position [168, 0]
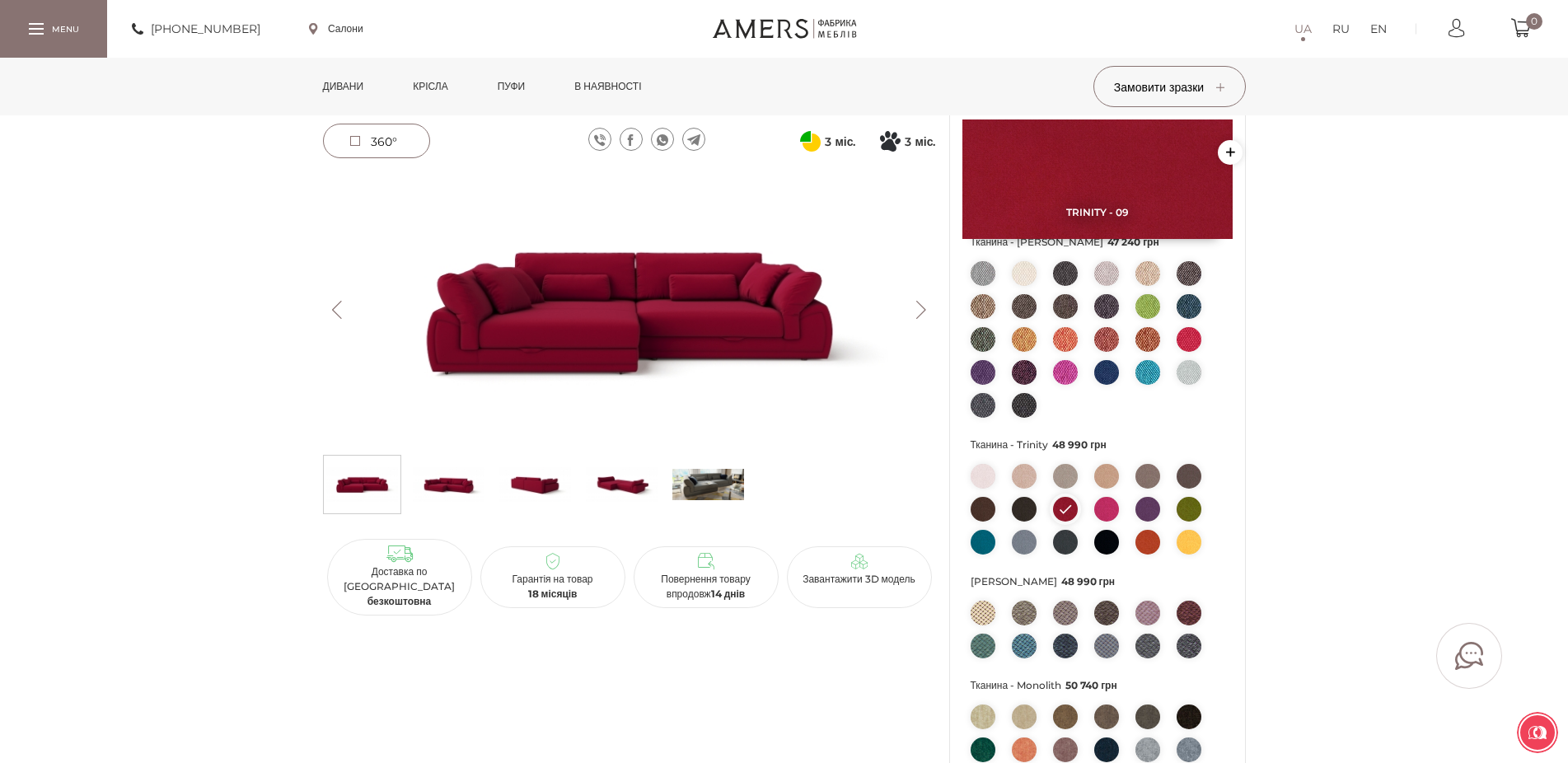
click at [1190, 352] on img at bounding box center [1189, 340] width 25 height 25
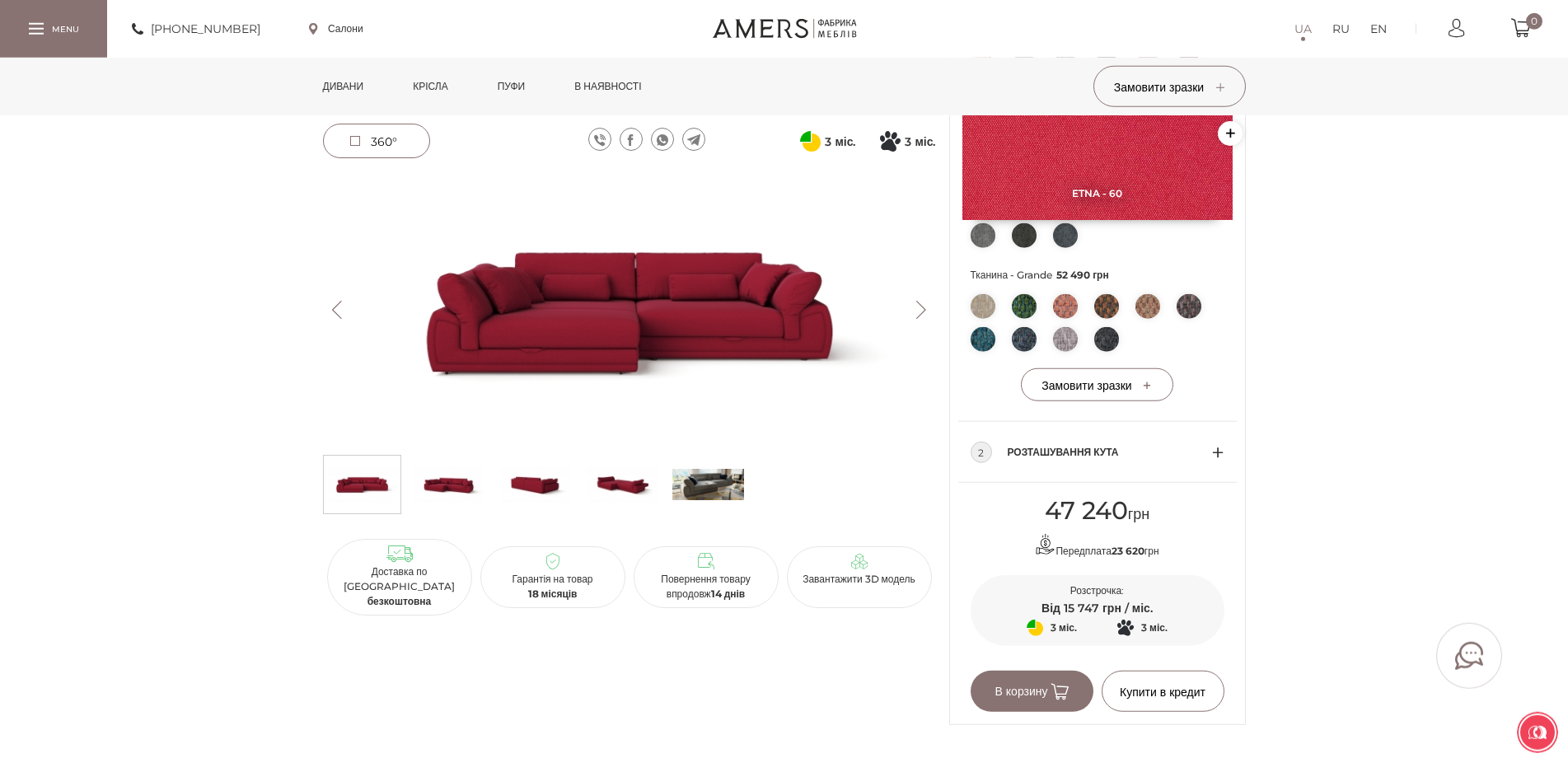
scroll to position [673, 0]
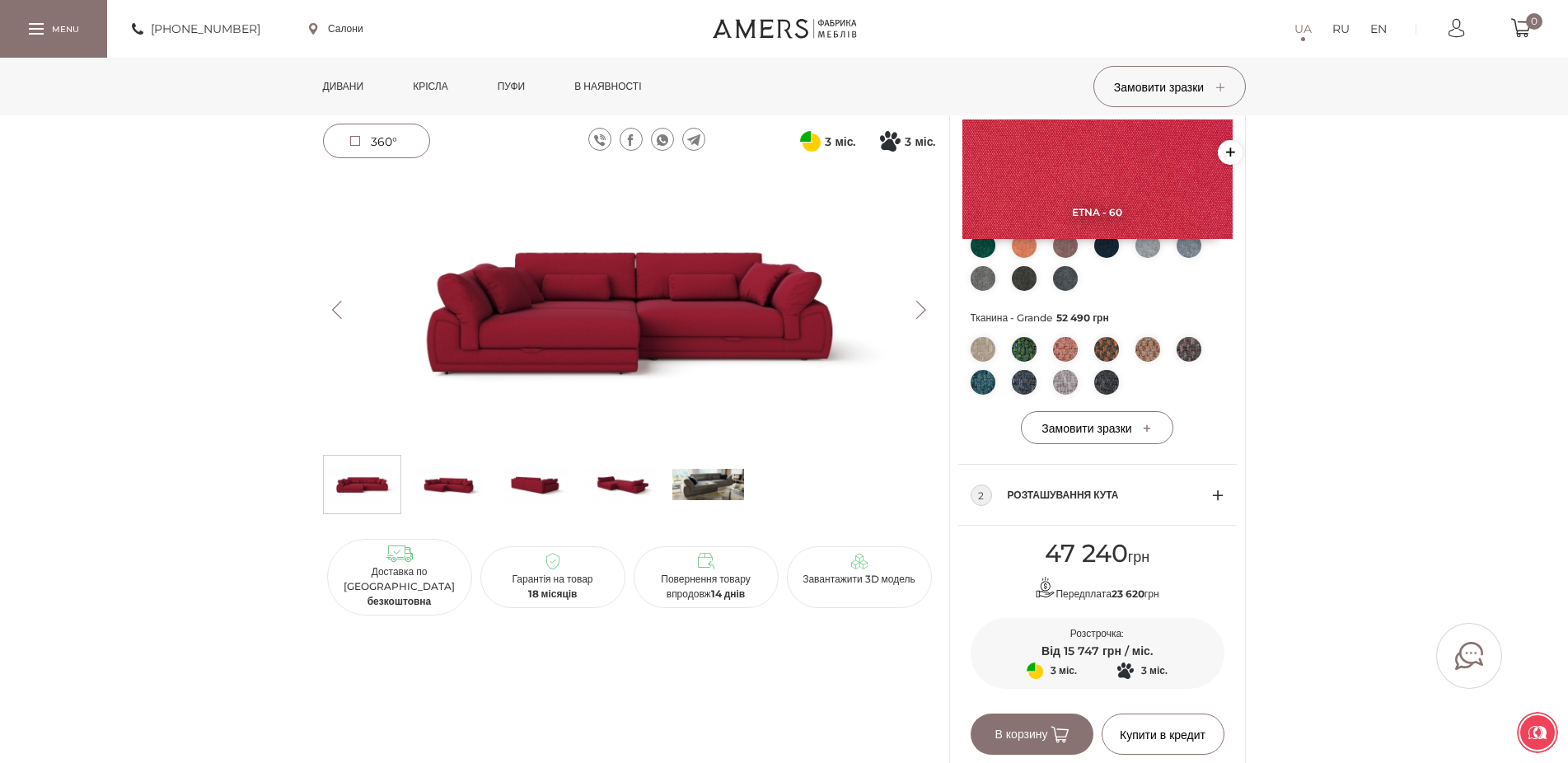
click at [466, 475] on img at bounding box center [448, 484] width 72 height 49
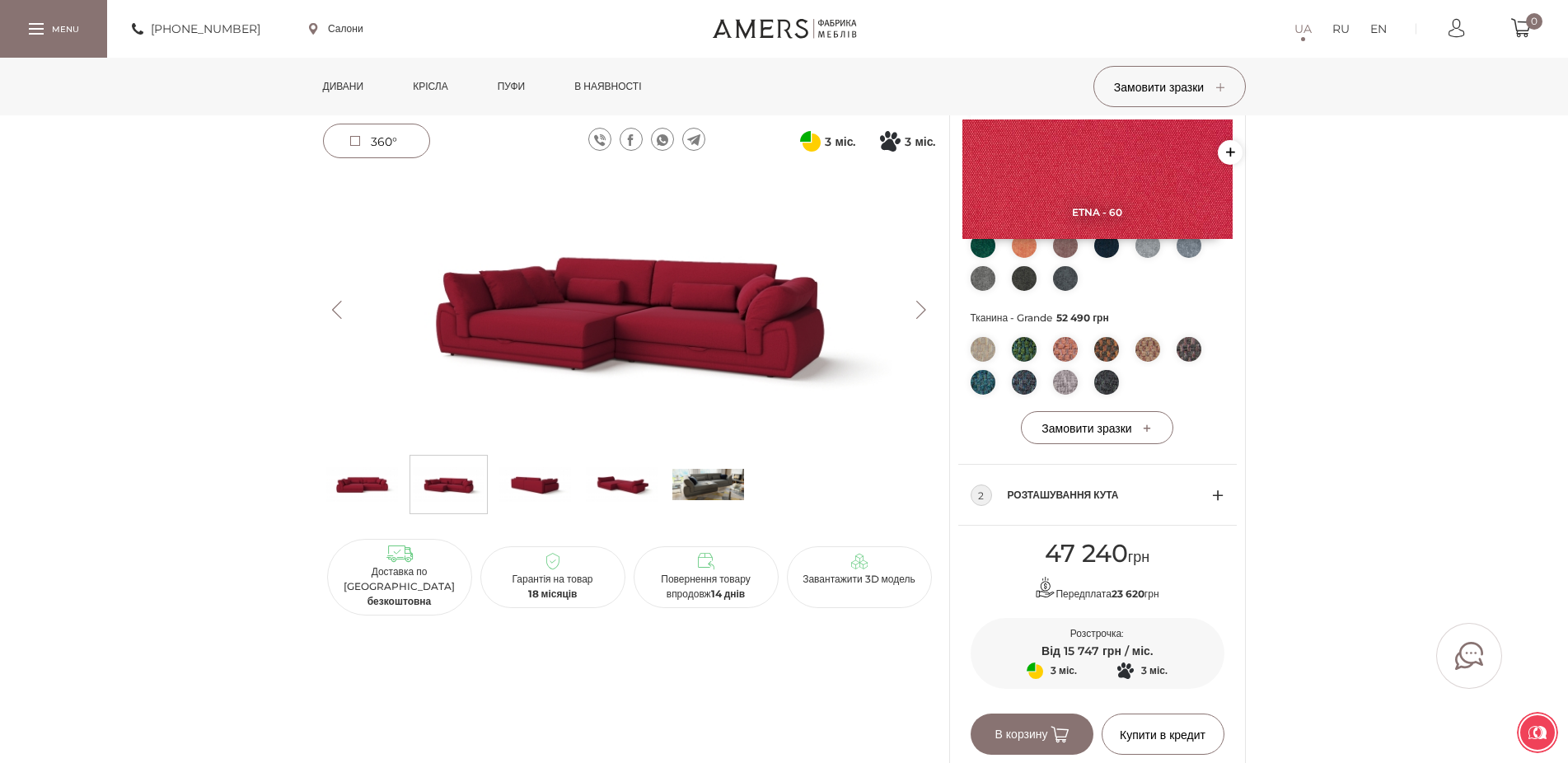
click at [544, 480] on img at bounding box center [535, 484] width 72 height 49
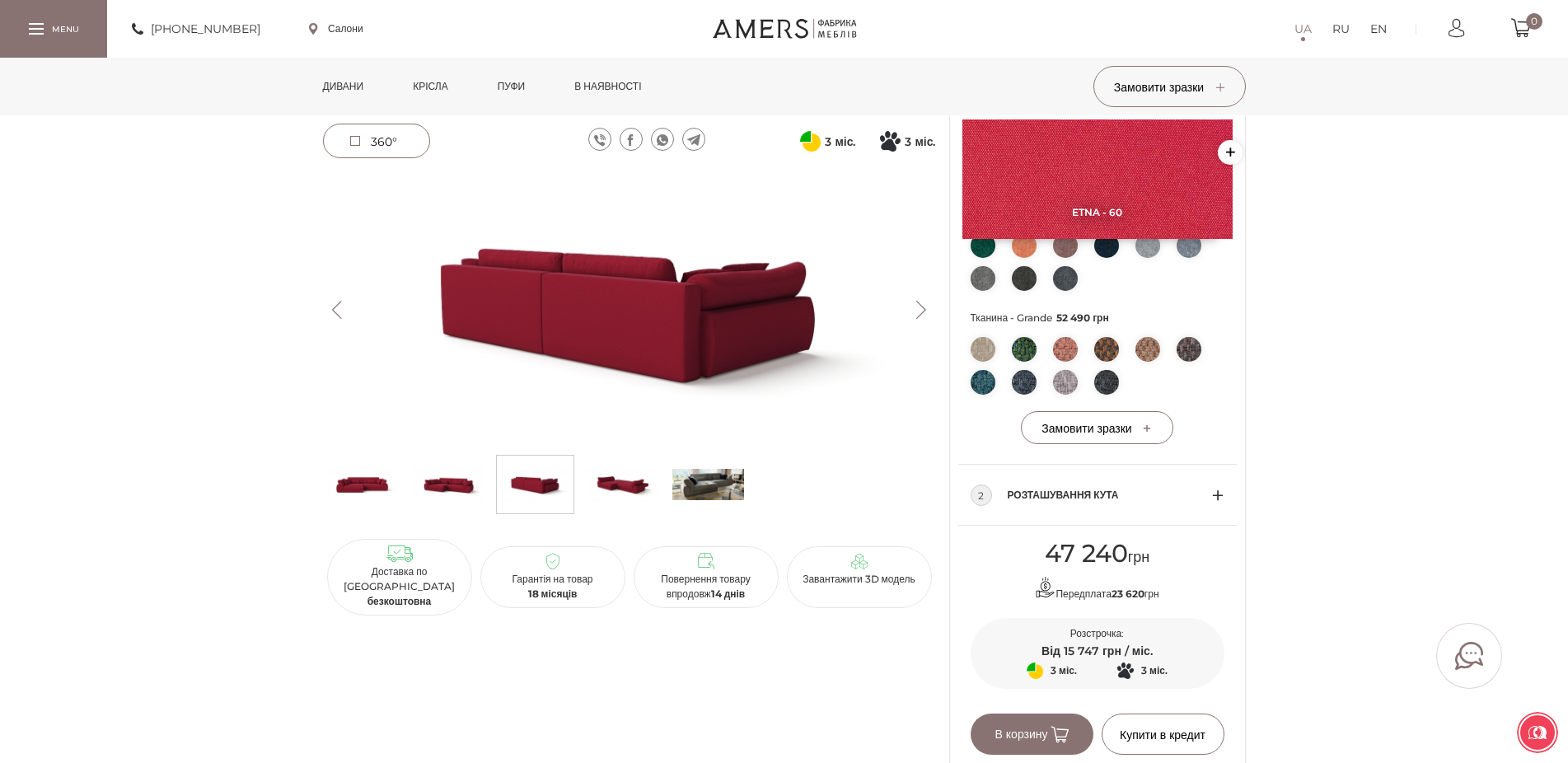
click at [609, 489] on img at bounding box center [621, 484] width 72 height 49
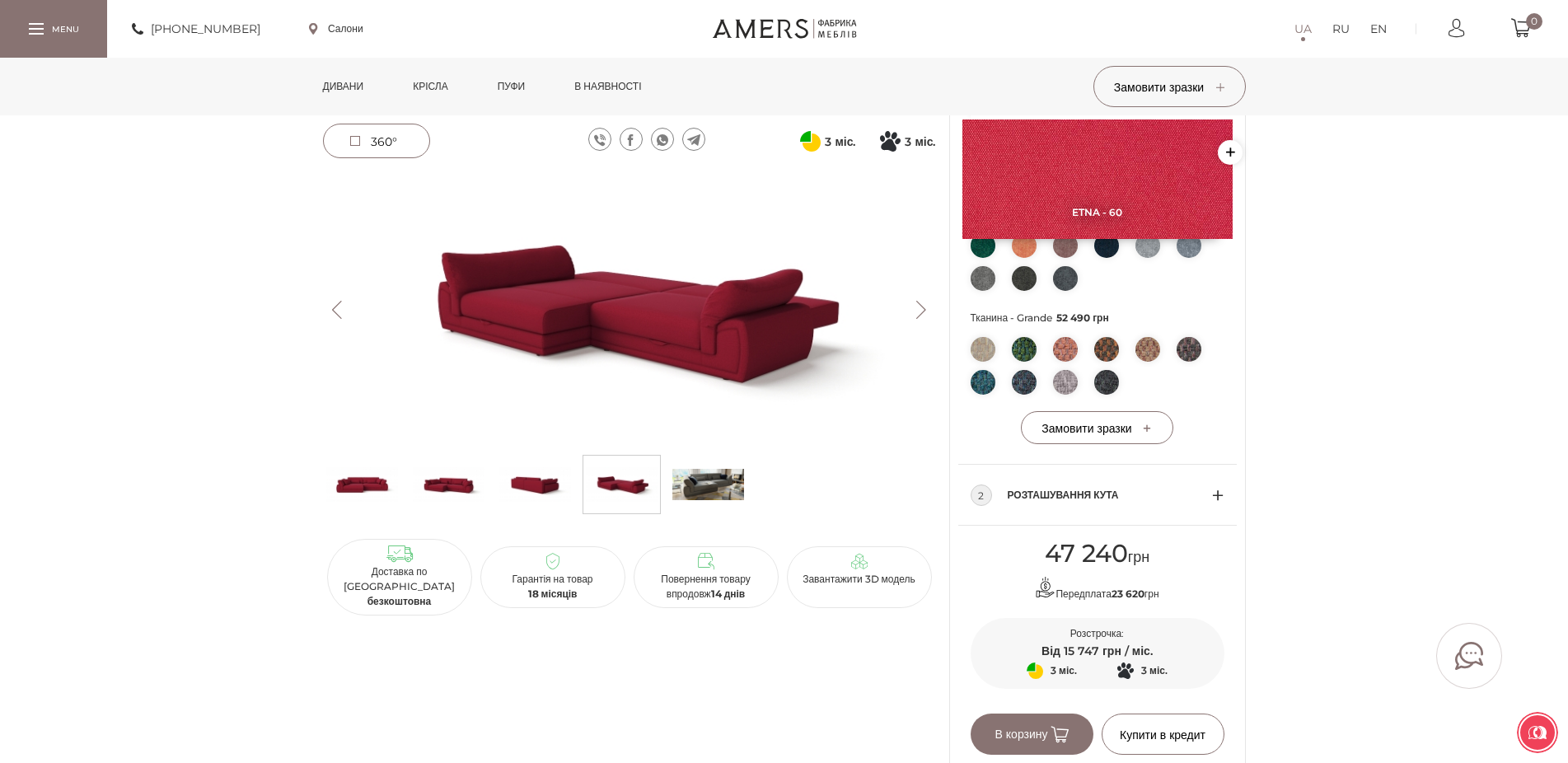
click at [731, 489] on img at bounding box center [708, 484] width 72 height 49
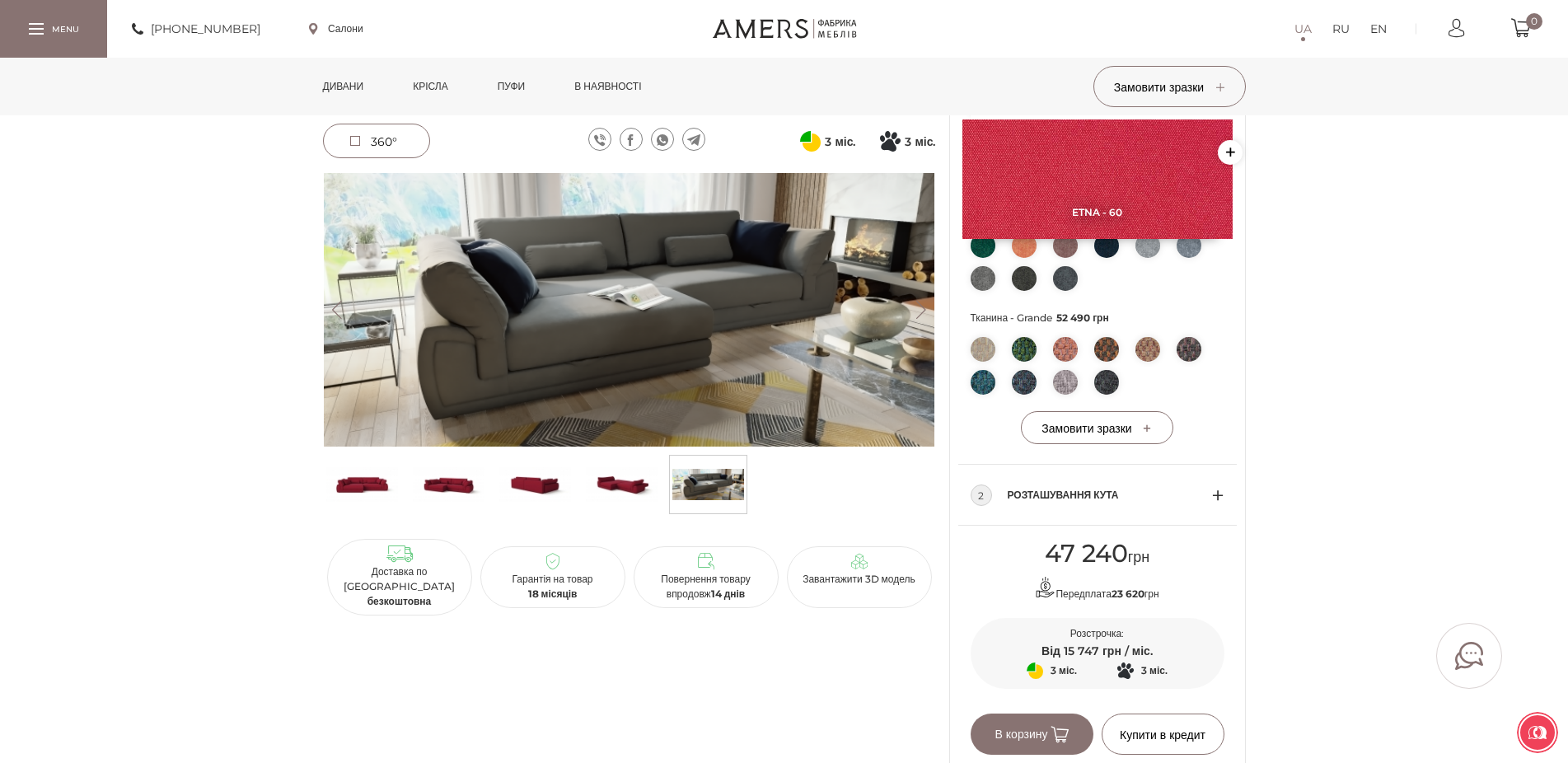
click at [536, 475] on img at bounding box center [535, 484] width 72 height 49
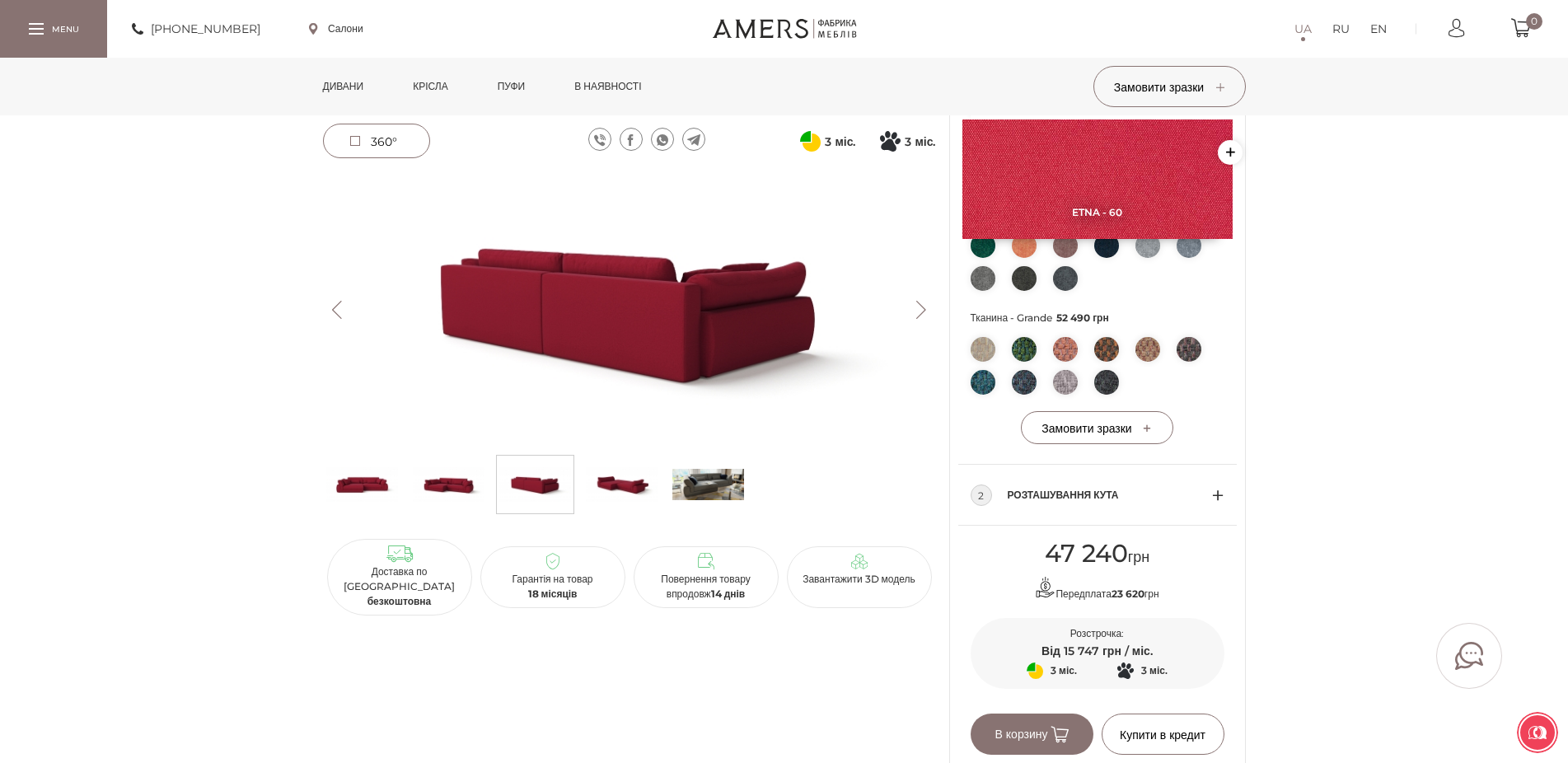
click at [717, 474] on img at bounding box center [708, 484] width 72 height 49
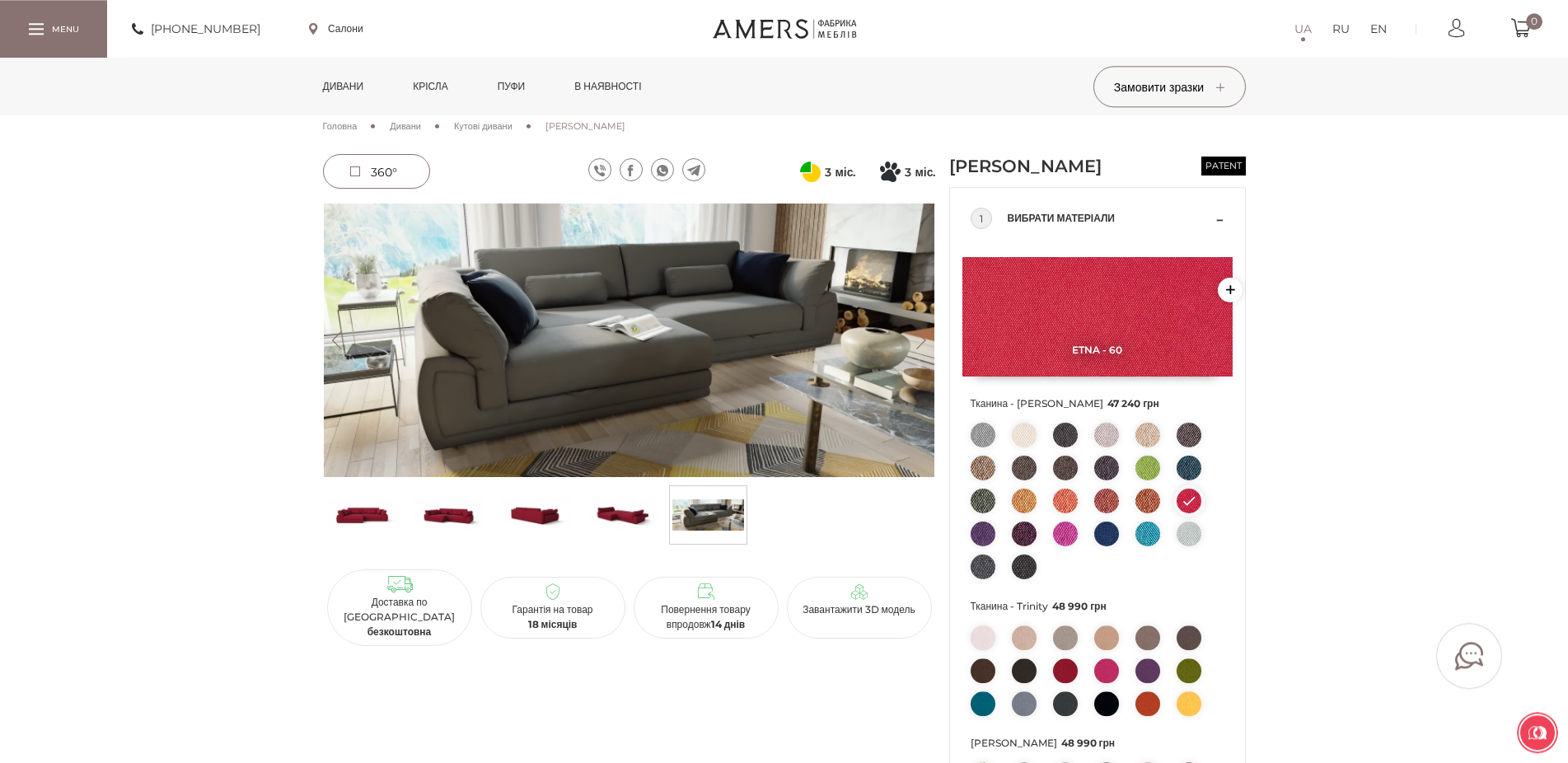
scroll to position [0, 0]
